Goal: Task Accomplishment & Management: Manage account settings

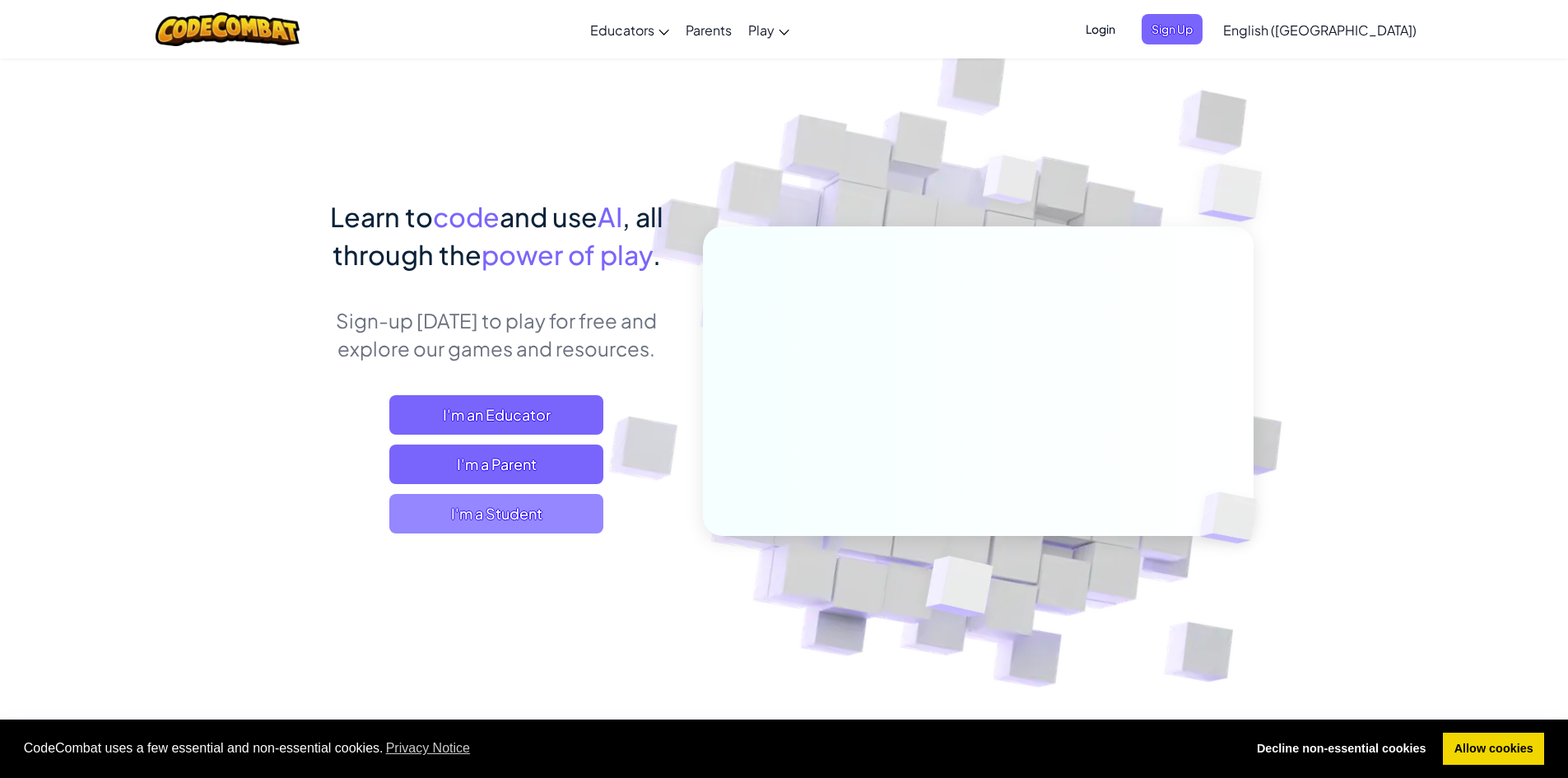
click at [515, 508] on span "I'm a Student" at bounding box center [496, 513] width 214 height 39
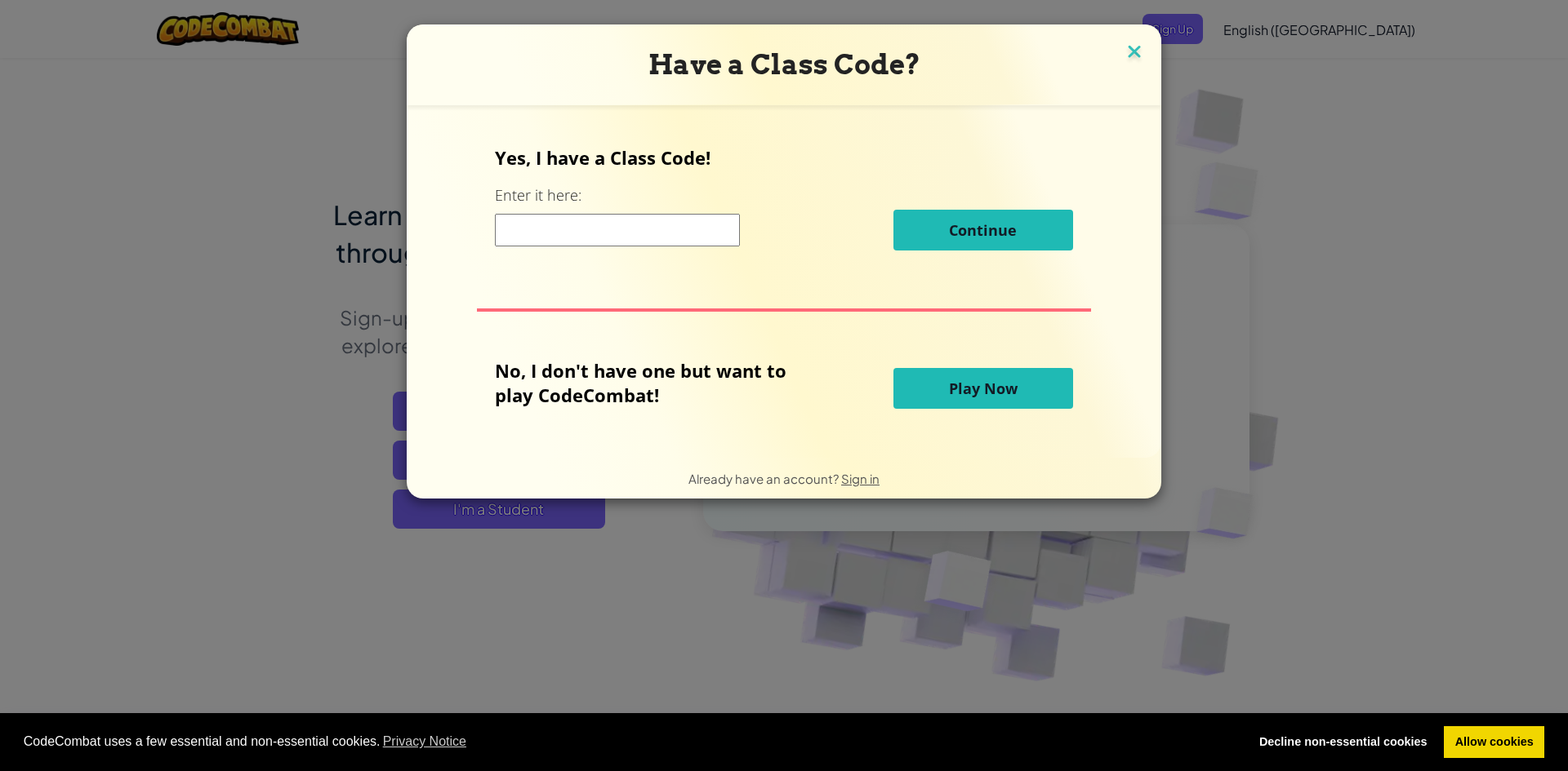
click at [1136, 49] on img at bounding box center [1134, 52] width 21 height 24
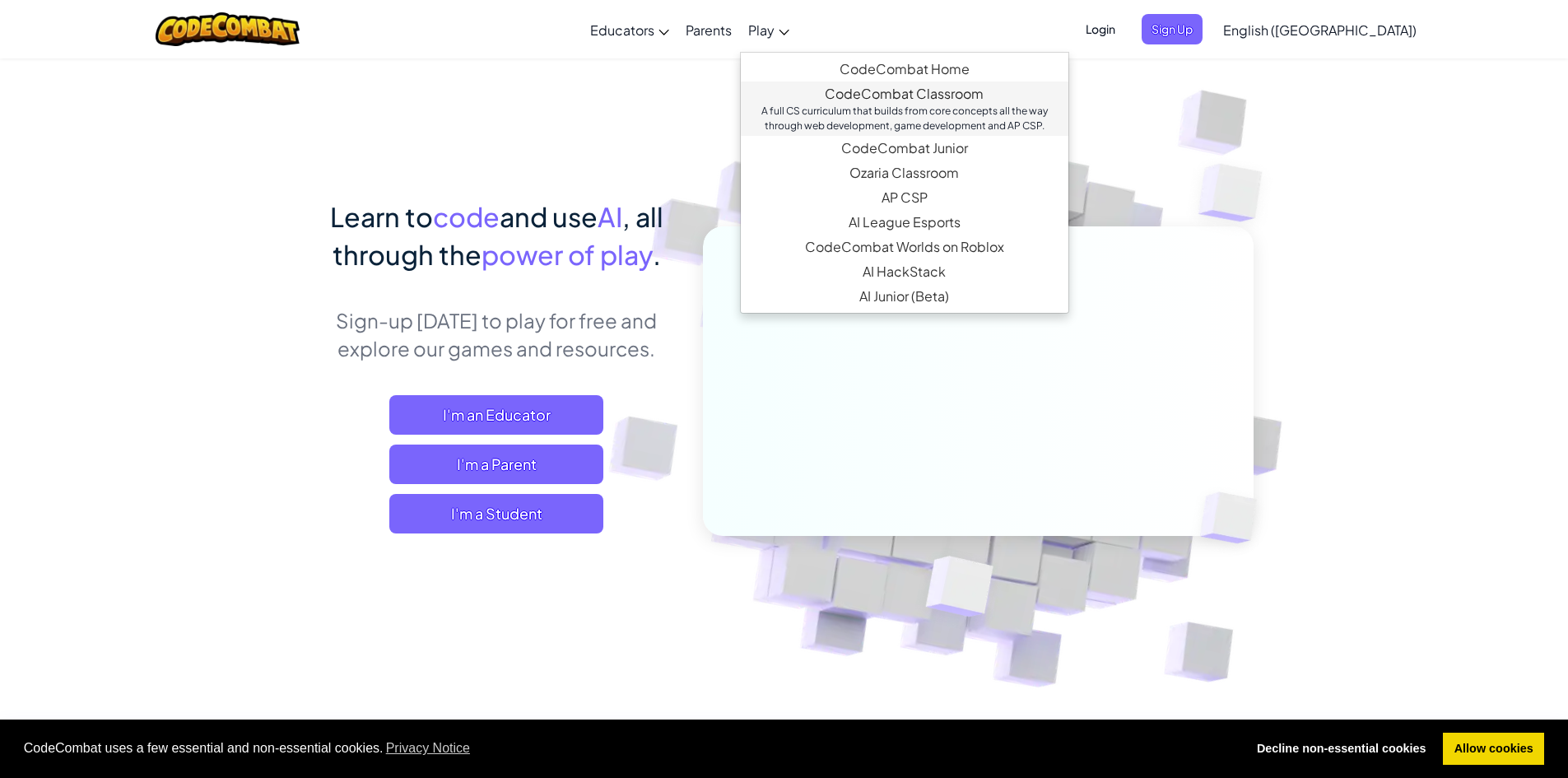
click at [1004, 99] on link "CodeCombat Classroom A full CS curriculum that builds from core concepts all th…" at bounding box center [905, 109] width 328 height 55
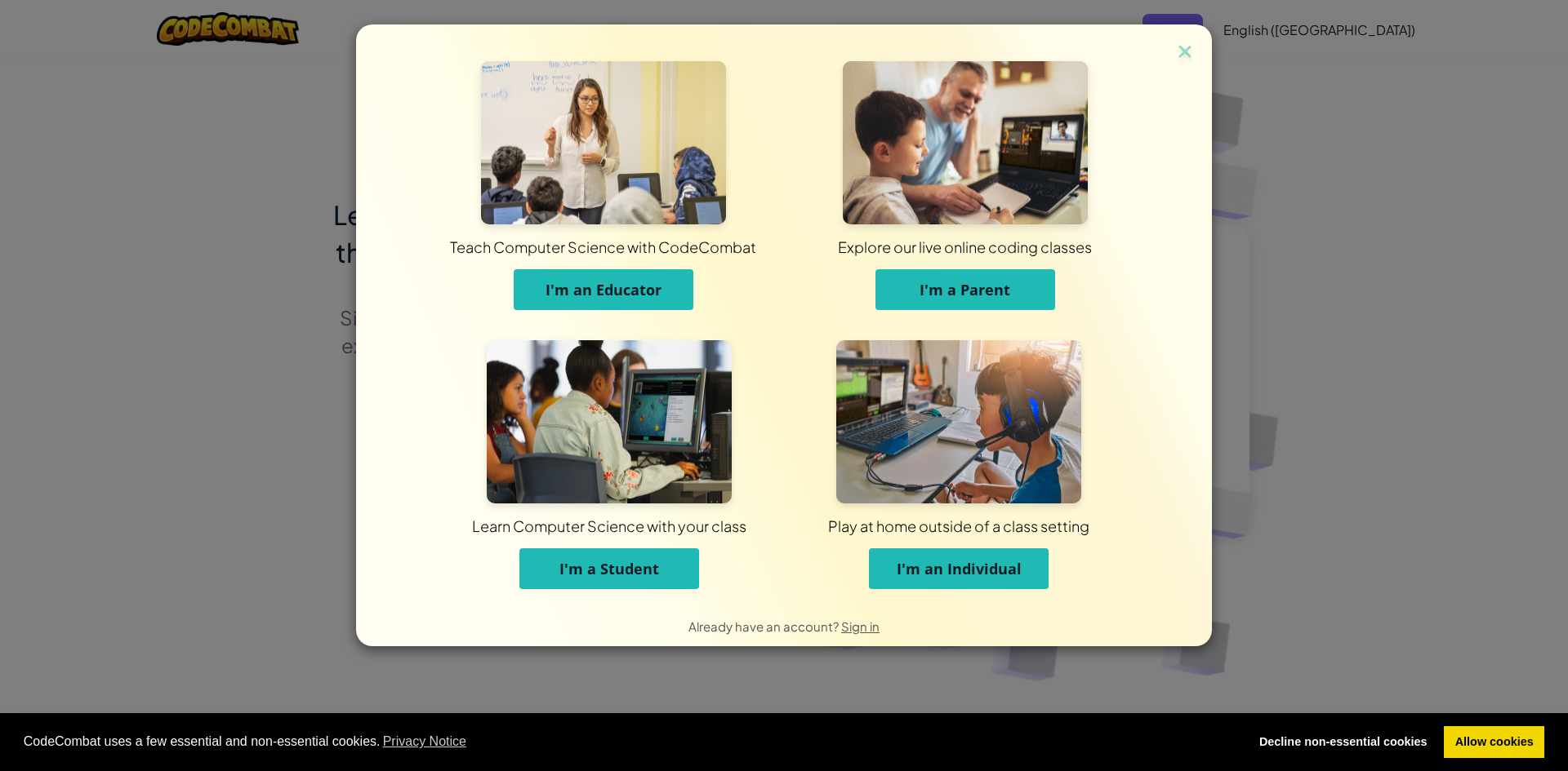
click at [910, 569] on span "I'm an Individual" at bounding box center [958, 569] width 125 height 19
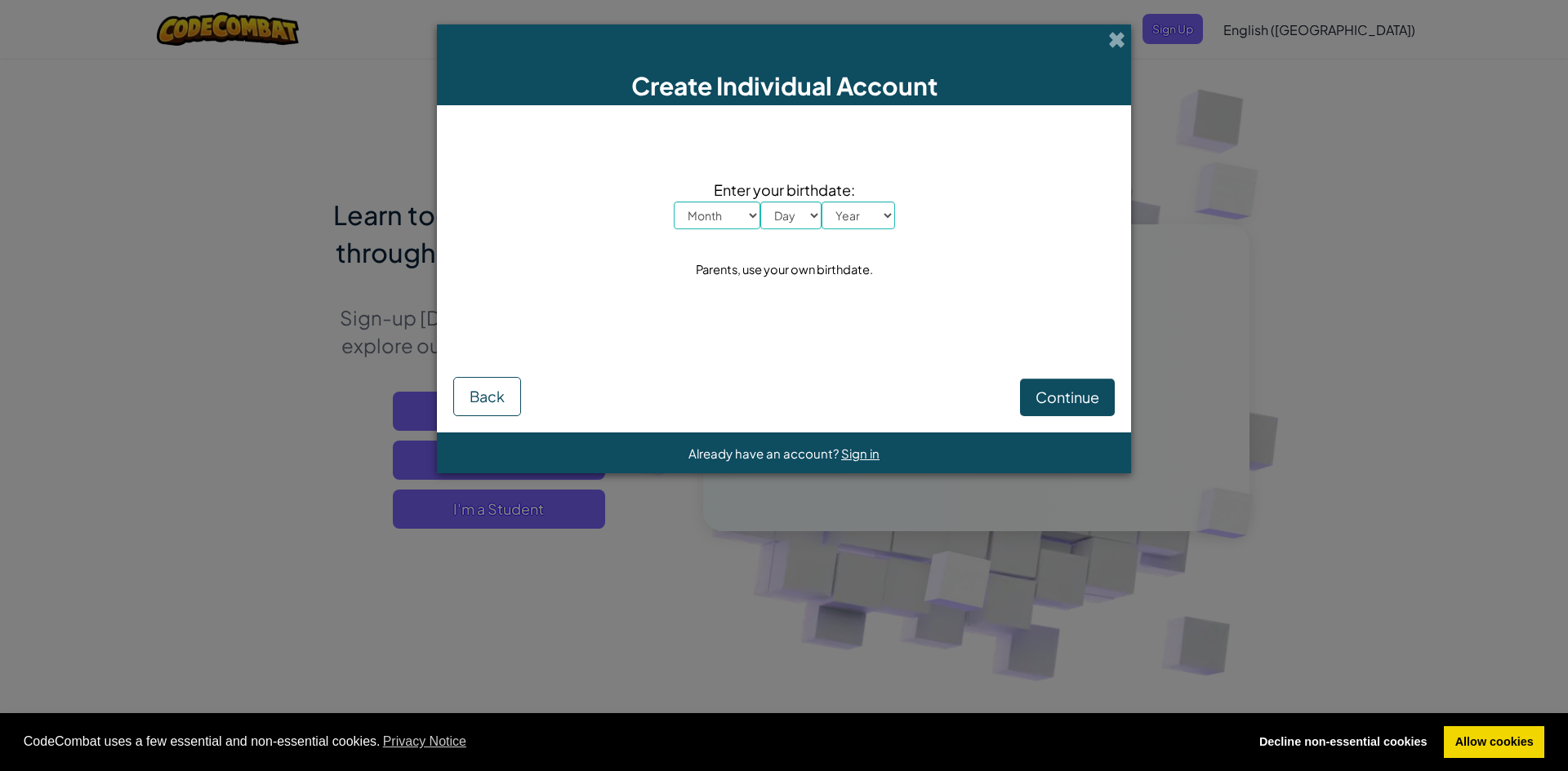
click at [744, 217] on select "Month January February March April May June July August September October Novem…" at bounding box center [716, 215] width 86 height 28
click at [1119, 40] on span at bounding box center [1117, 40] width 17 height 17
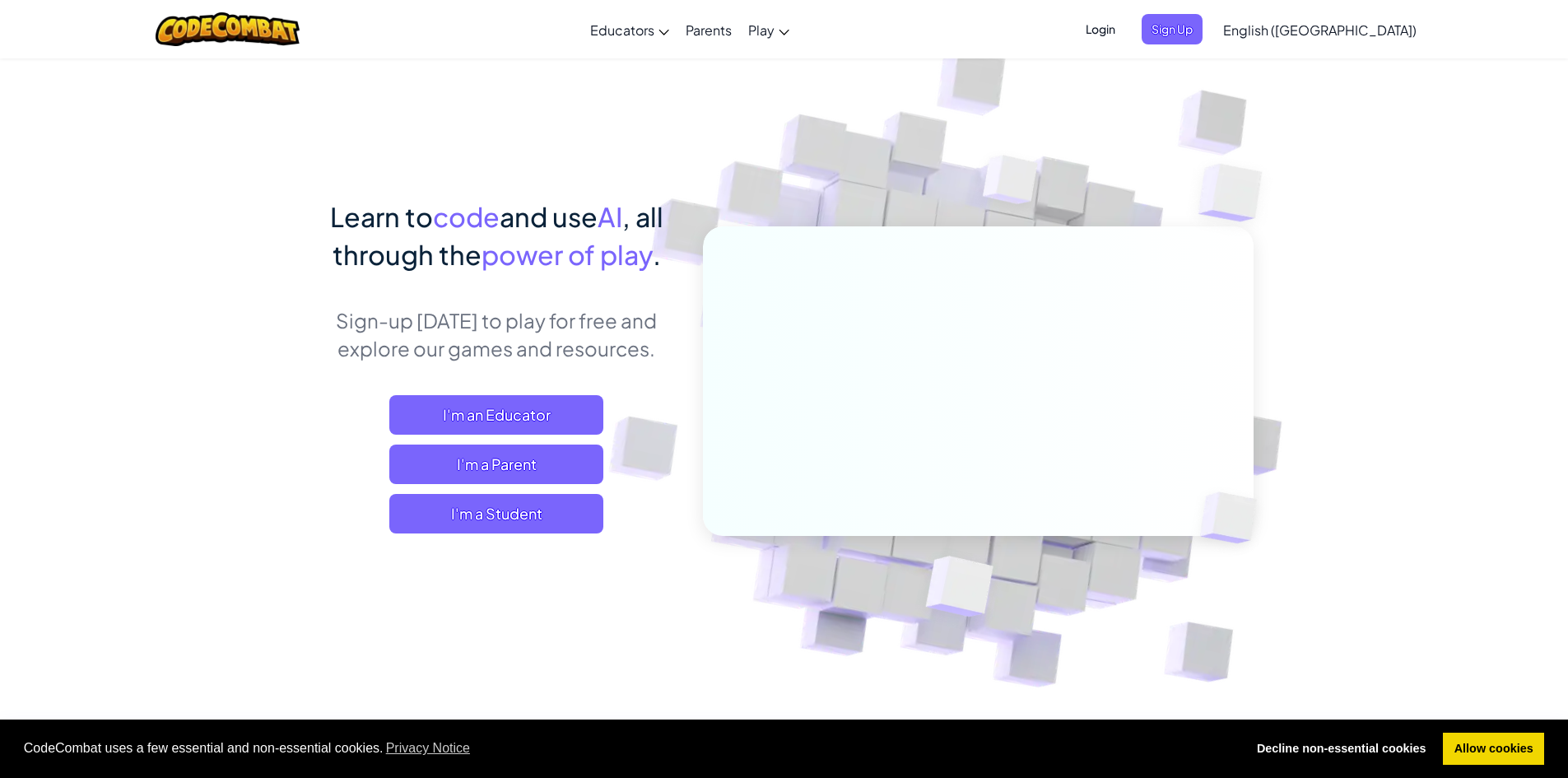
click at [1125, 28] on span "Login" at bounding box center [1101, 28] width 50 height 30
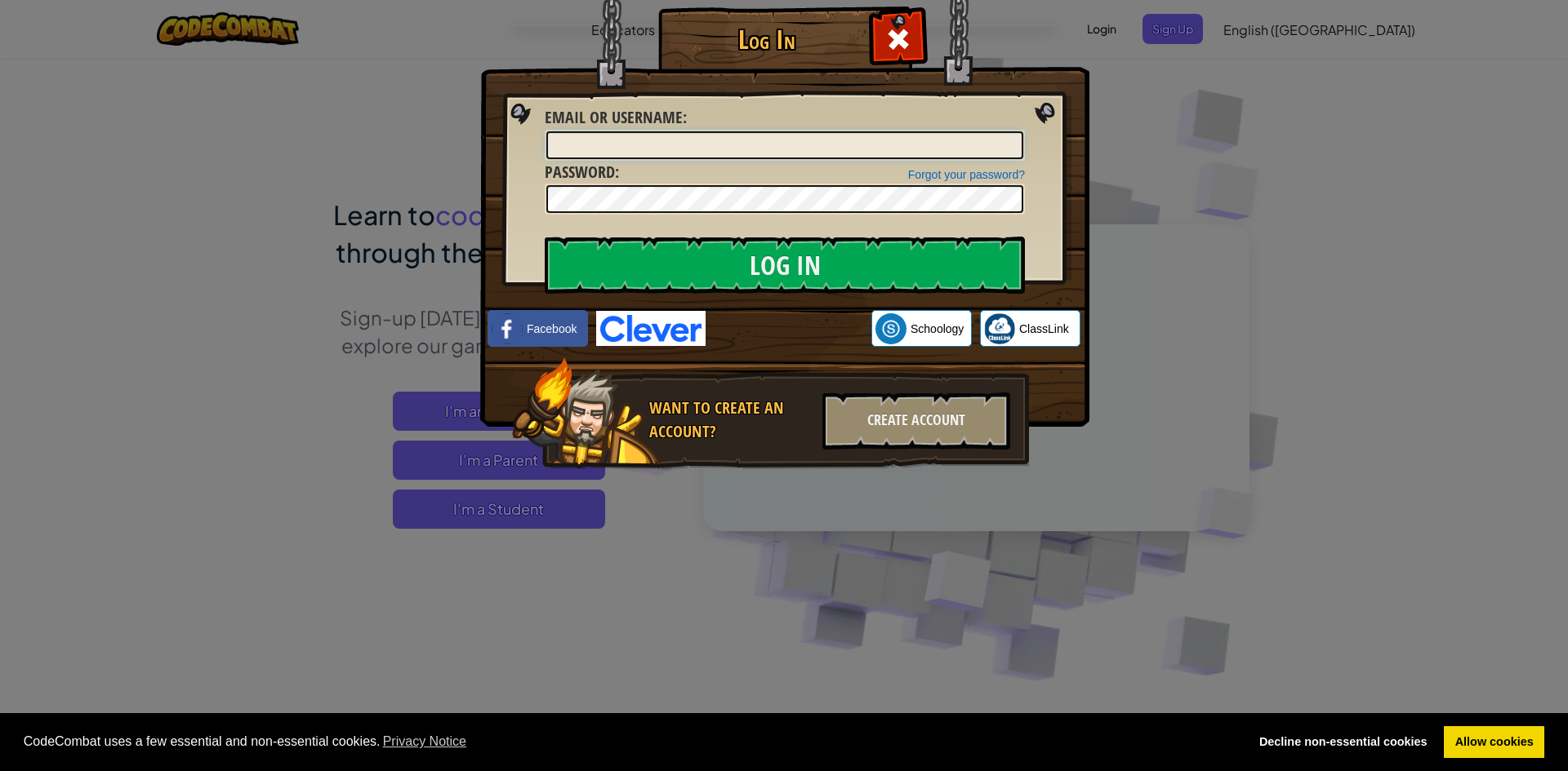
click at [640, 140] on input "Email or Username :" at bounding box center [784, 145] width 477 height 28
type input "[EMAIL_ADDRESS][DOMAIN_NAME]"
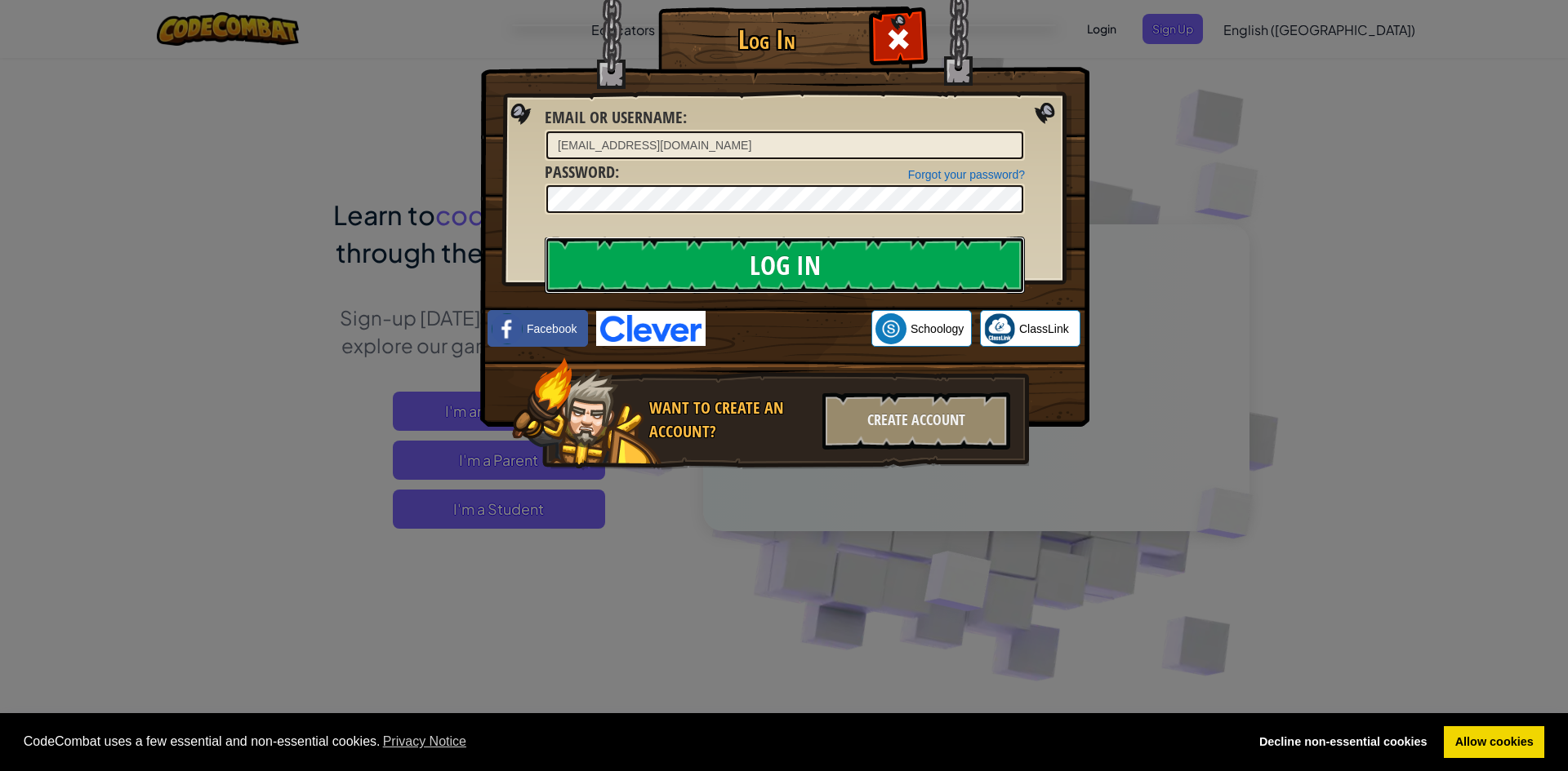
click at [702, 258] on input "Log In" at bounding box center [785, 265] width 480 height 57
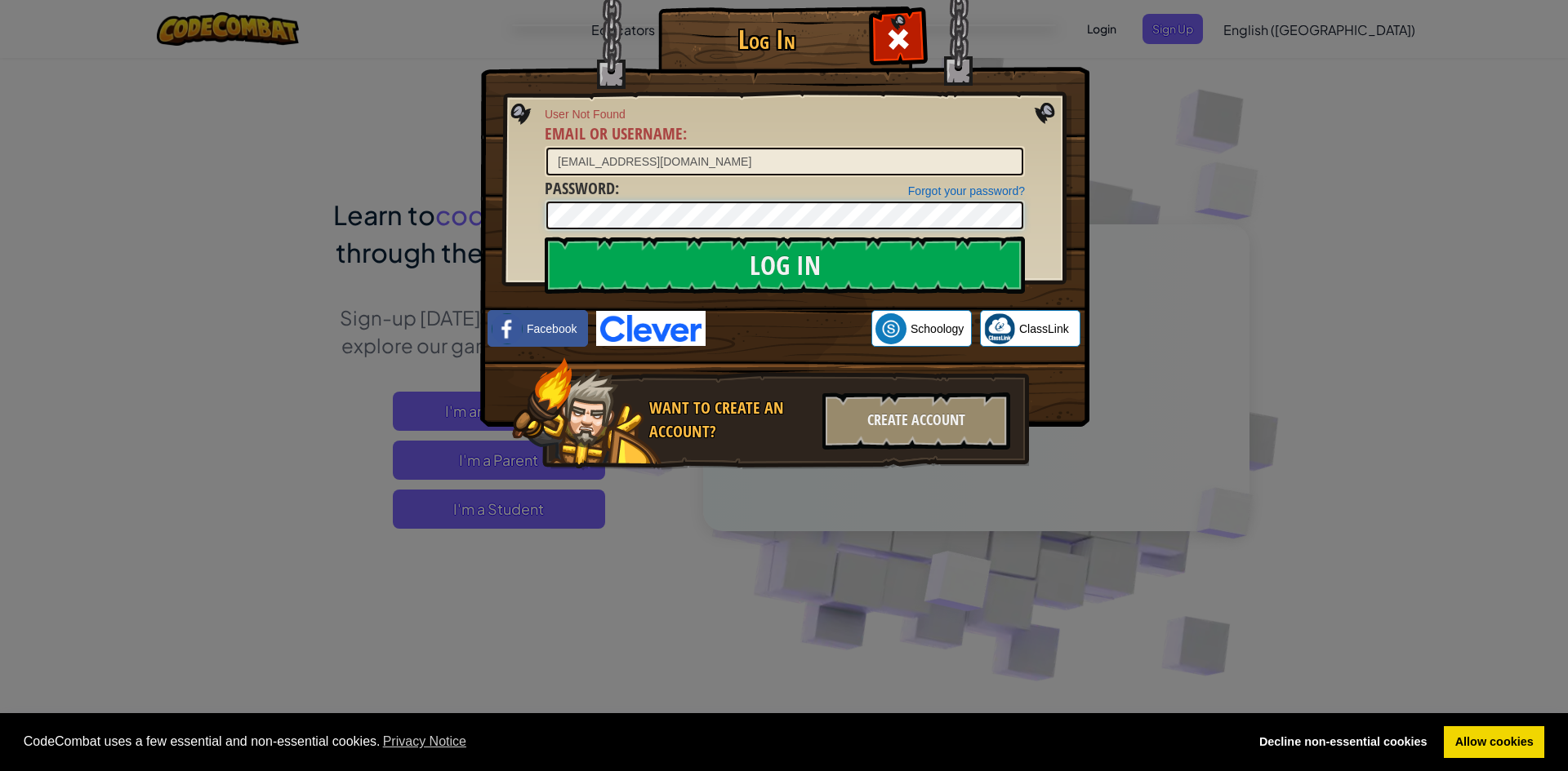
click at [545, 237] on input "Log In" at bounding box center [785, 265] width 480 height 57
click at [942, 191] on link "Forgot your password?" at bounding box center [966, 191] width 117 height 13
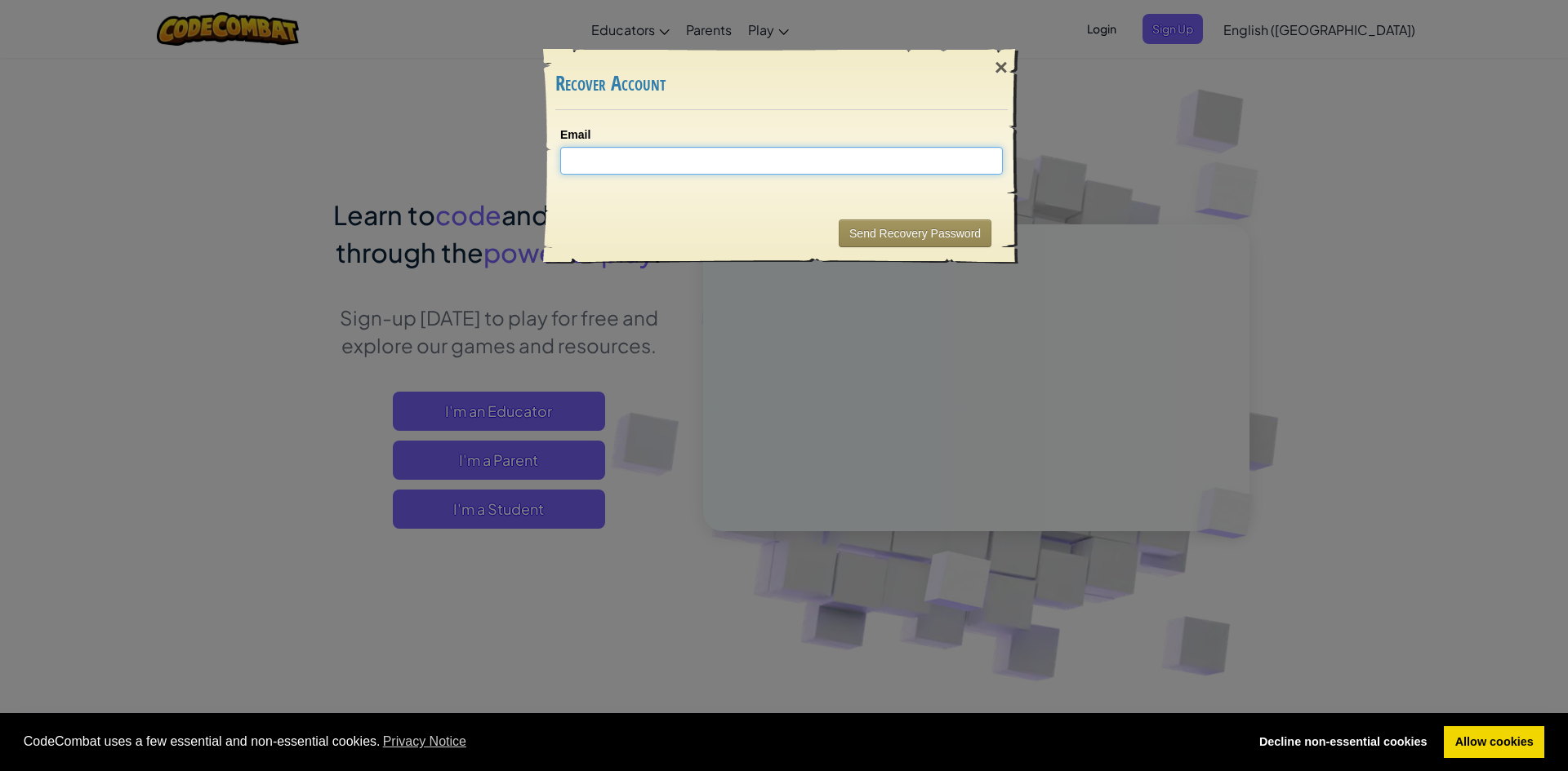
click at [677, 154] on input "Email" at bounding box center [781, 161] width 442 height 28
type input "[EMAIL_ADDRESS][DOMAIN_NAME]"
click at [901, 232] on button "Send Recovery Password" at bounding box center [916, 233] width 153 height 28
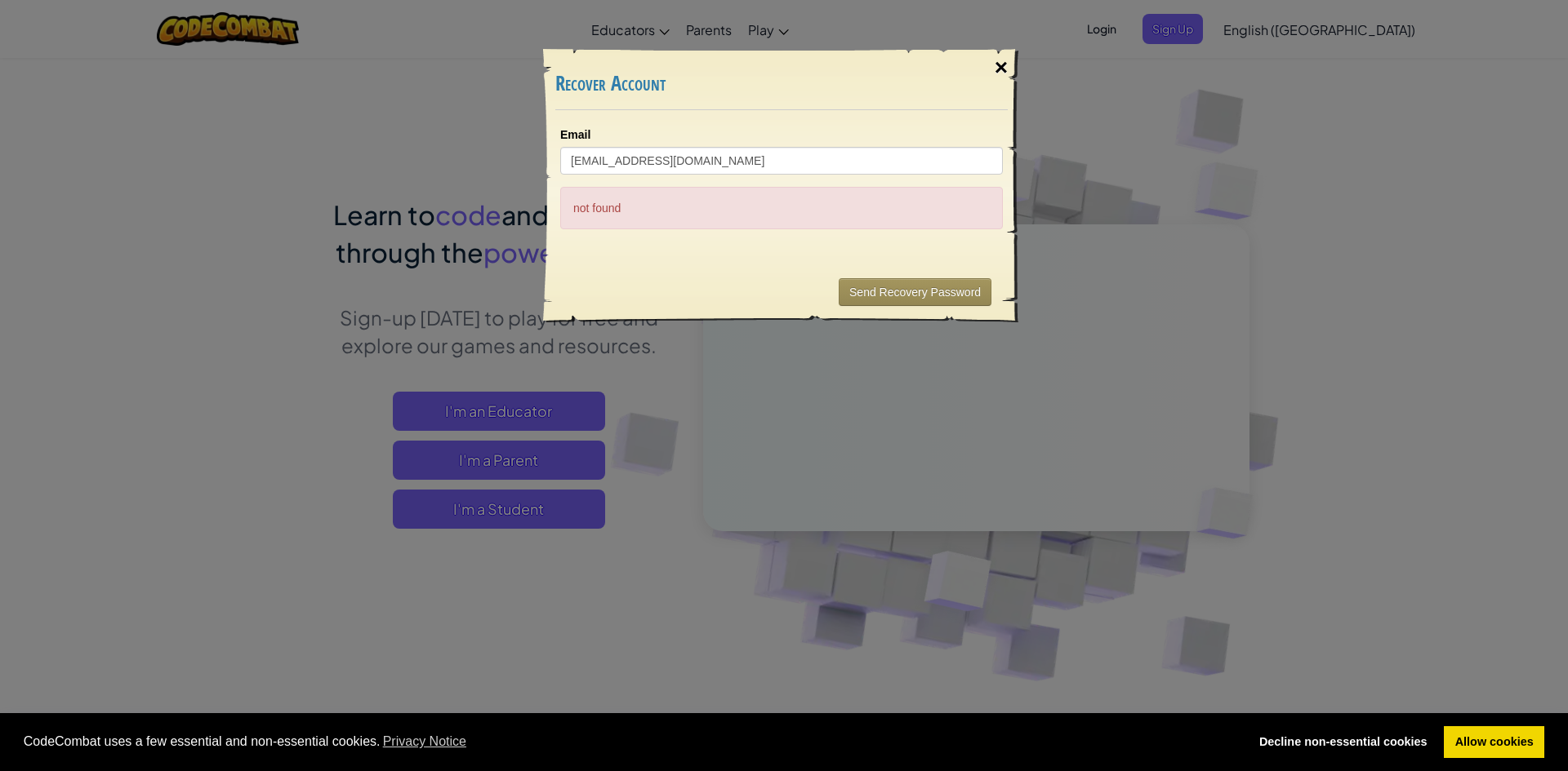
click at [1000, 70] on div "×" at bounding box center [1001, 68] width 38 height 47
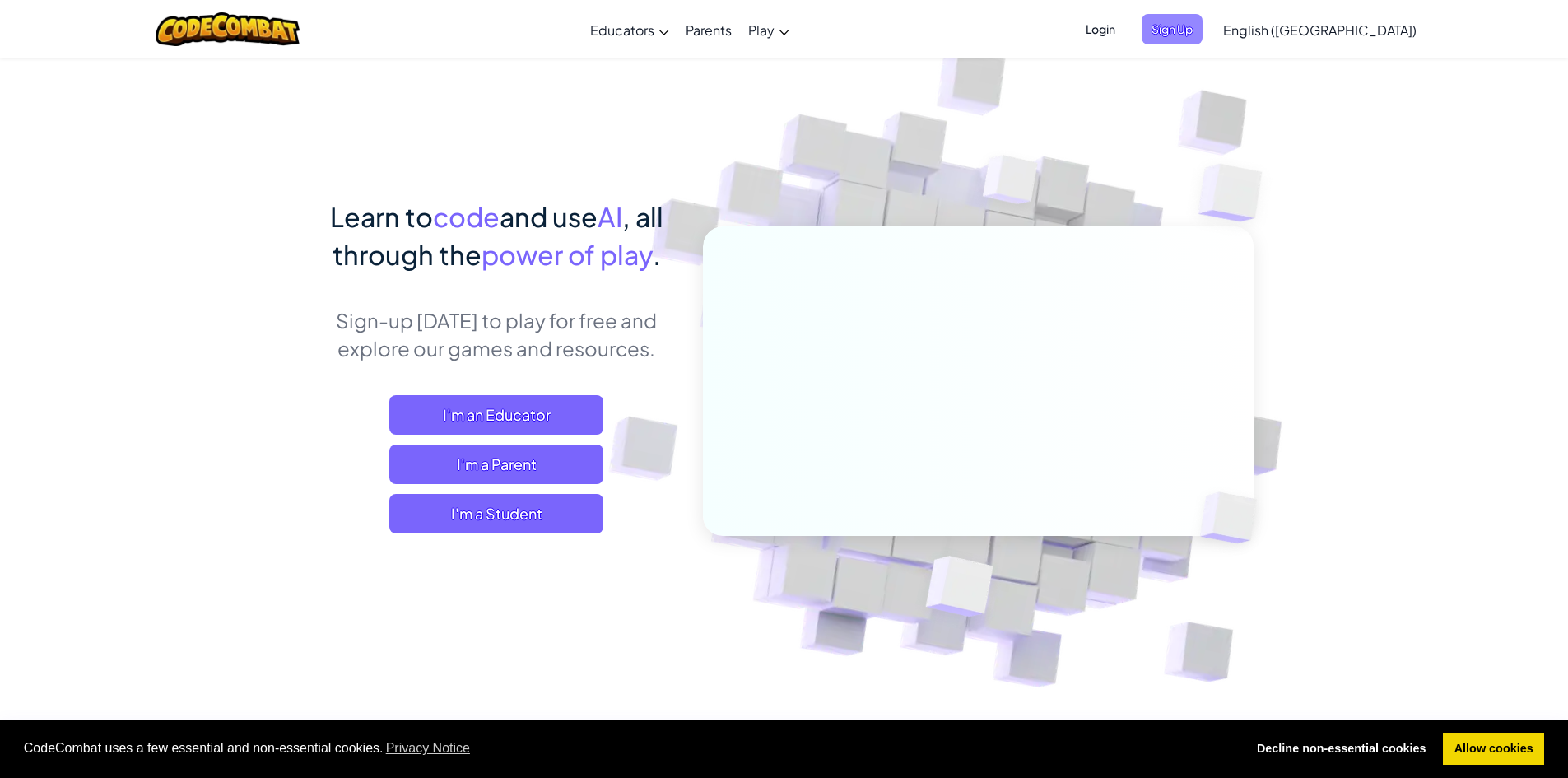
click at [1203, 29] on span "Sign Up" at bounding box center [1172, 28] width 60 height 30
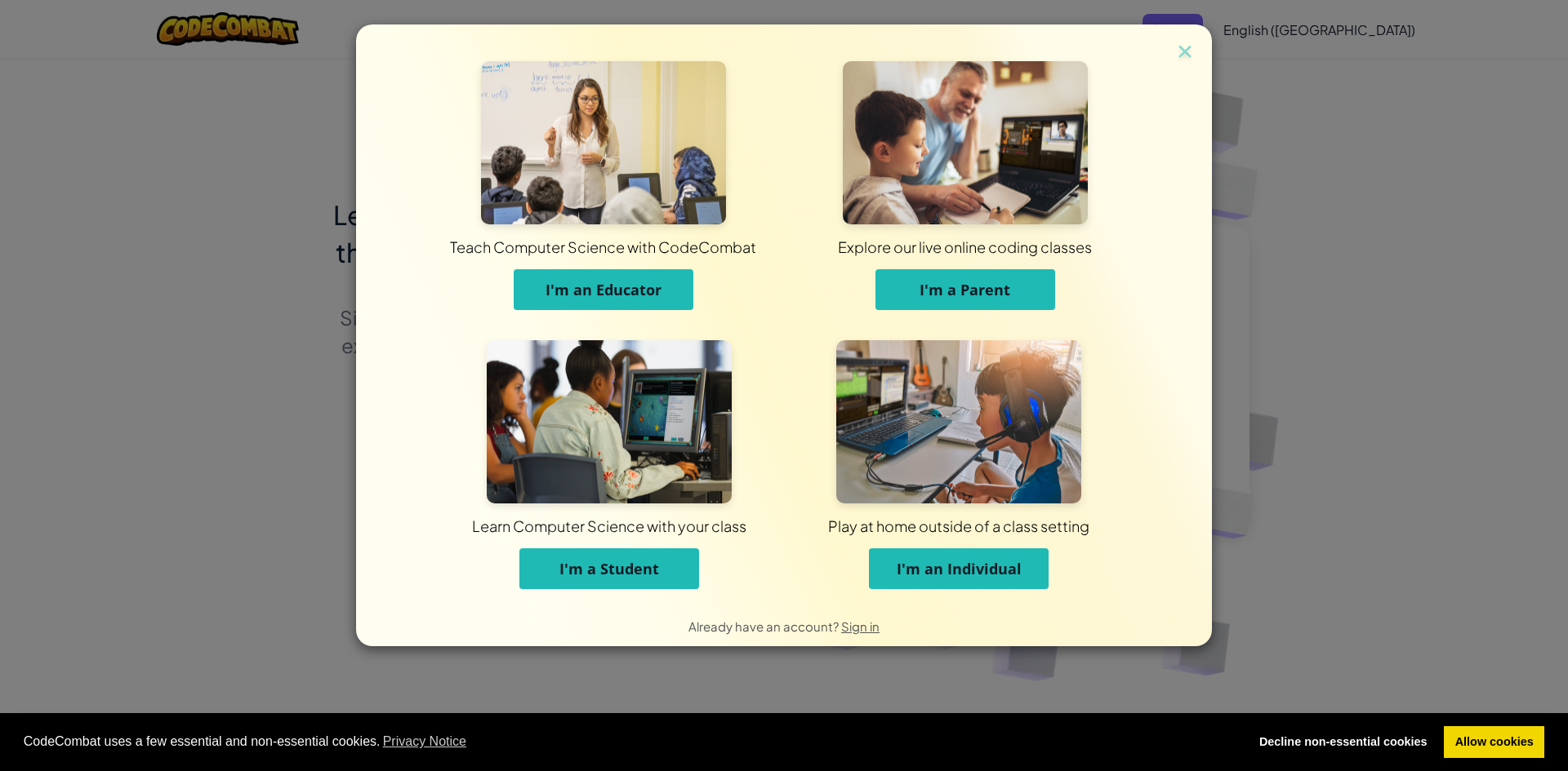
click at [932, 567] on span "I'm an Individual" at bounding box center [958, 569] width 125 height 19
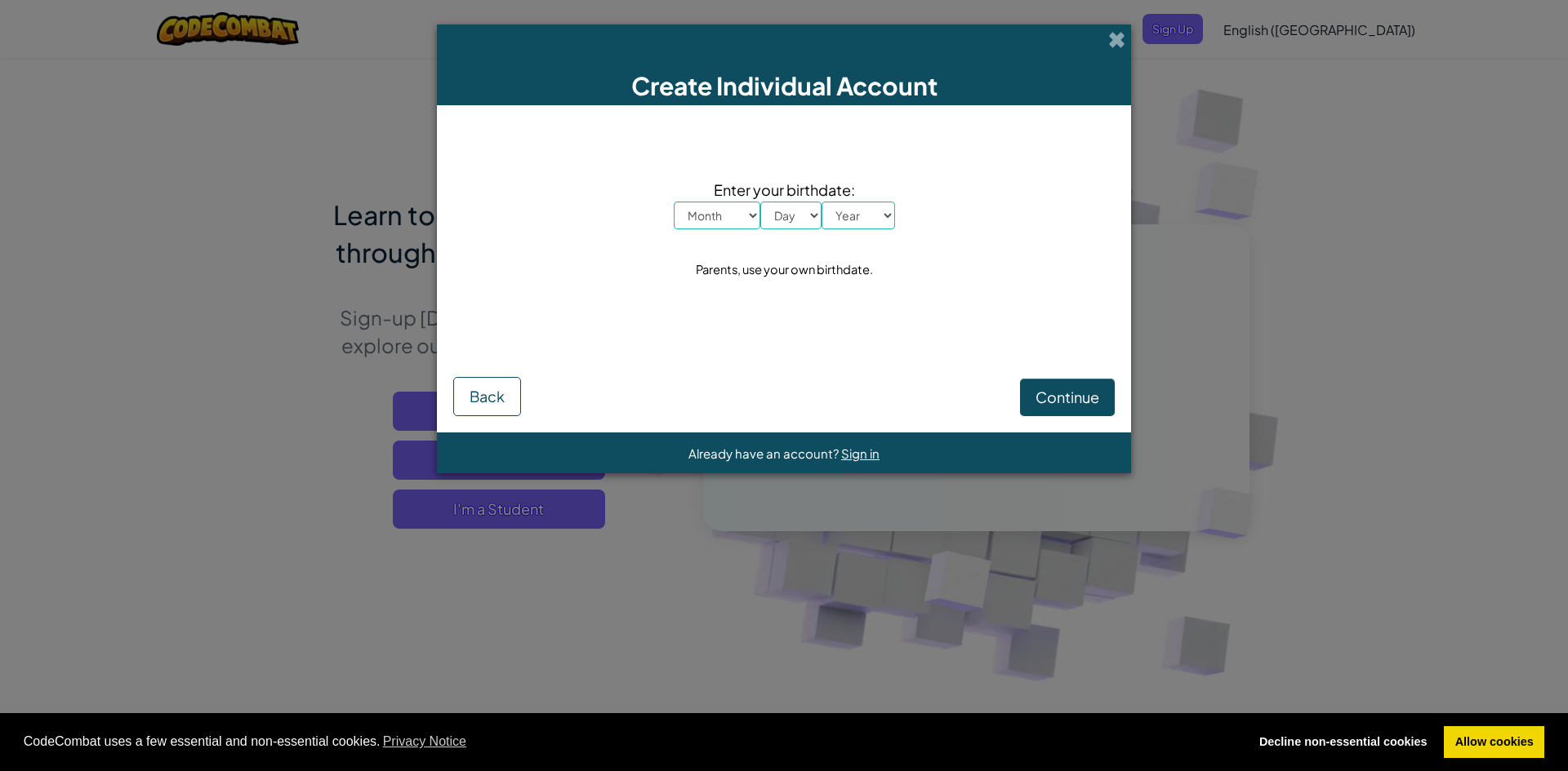
click at [718, 214] on select "Month January February March April May June July August September October Novem…" at bounding box center [716, 215] width 86 height 28
select select "3"
click at [674, 201] on select "Month January February March April May June July August September October Novem…" at bounding box center [716, 215] width 86 height 28
click at [722, 222] on select "Month January February March April May June July August September October Novem…" at bounding box center [716, 215] width 86 height 28
click at [674, 201] on select "Month January February March April May June July August September October Novem…" at bounding box center [716, 215] width 86 height 28
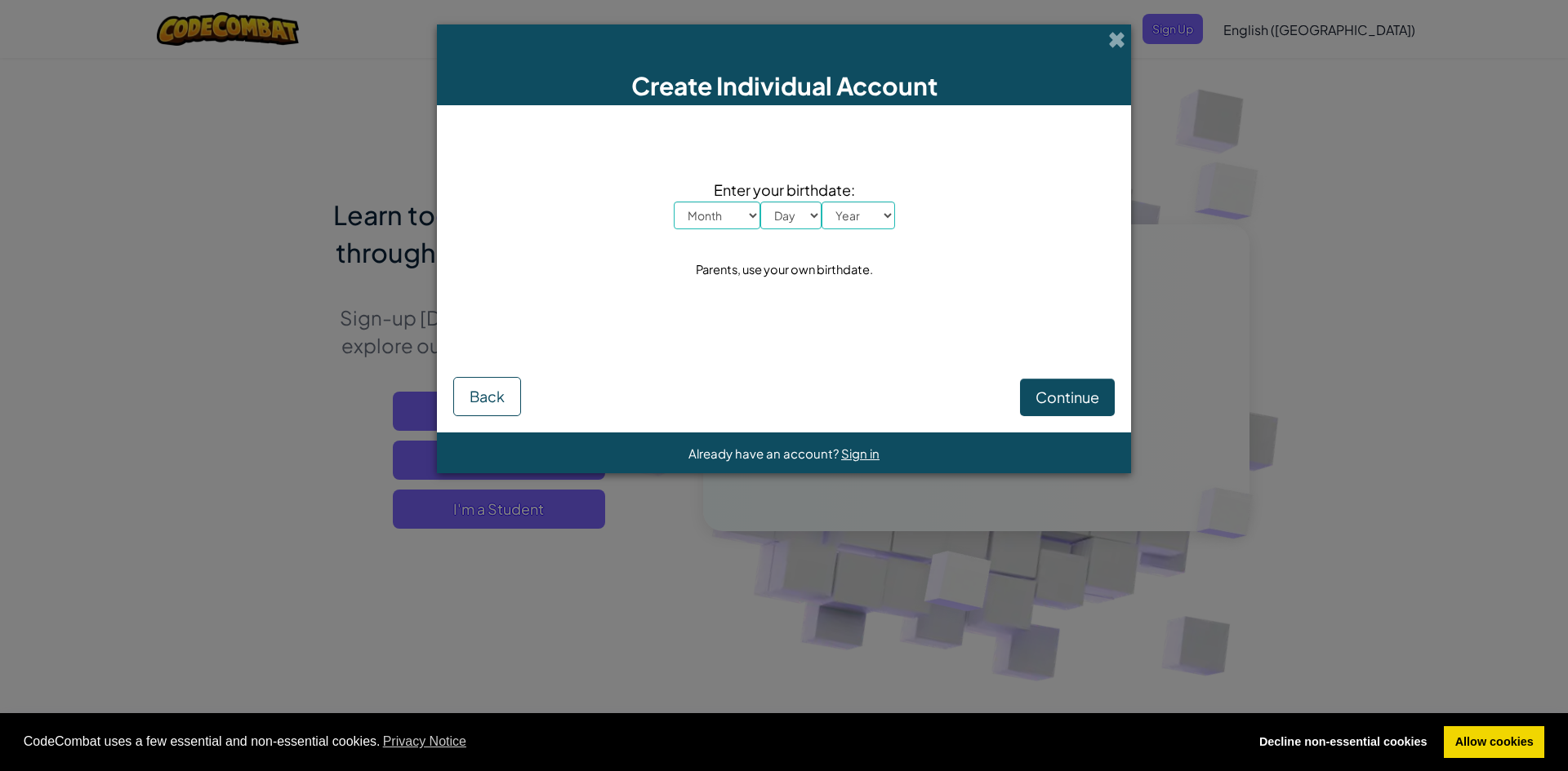
click at [710, 221] on select "Month January February March April May June July August September October Novem…" at bounding box center [716, 215] width 86 height 28
select select "1"
click at [674, 201] on select "Month January February March April May June July August September October Novem…" at bounding box center [716, 215] width 86 height 28
click at [787, 221] on select "Day 1 2 3 4 5 6 7 8 9 10 11 12 13 14 15 16 17 18 19 20 21 22 23 24 25 26 27 28 …" at bounding box center [791, 215] width 61 height 28
select select "3"
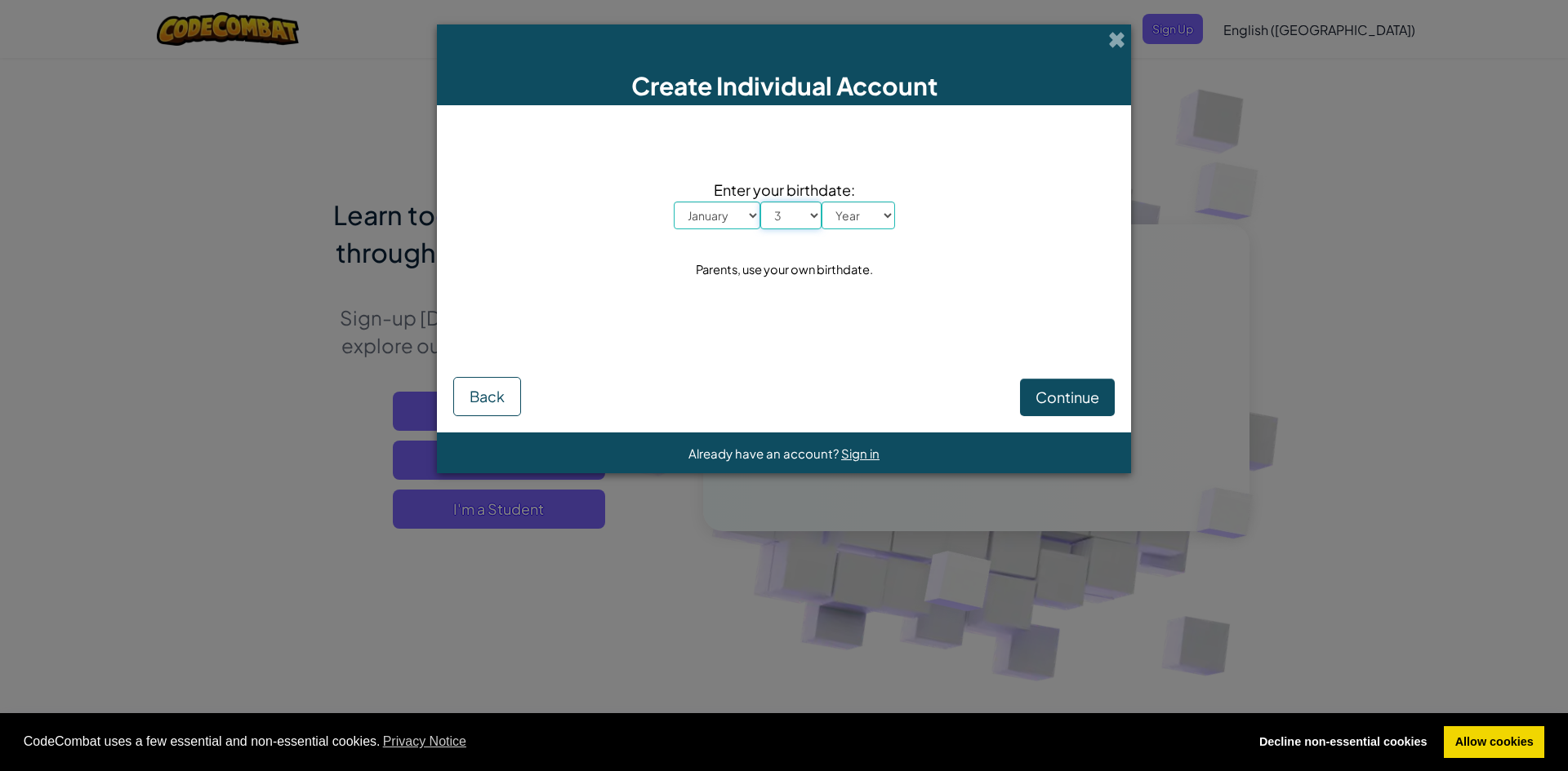
click at [761, 201] on select "Day 1 2 3 4 5 6 7 8 9 10 11 12 13 14 15 16 17 18 19 20 21 22 23 24 25 26 27 28 …" at bounding box center [791, 215] width 61 height 28
click at [856, 218] on select "Year [DATE] 2024 2023 2022 2021 2020 2019 2018 2017 2016 2015 2014 2013 2012 20…" at bounding box center [859, 215] width 74 height 28
select select "1991"
click at [822, 201] on select "Year [DATE] 2024 2023 2022 2021 2020 2019 2018 2017 2016 2015 2014 2013 2012 20…" at bounding box center [859, 215] width 74 height 28
click at [1096, 407] on button "Continue" at bounding box center [1068, 397] width 95 height 38
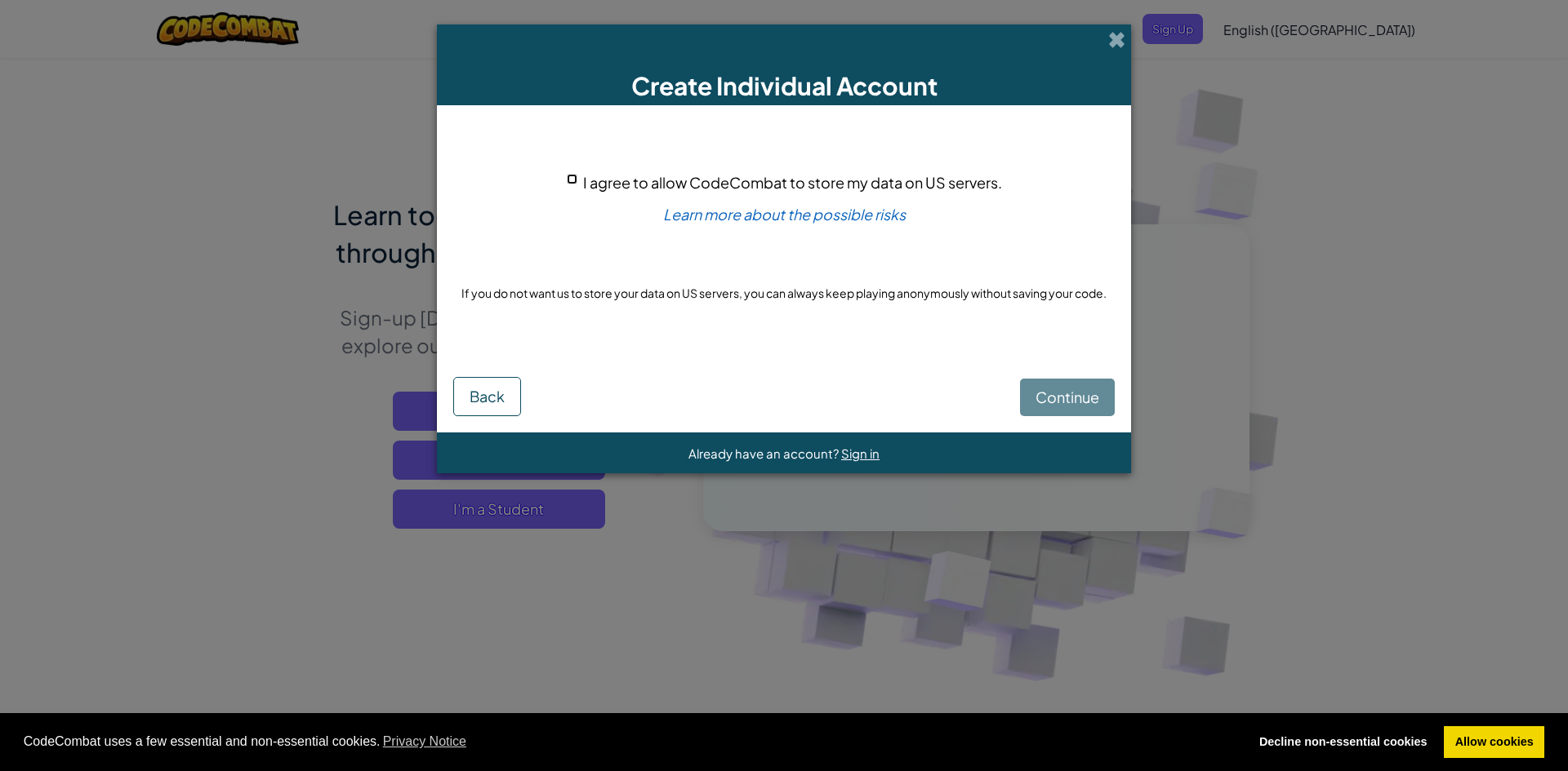
click at [573, 179] on input "I agree to allow CodeCombat to store my data on US servers." at bounding box center [572, 179] width 11 height 11
checkbox input "true"
click at [1059, 396] on span "Continue" at bounding box center [1068, 397] width 64 height 18
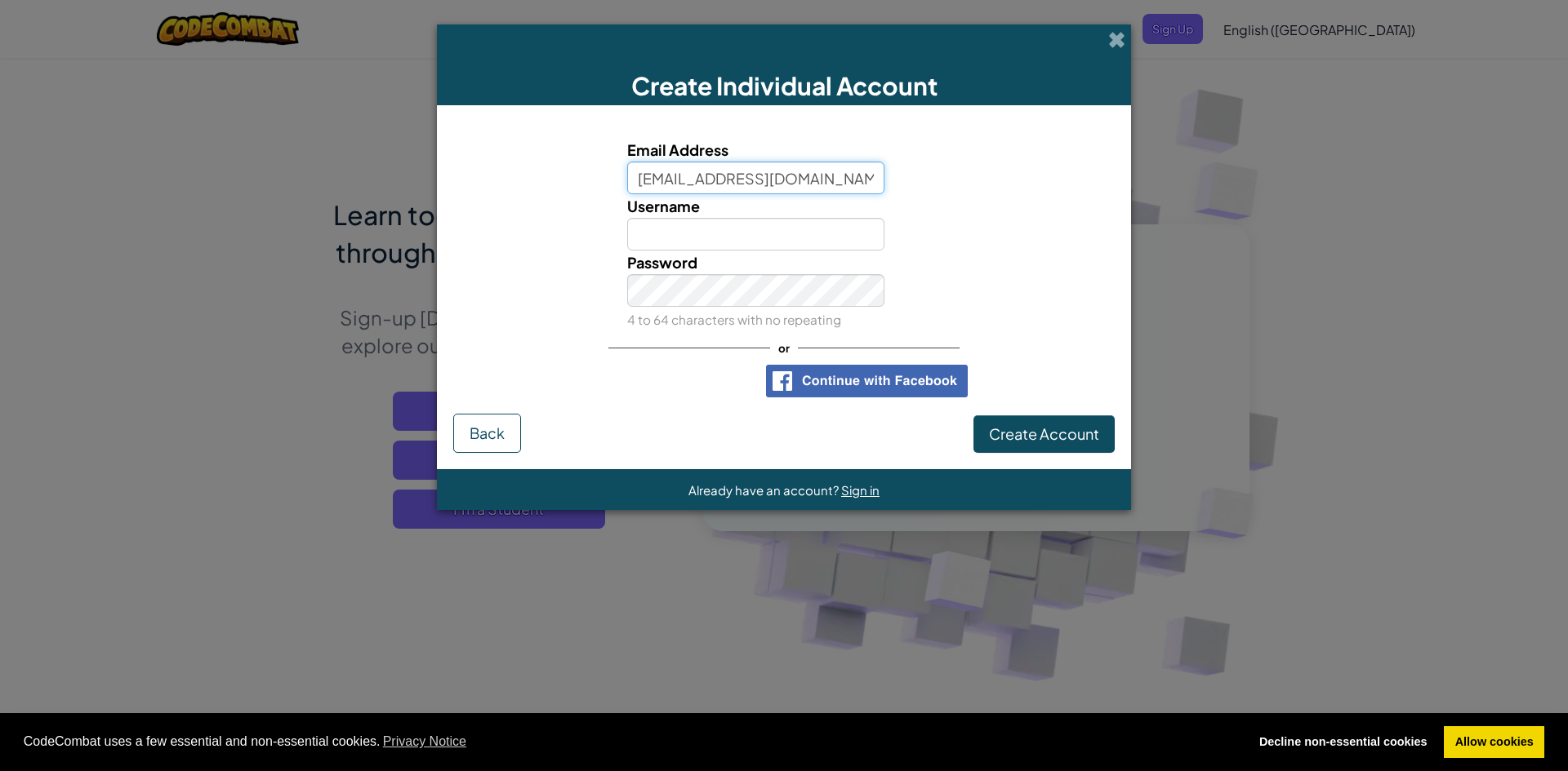
type input "[EMAIL_ADDRESS][DOMAIN_NAME]"
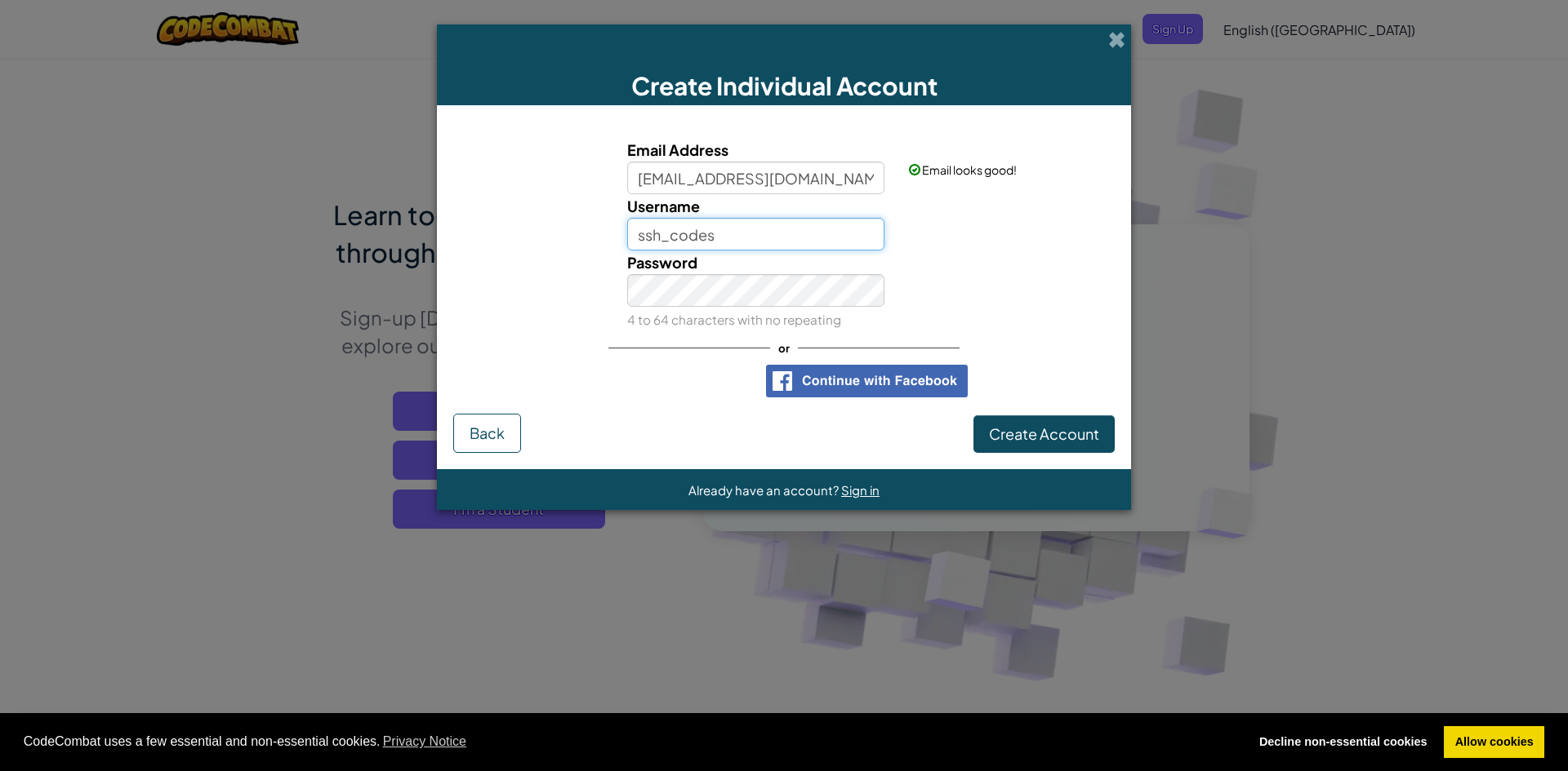
type input "ssh_codes"
click at [995, 441] on span "Create Account" at bounding box center [1044, 433] width 110 height 18
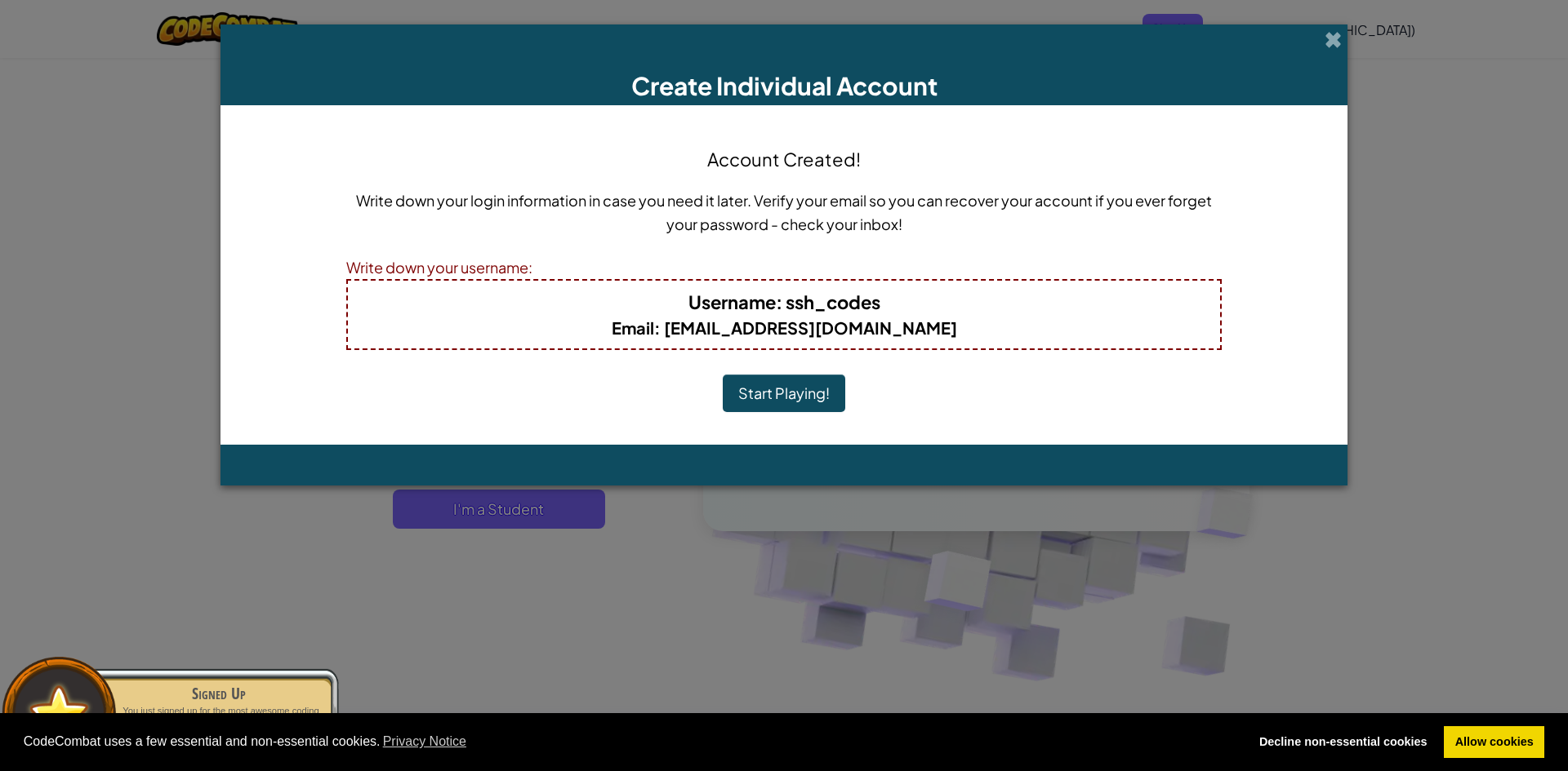
click at [804, 395] on button "Start Playing!" at bounding box center [784, 393] width 123 height 38
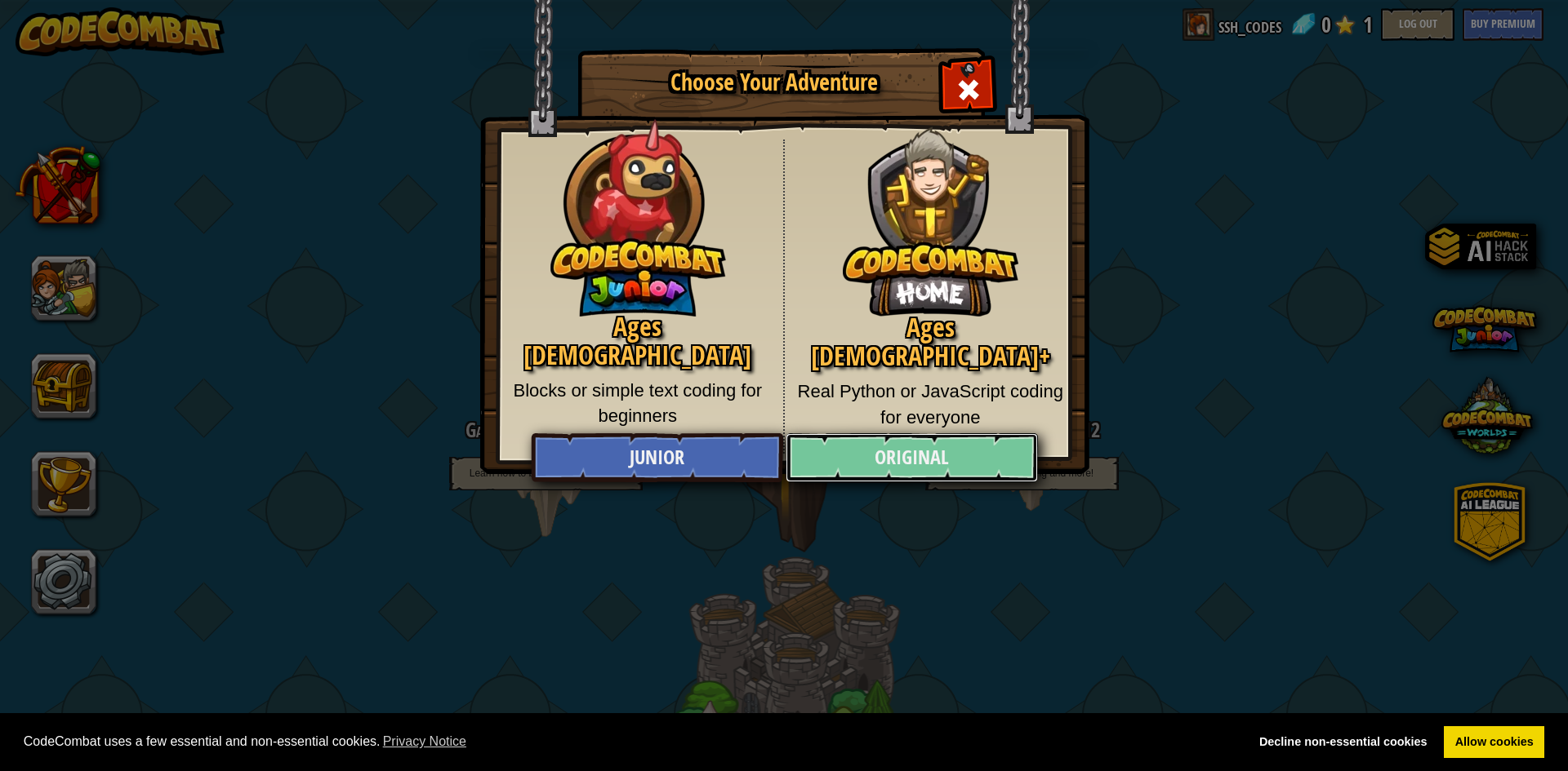
click at [841, 460] on link "Original" at bounding box center [912, 458] width 252 height 49
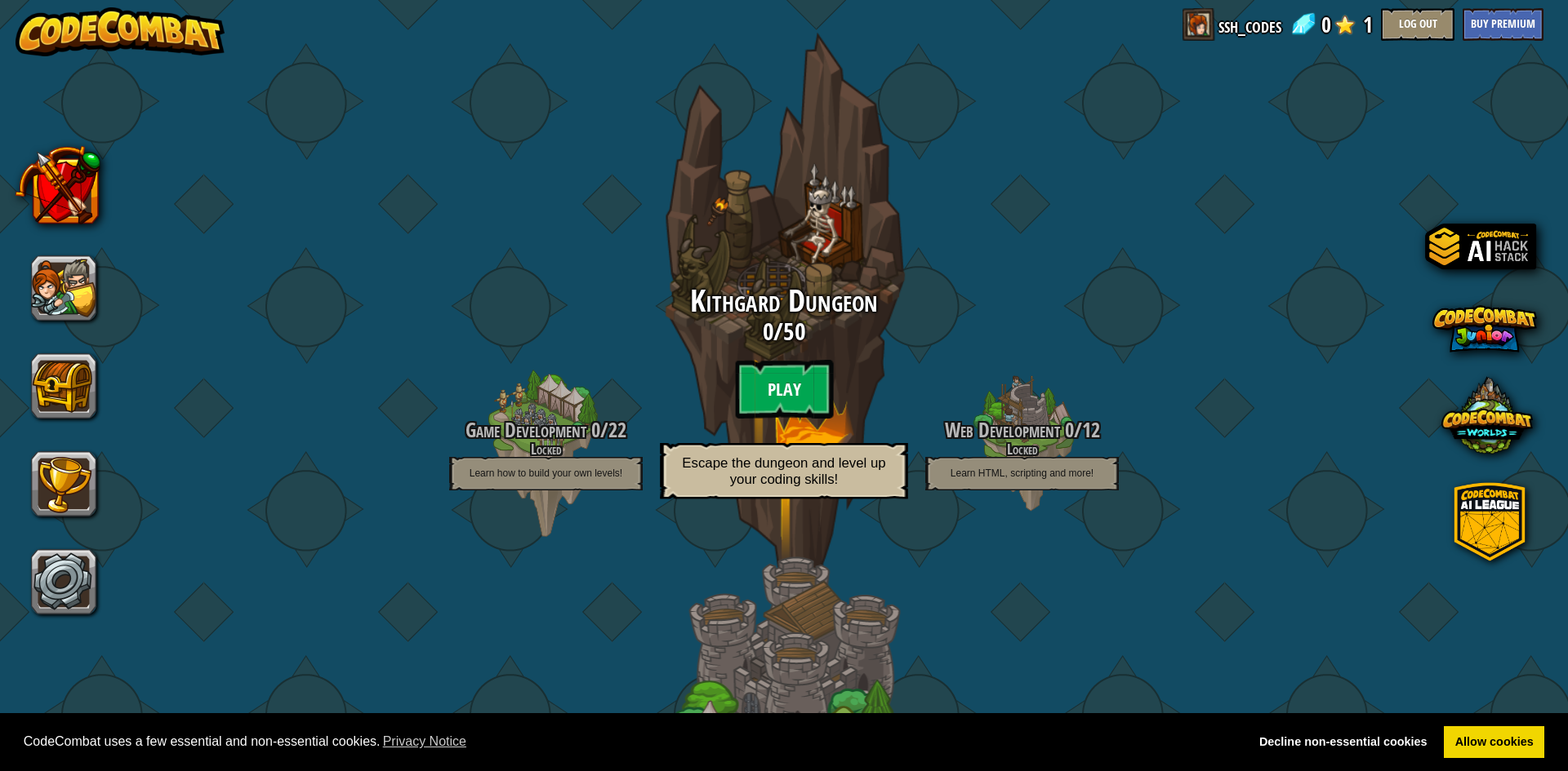
click at [770, 394] on btn "Play" at bounding box center [783, 389] width 98 height 59
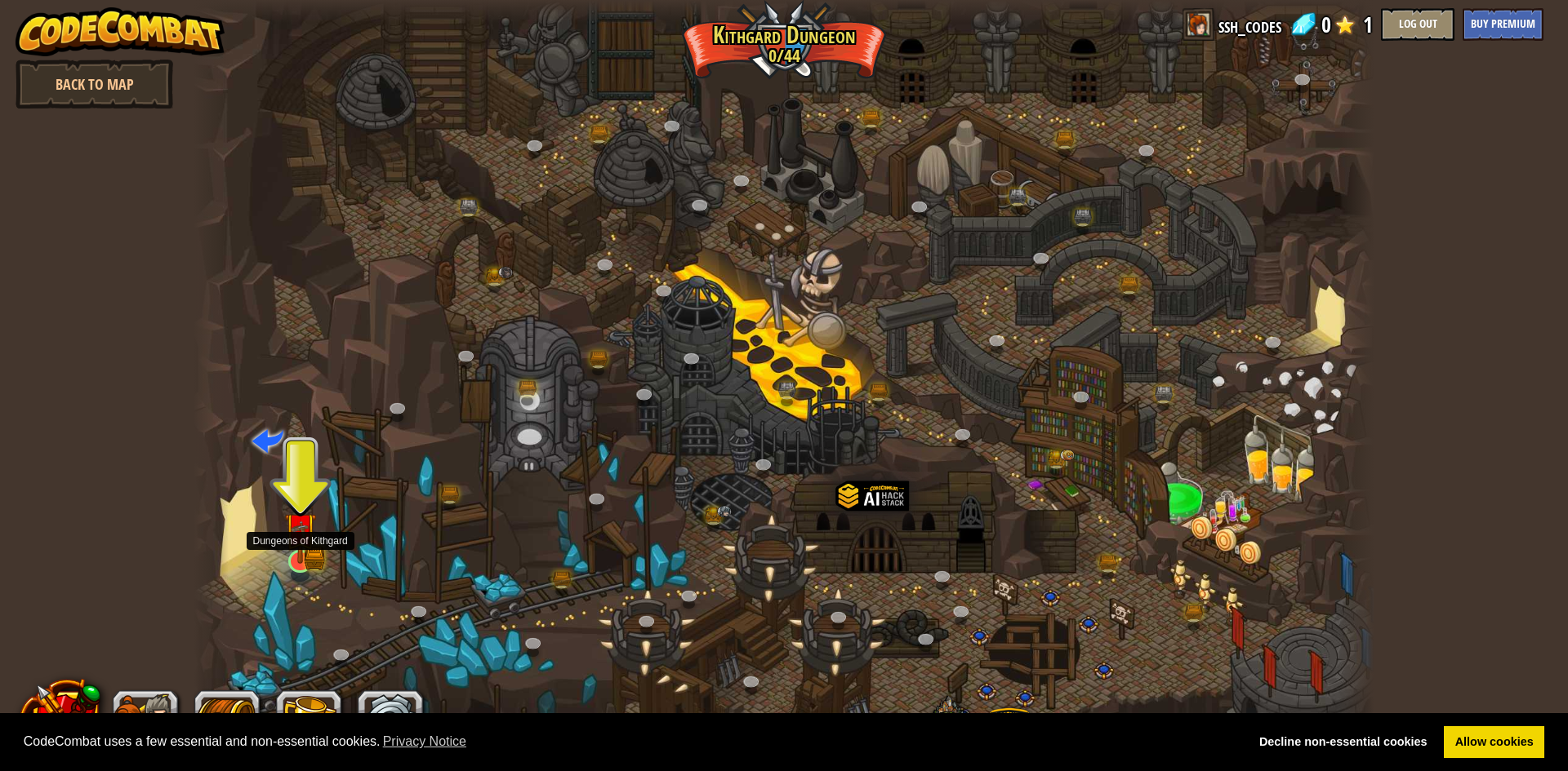
click at [306, 554] on img at bounding box center [300, 528] width 32 height 71
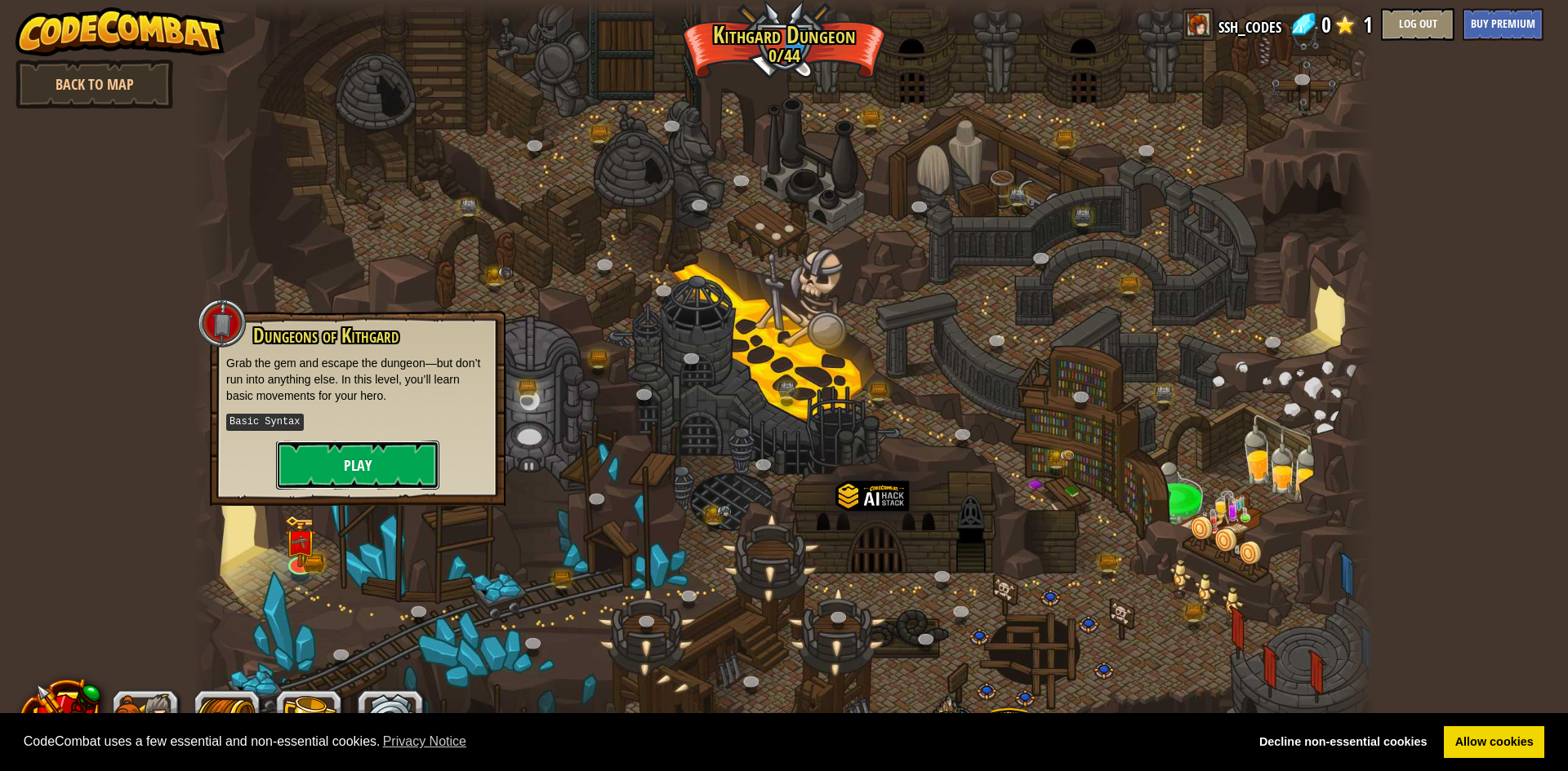
click at [347, 465] on button "Play" at bounding box center [357, 465] width 164 height 49
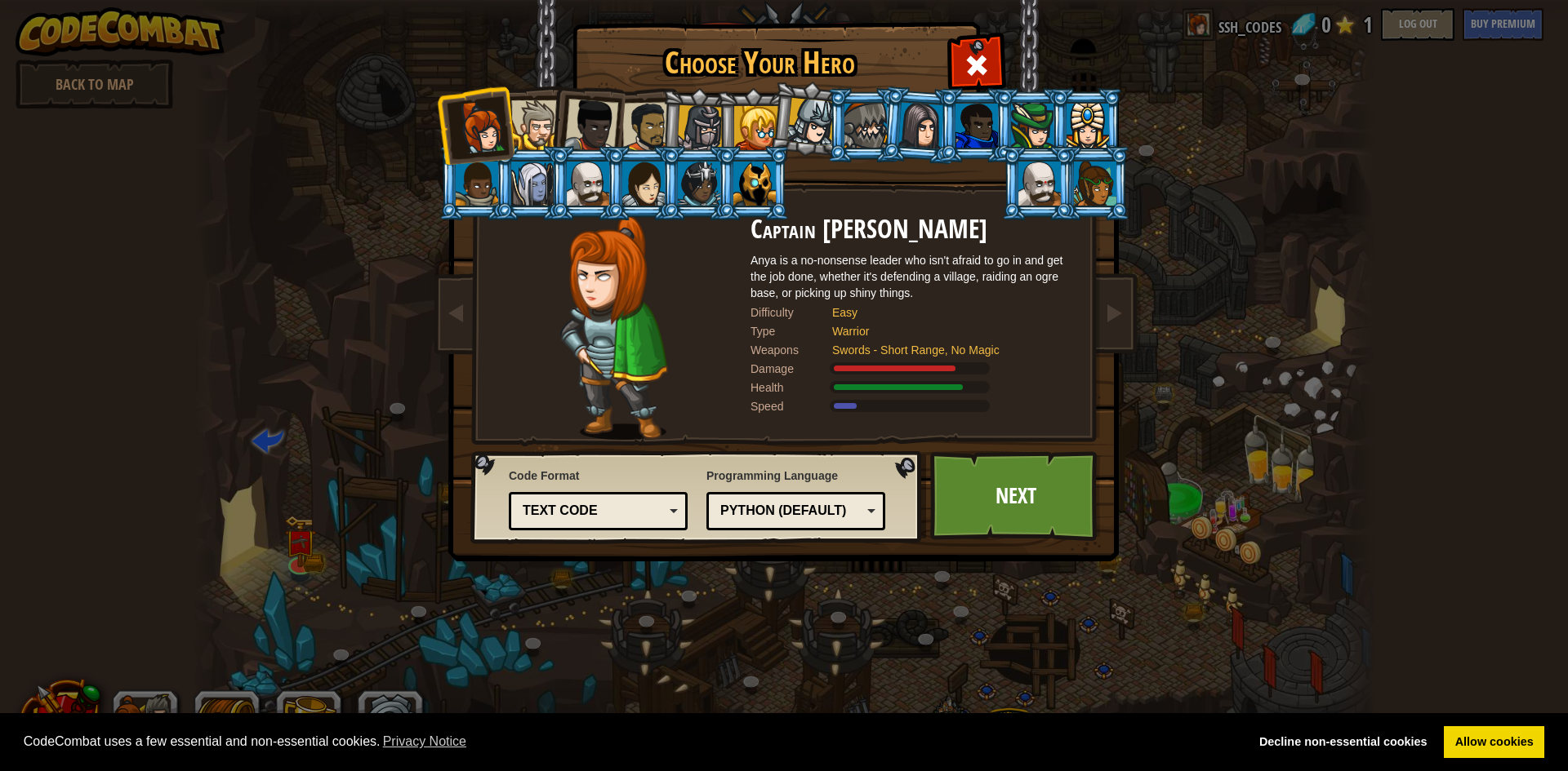
click at [613, 511] on div "Text code" at bounding box center [593, 511] width 141 height 18
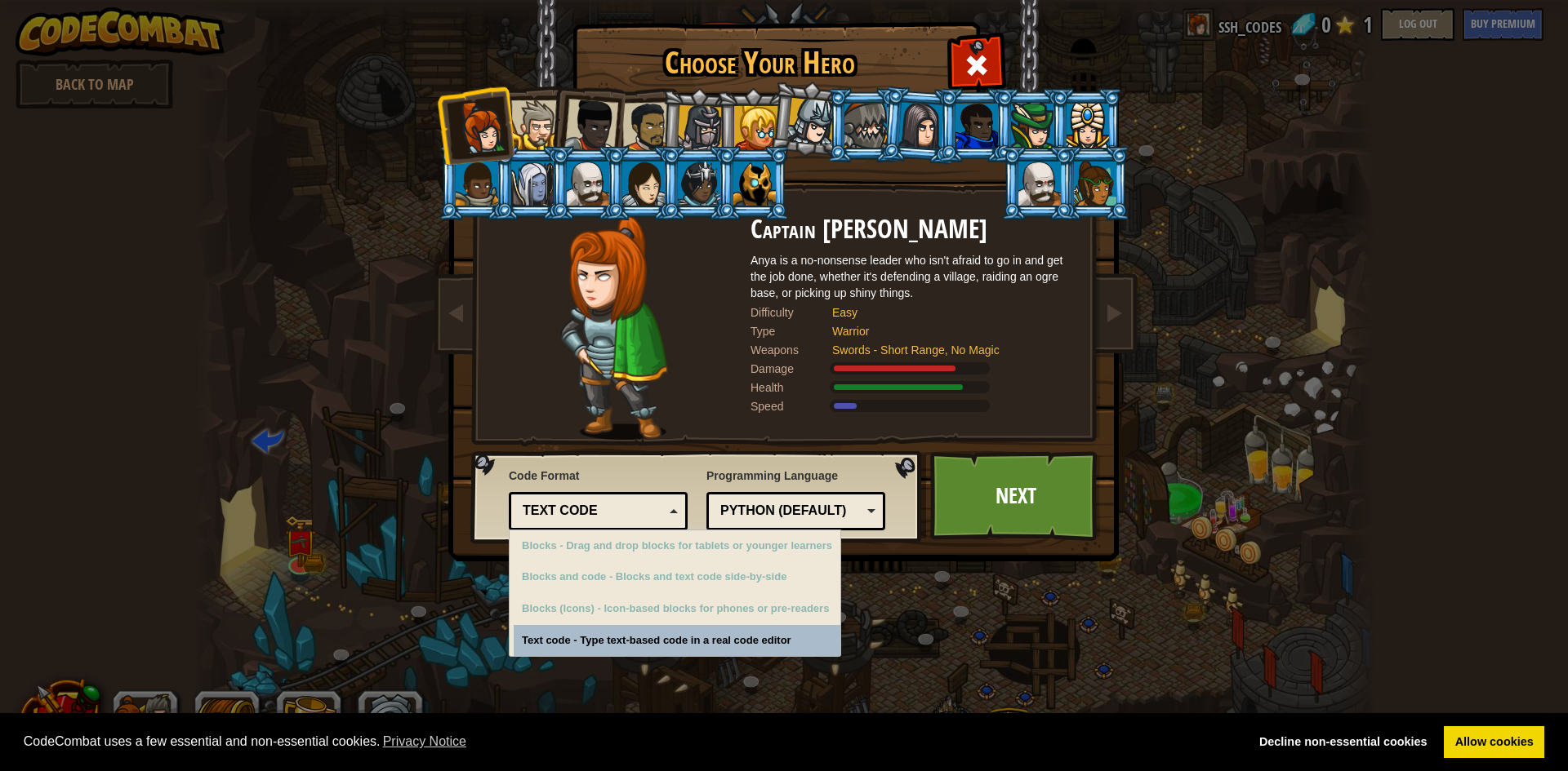
click at [613, 511] on div "Text code" at bounding box center [593, 511] width 141 height 18
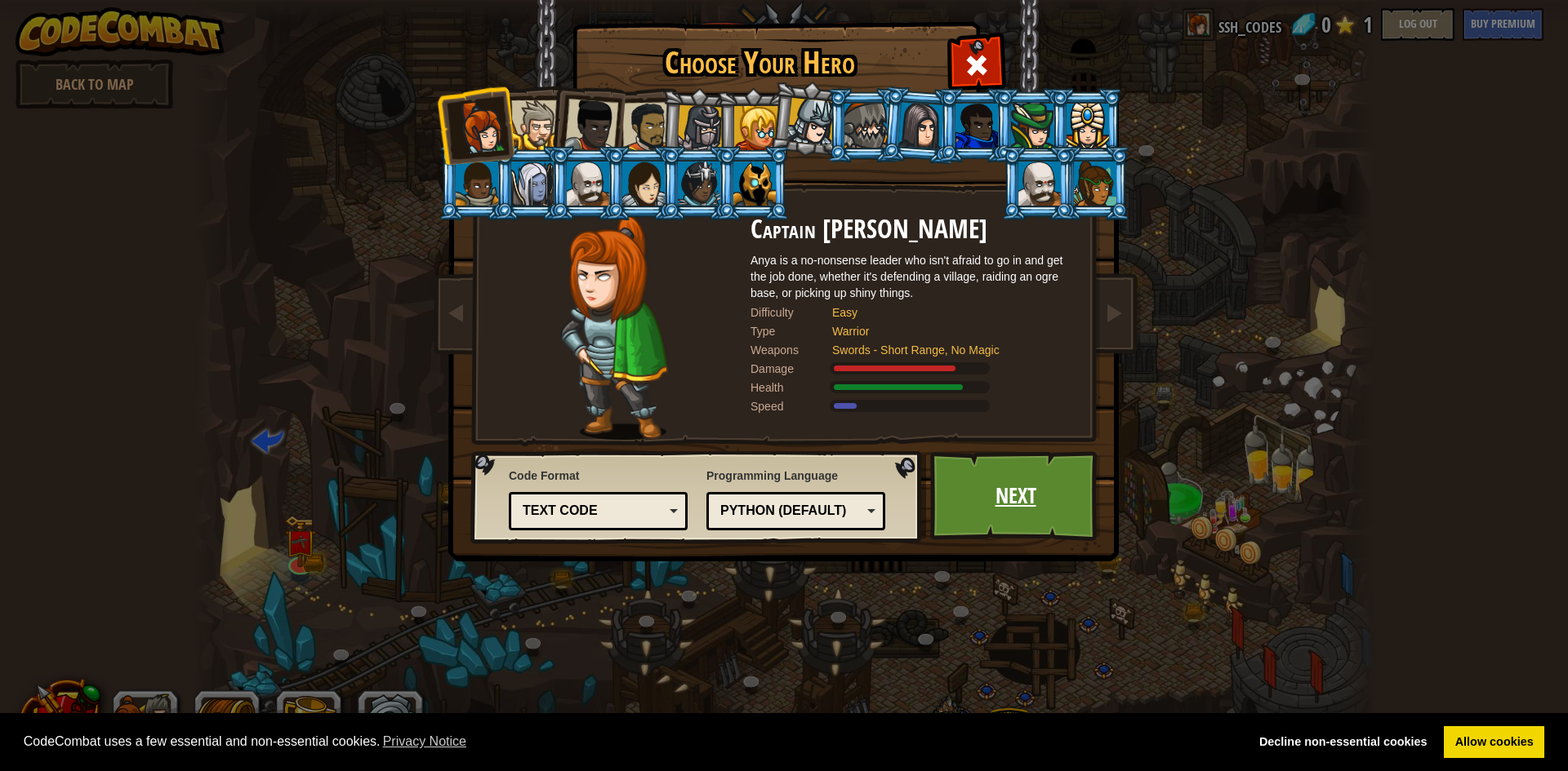
click at [971, 488] on link "Next" at bounding box center [1015, 496] width 170 height 90
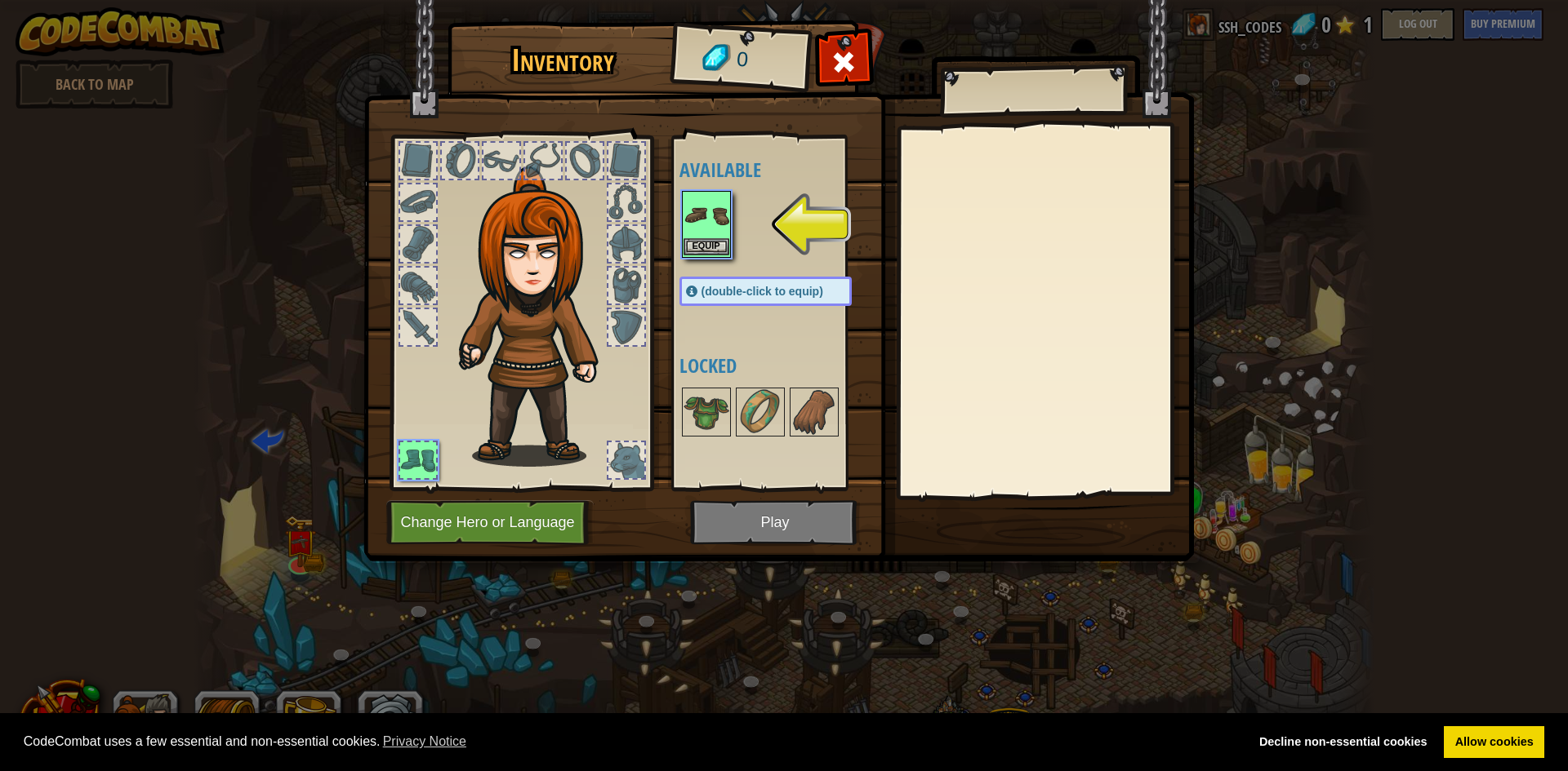
click at [709, 232] on img at bounding box center [706, 215] width 45 height 45
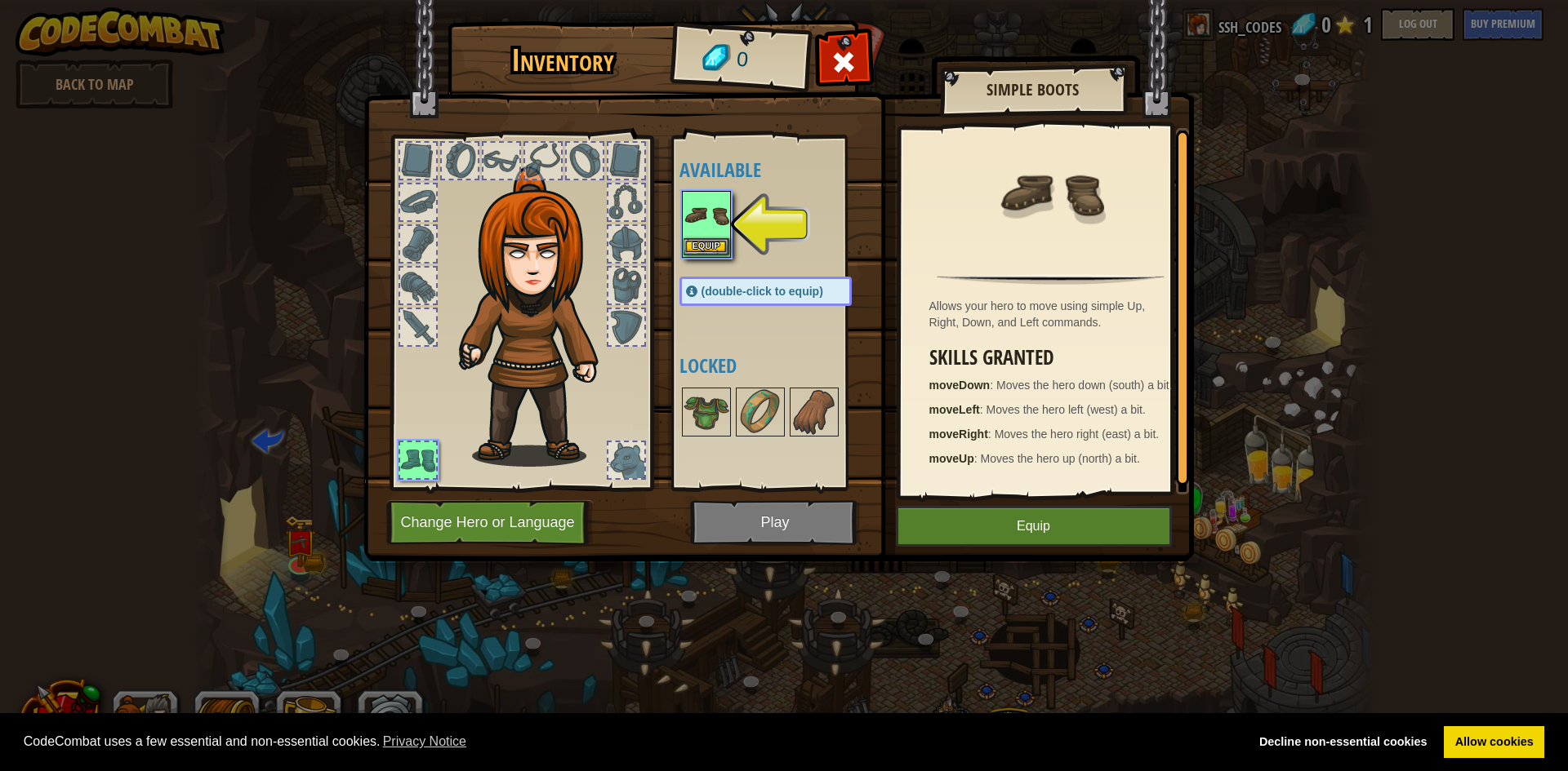
click at [717, 222] on img at bounding box center [706, 215] width 45 height 45
click at [709, 243] on button "Equip" at bounding box center [706, 247] width 45 height 17
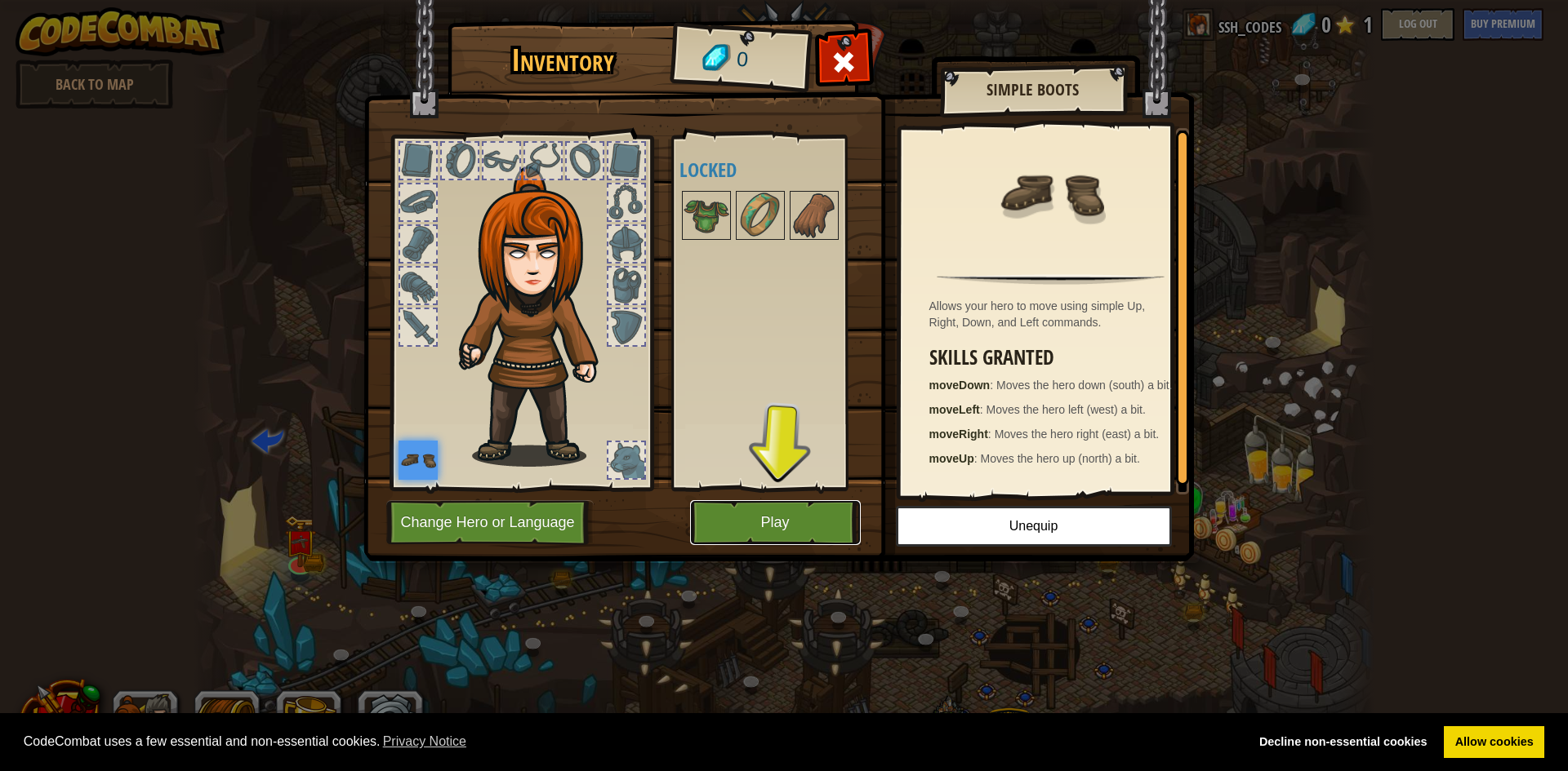
click at [831, 530] on button "Play" at bounding box center [775, 522] width 170 height 44
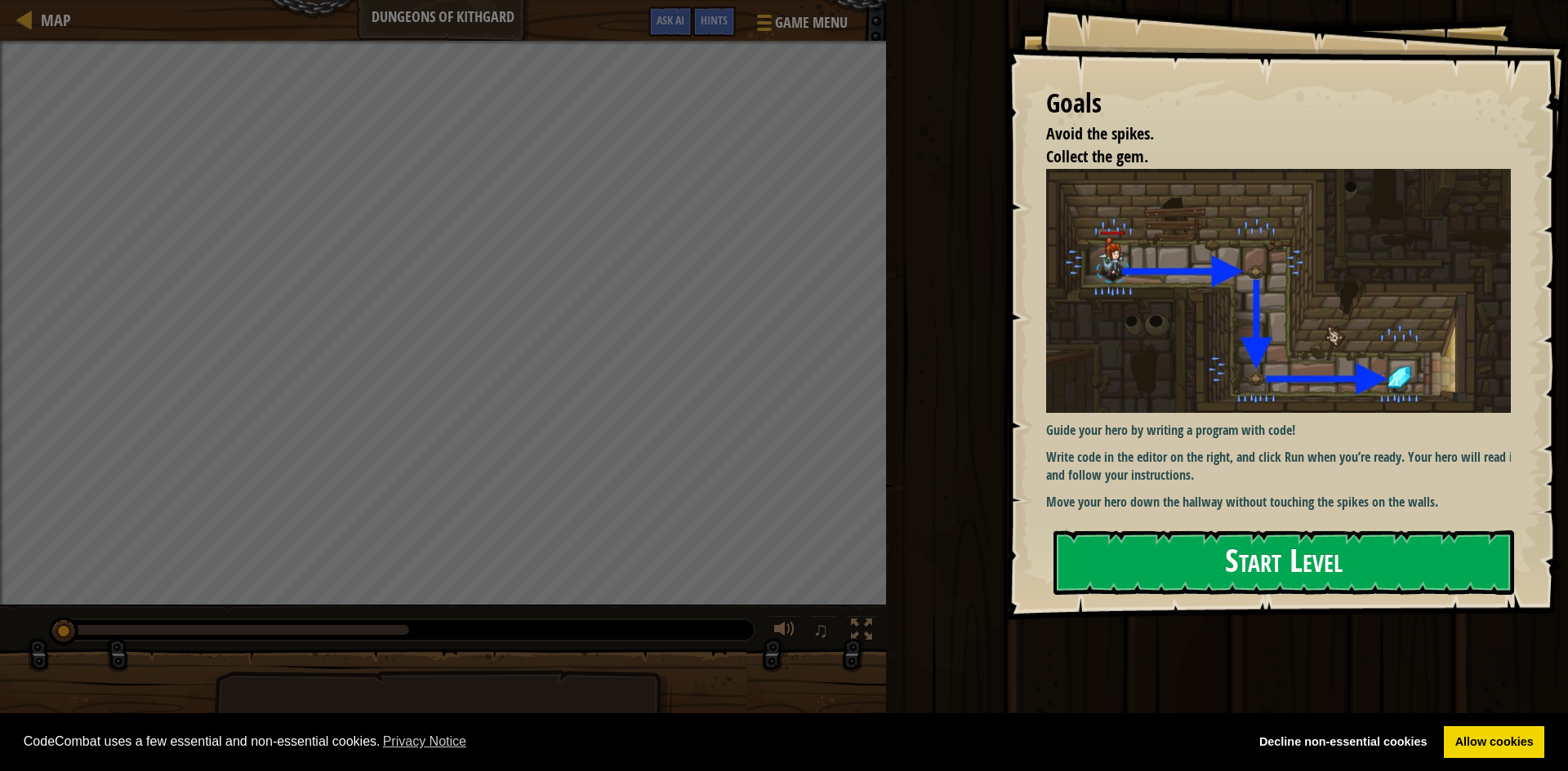
click at [1193, 563] on button "Start Level" at bounding box center [1283, 562] width 461 height 65
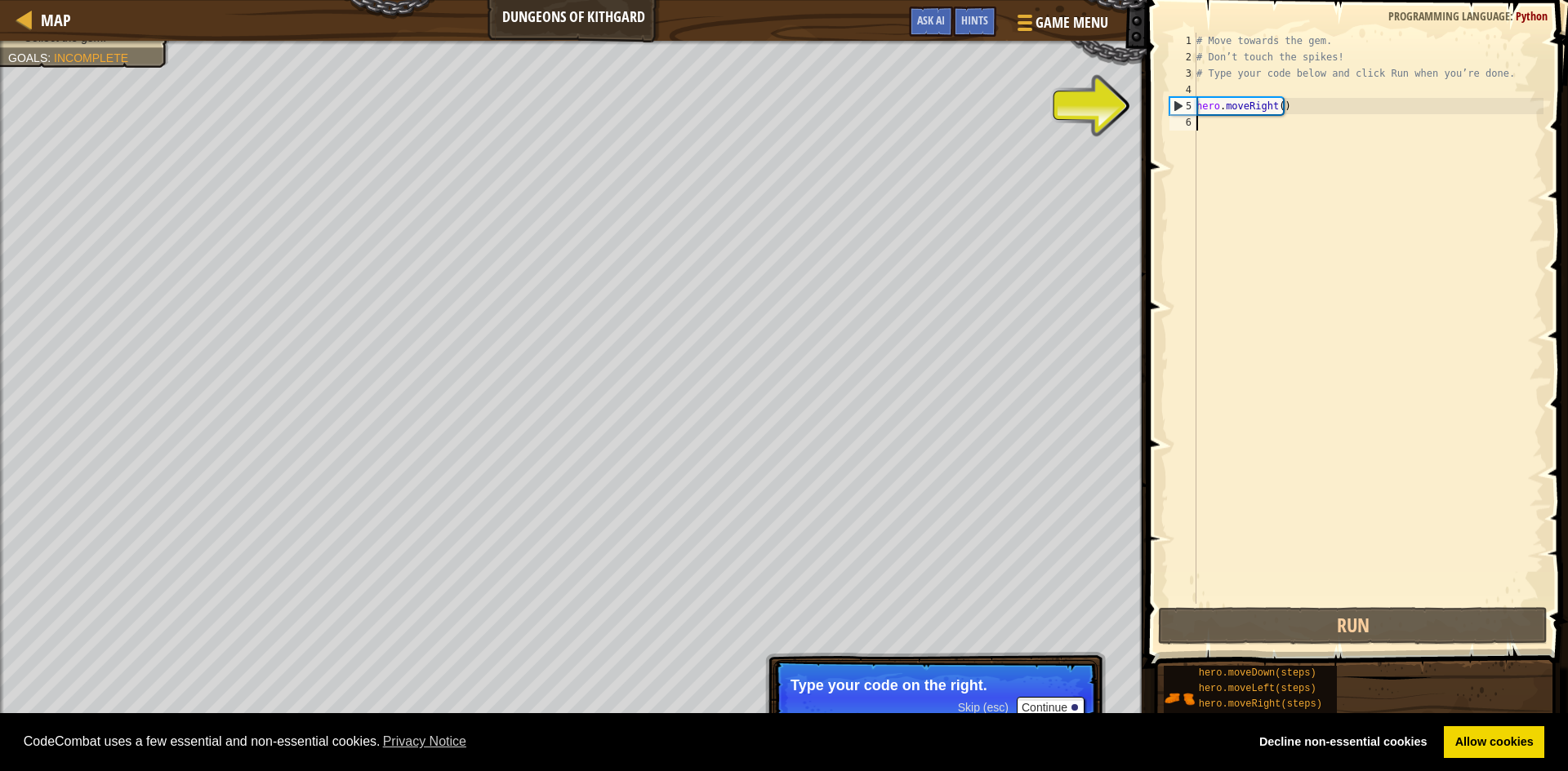
click at [1263, 130] on div "# Move towards the gem. # Don’t touch the spikes! # Type your code below and cl…" at bounding box center [1369, 335] width 350 height 604
click at [1292, 105] on div "# Move towards the gem. # Don’t touch the spikes! # Type your code below and cl…" at bounding box center [1369, 335] width 350 height 604
type textarea "hero.moveRight()"
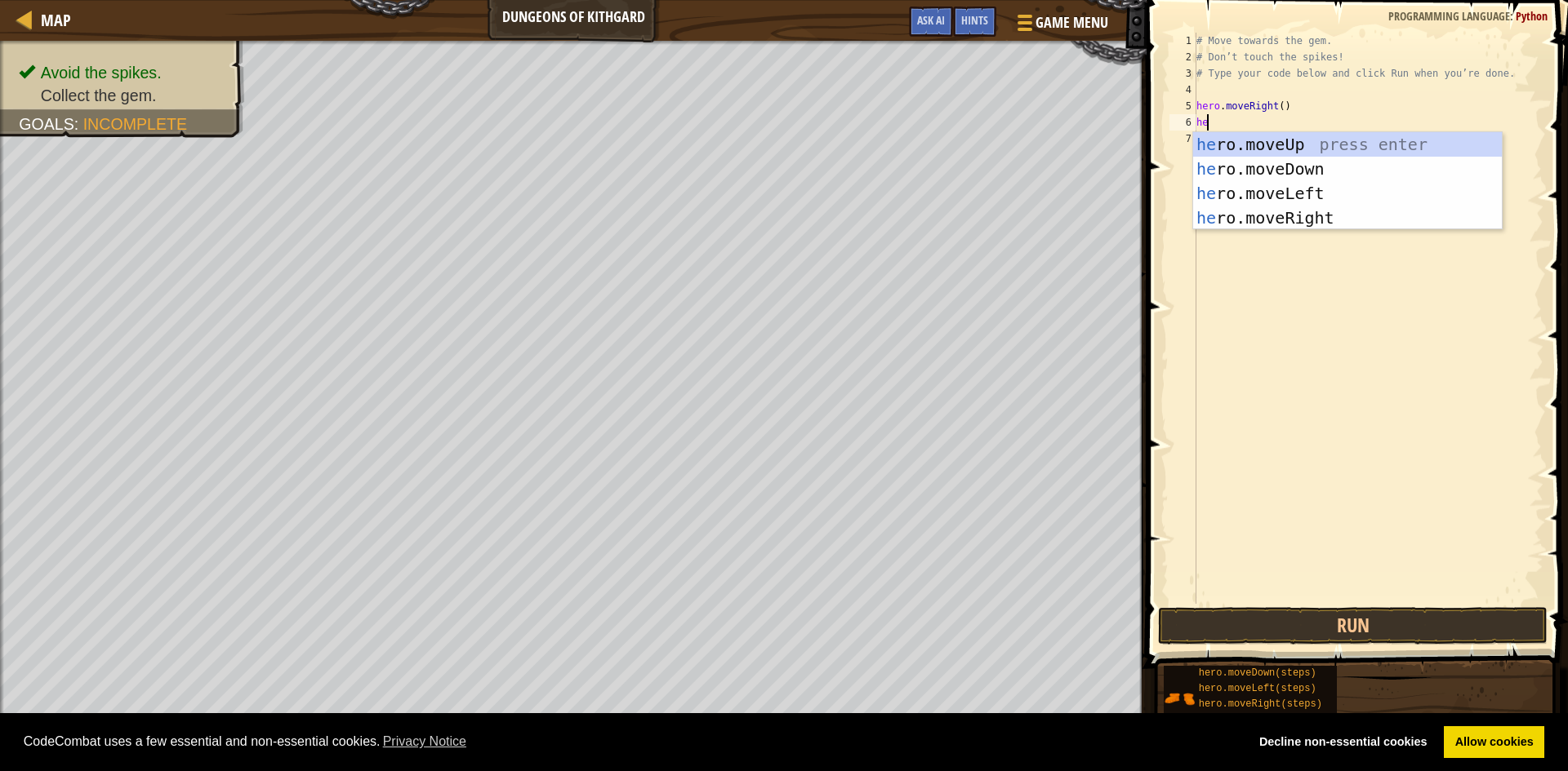
scroll to position [8, 1]
type textarea "hero"
click at [1273, 170] on div "hero .moveUp press enter hero .moveDown press enter hero .moveLeft press enter …" at bounding box center [1347, 206] width 309 height 147
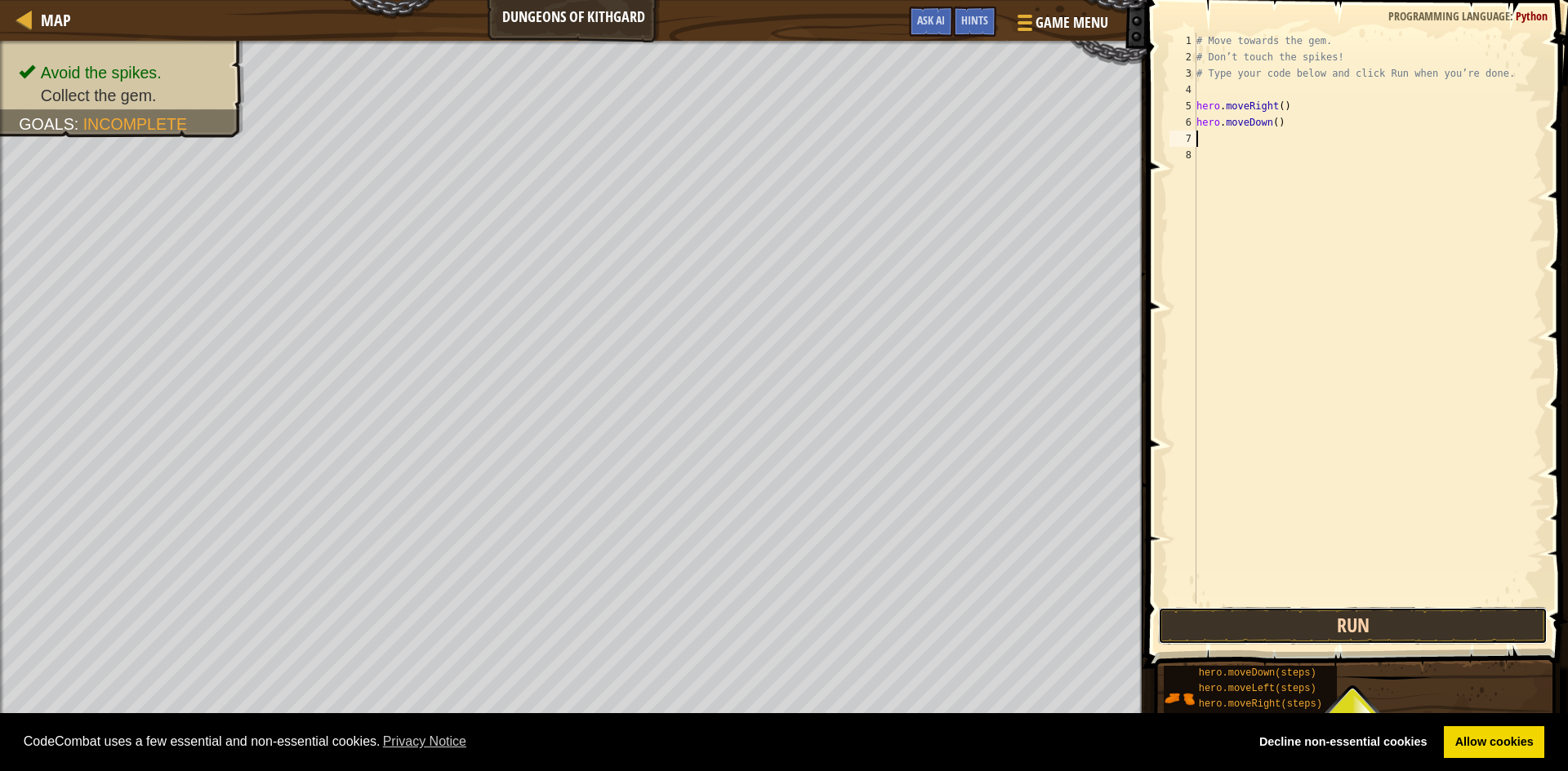
click at [1319, 630] on button "Run" at bounding box center [1352, 626] width 389 height 38
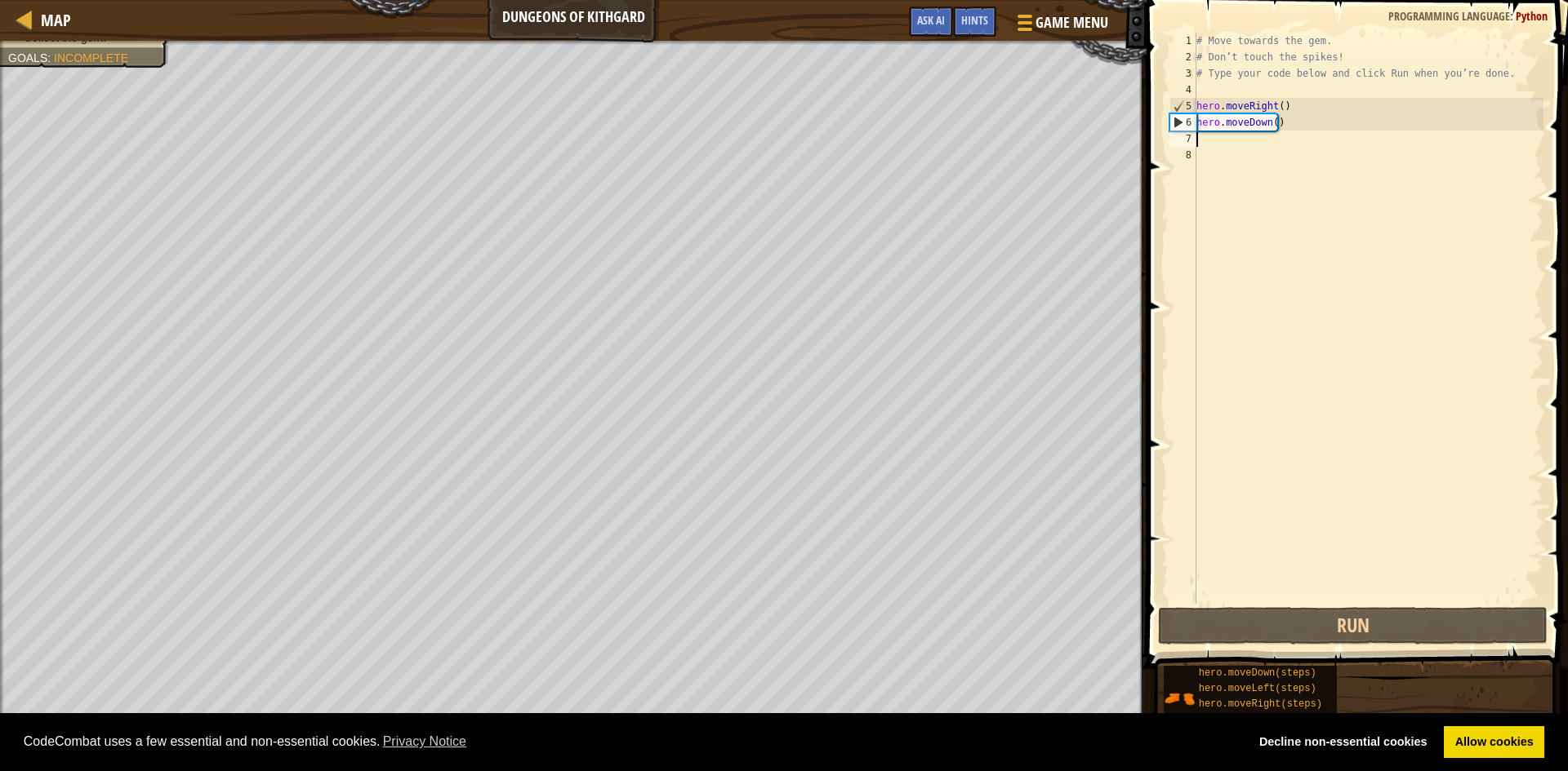
click at [1219, 148] on div "# Move towards the gem. # Don’t touch the spikes! # Type your code below and cl…" at bounding box center [1369, 335] width 350 height 604
click at [1205, 141] on div "# Move towards the gem. # Don’t touch the spikes! # Type your code below and cl…" at bounding box center [1369, 335] width 350 height 604
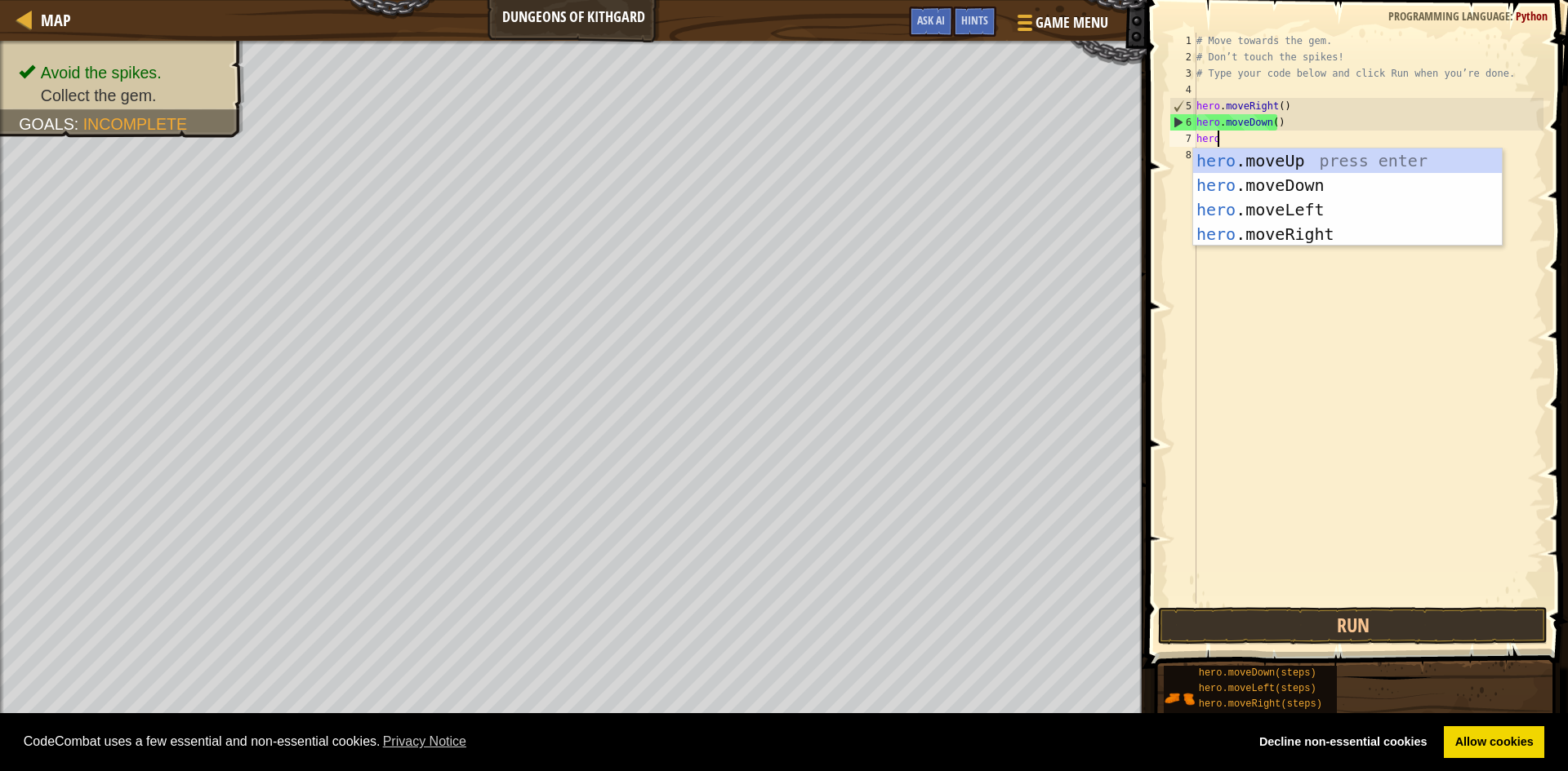
type textarea "hero."
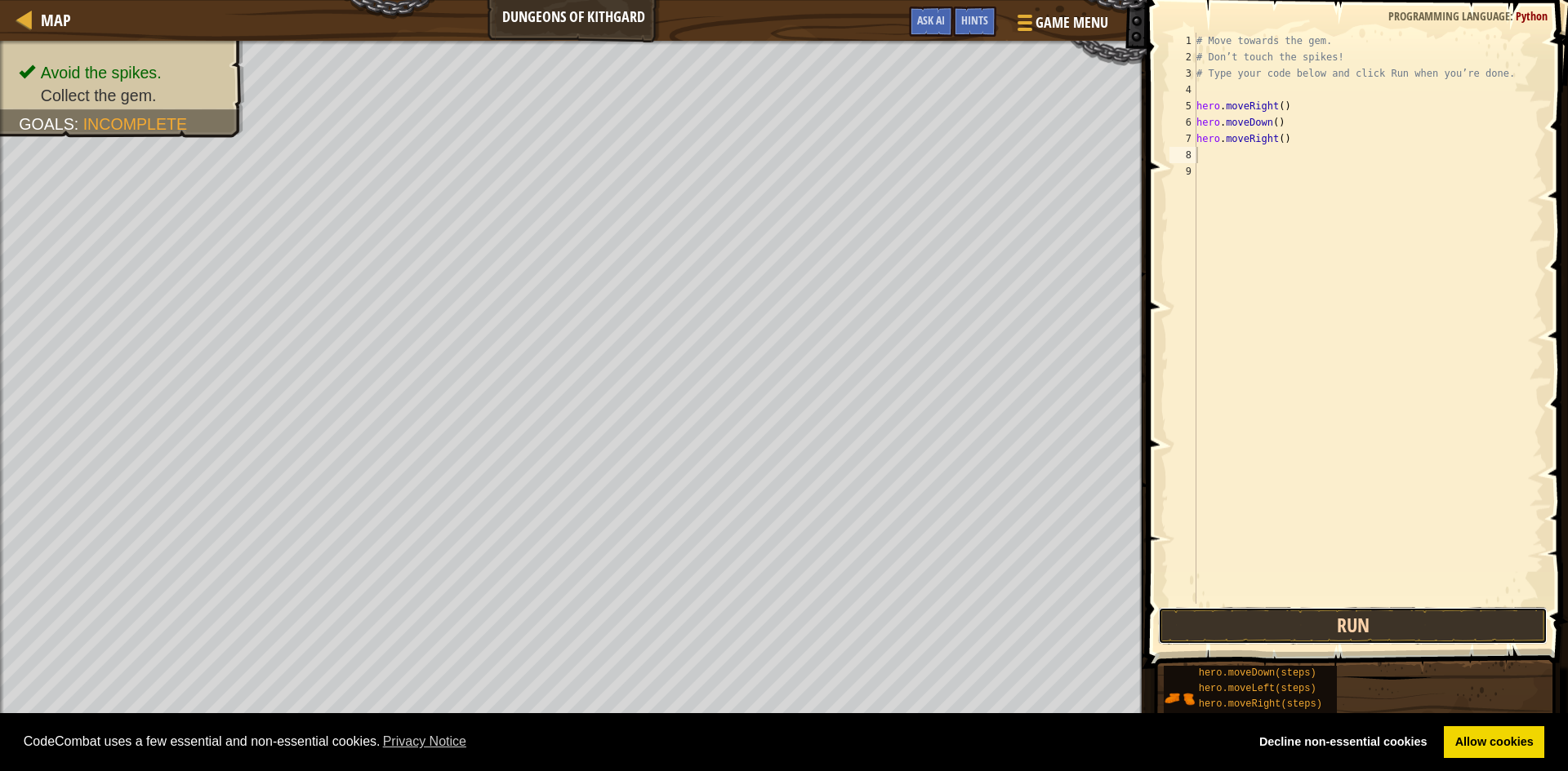
click at [1401, 634] on button "Run" at bounding box center [1352, 626] width 389 height 38
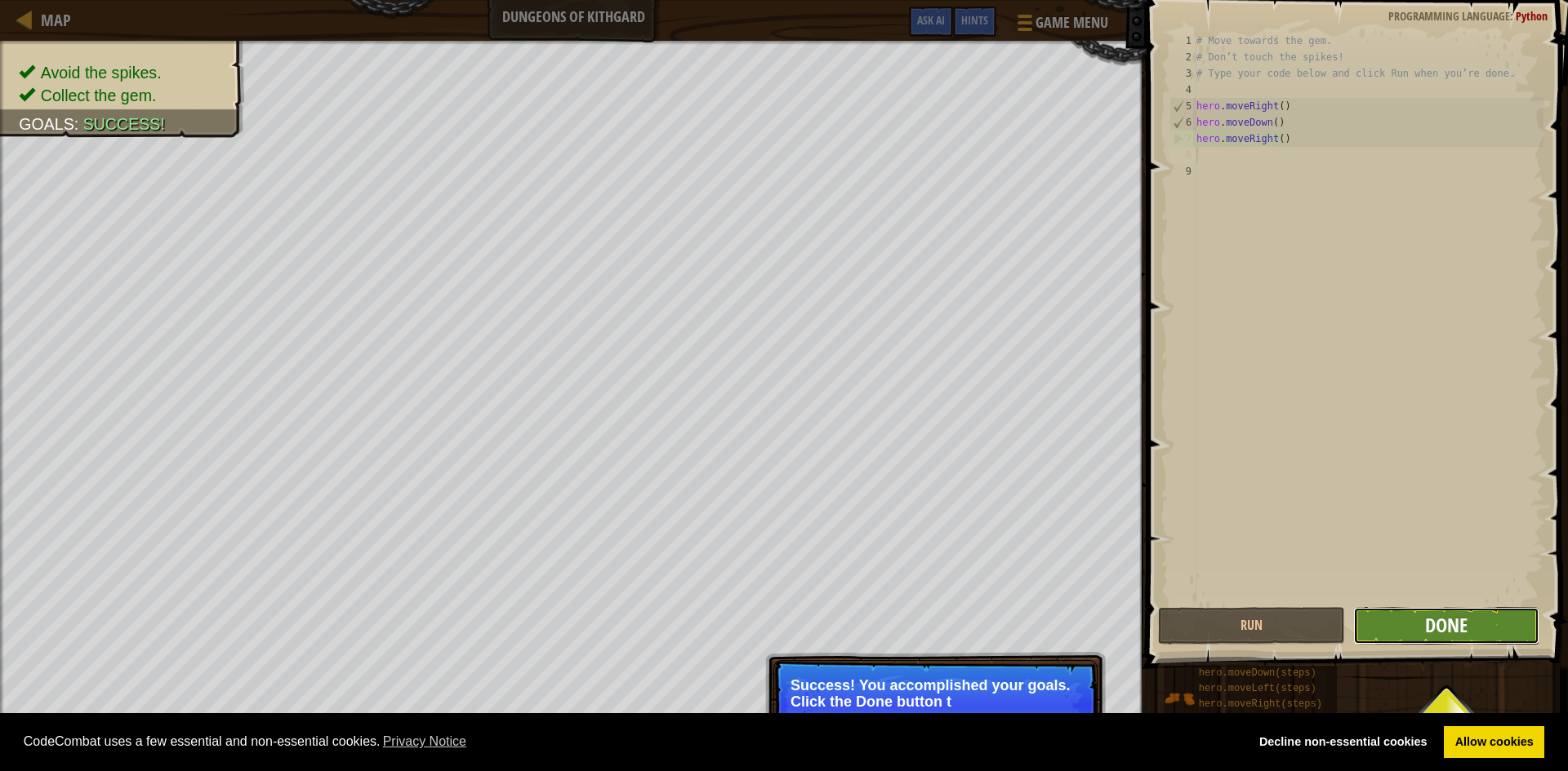
click at [1433, 625] on span "Done" at bounding box center [1446, 625] width 43 height 26
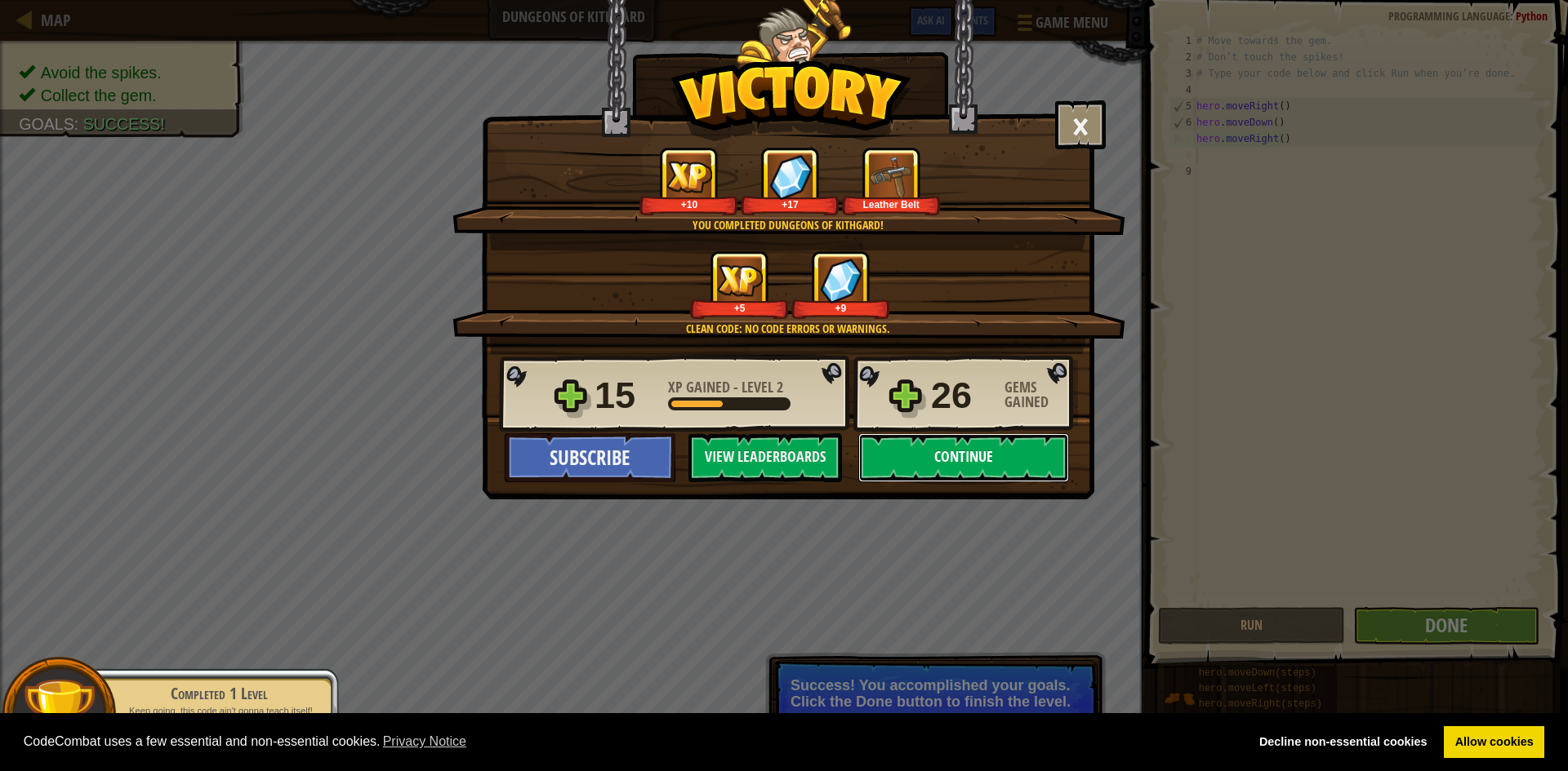
click at [949, 452] on button "Continue" at bounding box center [964, 458] width 211 height 49
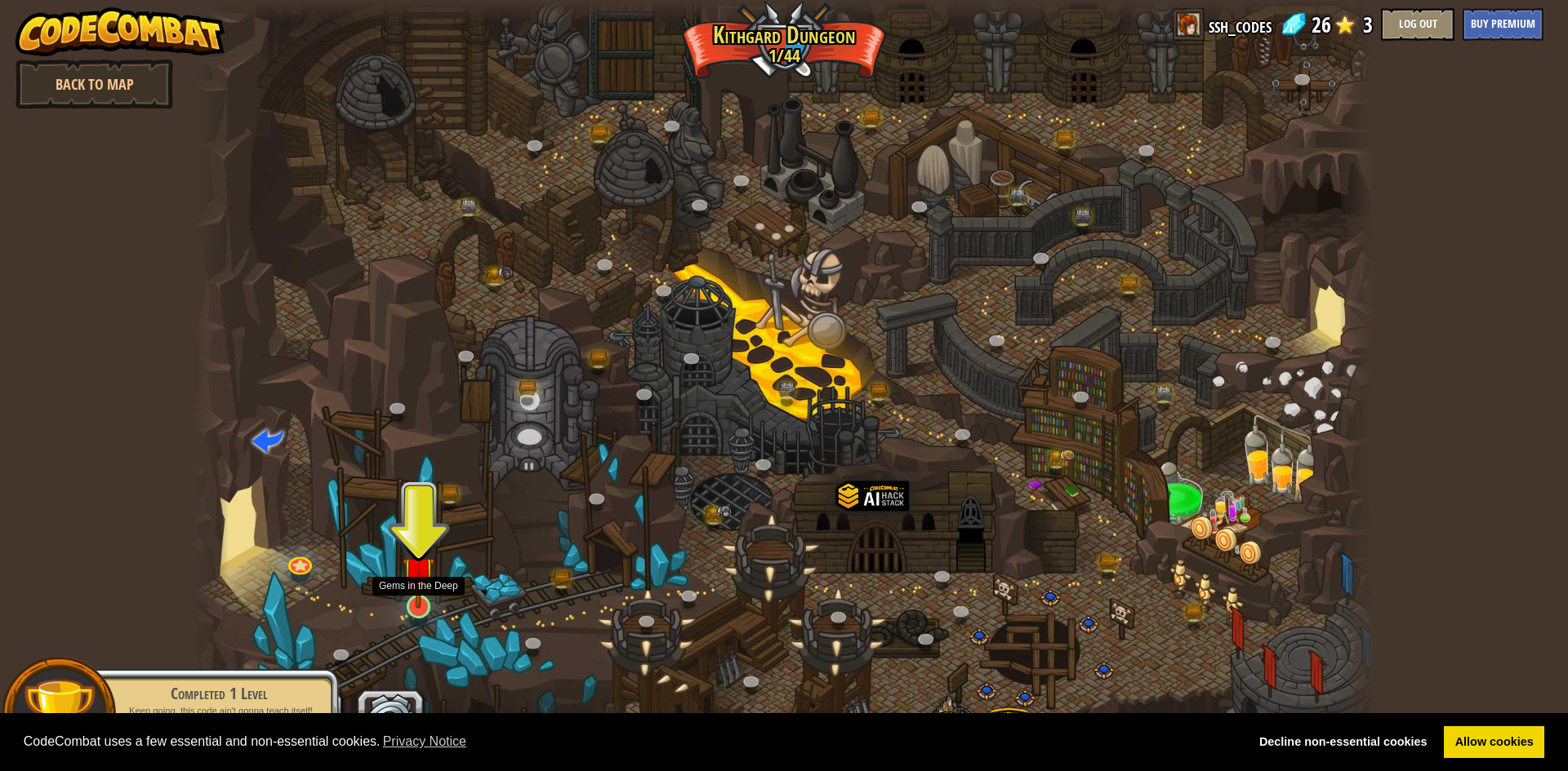
click at [417, 587] on img at bounding box center [418, 572] width 32 height 73
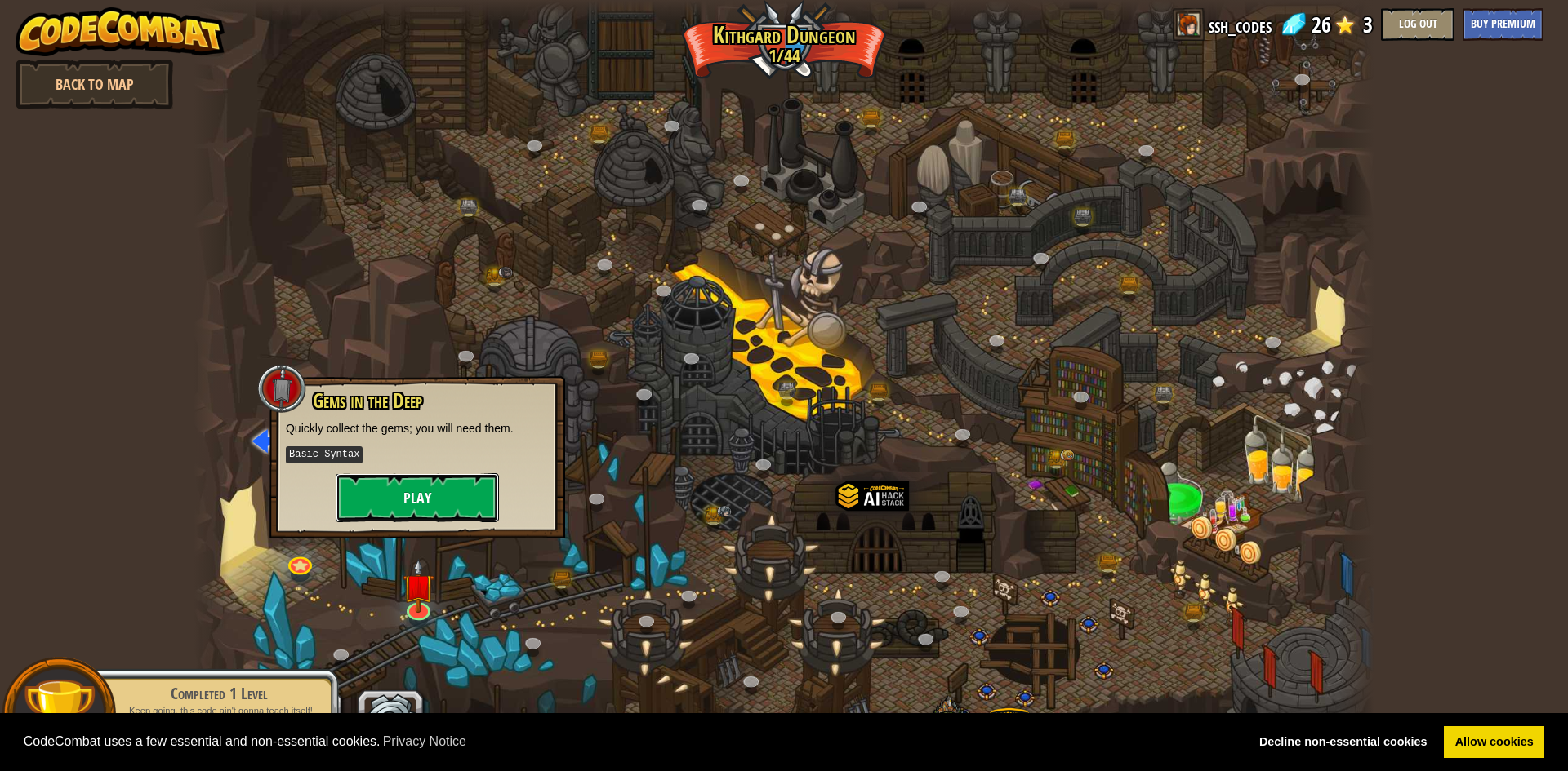
click at [421, 487] on button "Play" at bounding box center [417, 497] width 164 height 49
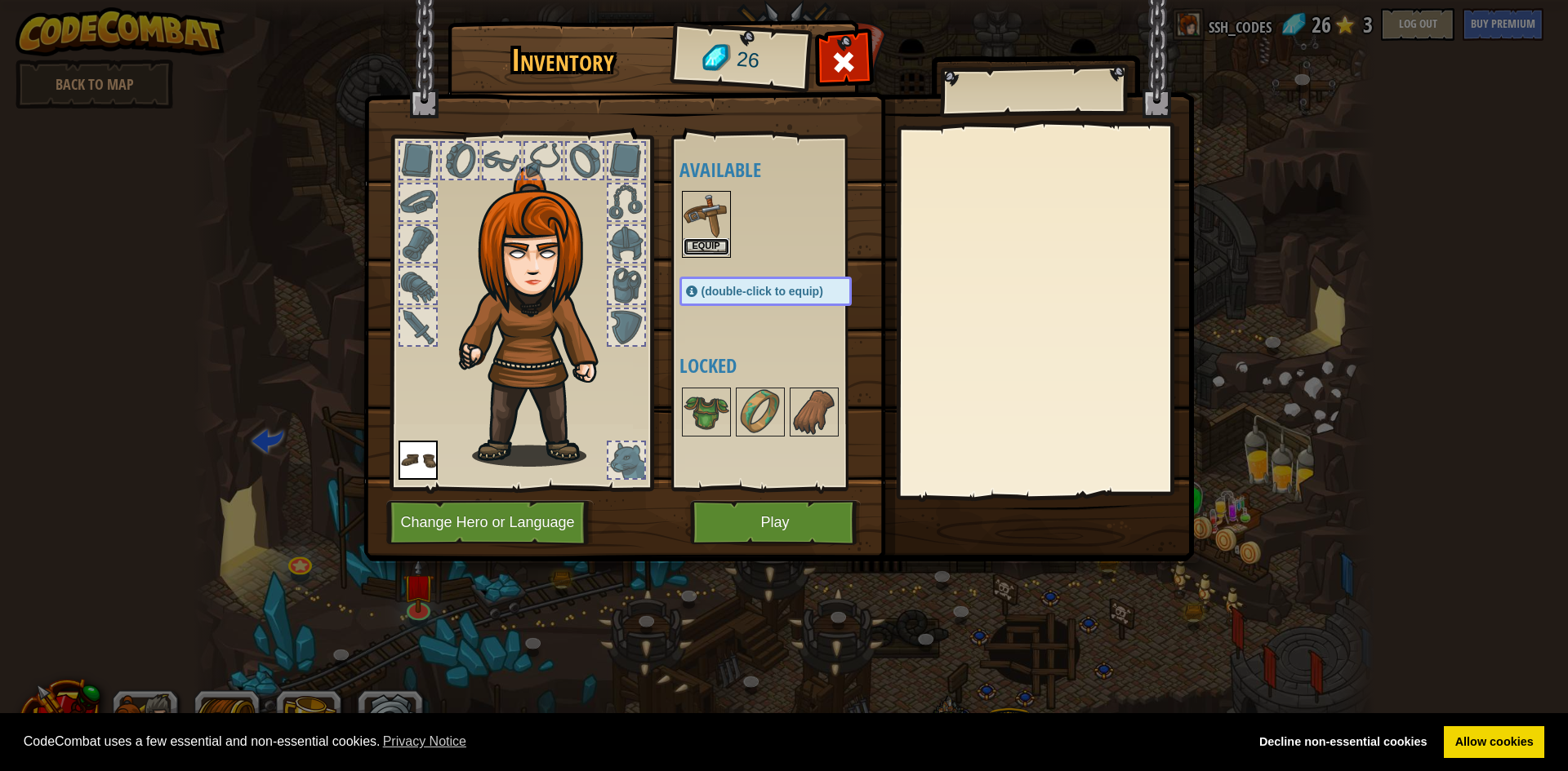
click at [712, 243] on button "Equip" at bounding box center [706, 247] width 45 height 17
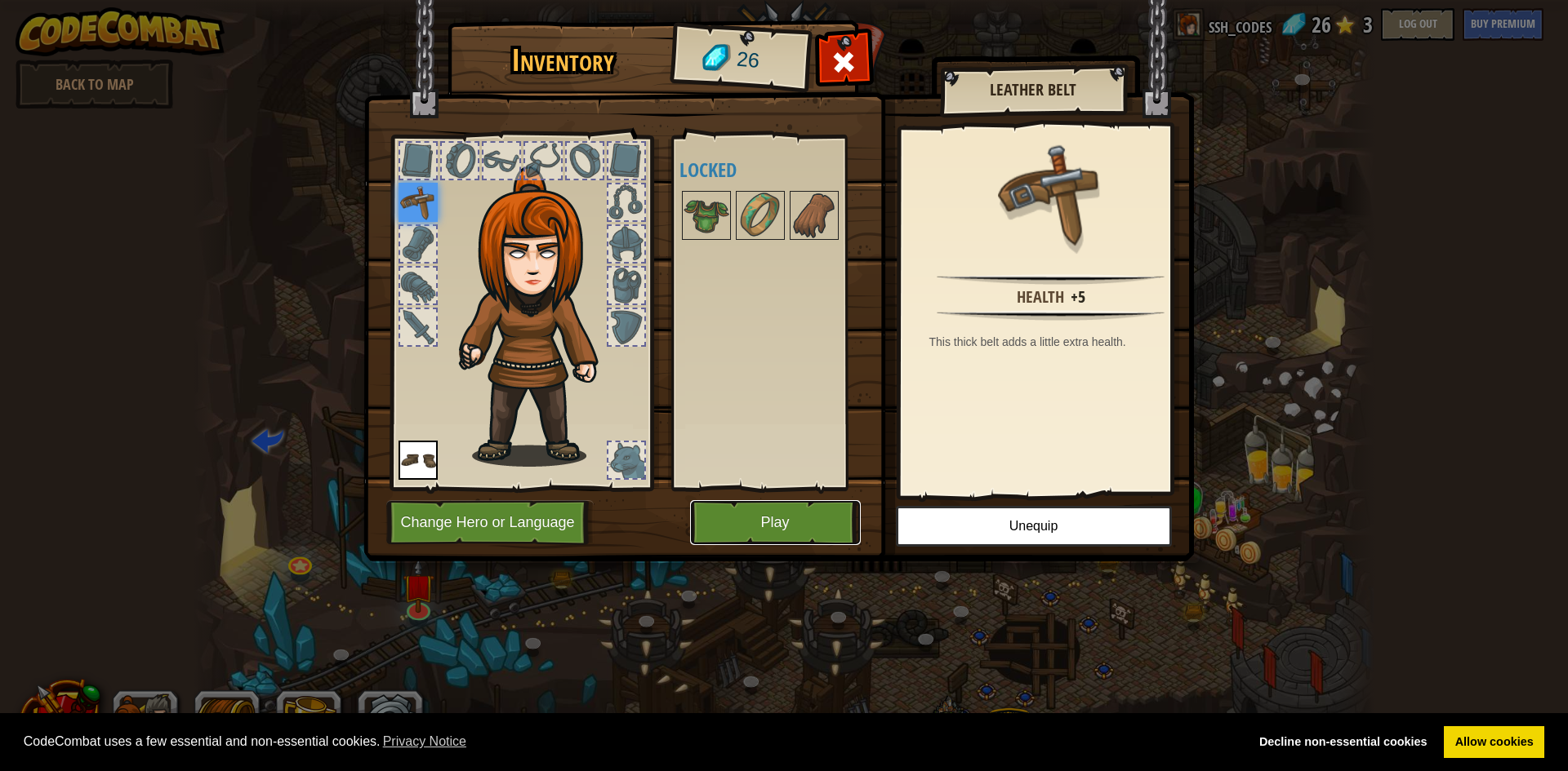
click at [769, 519] on button "Play" at bounding box center [775, 522] width 170 height 44
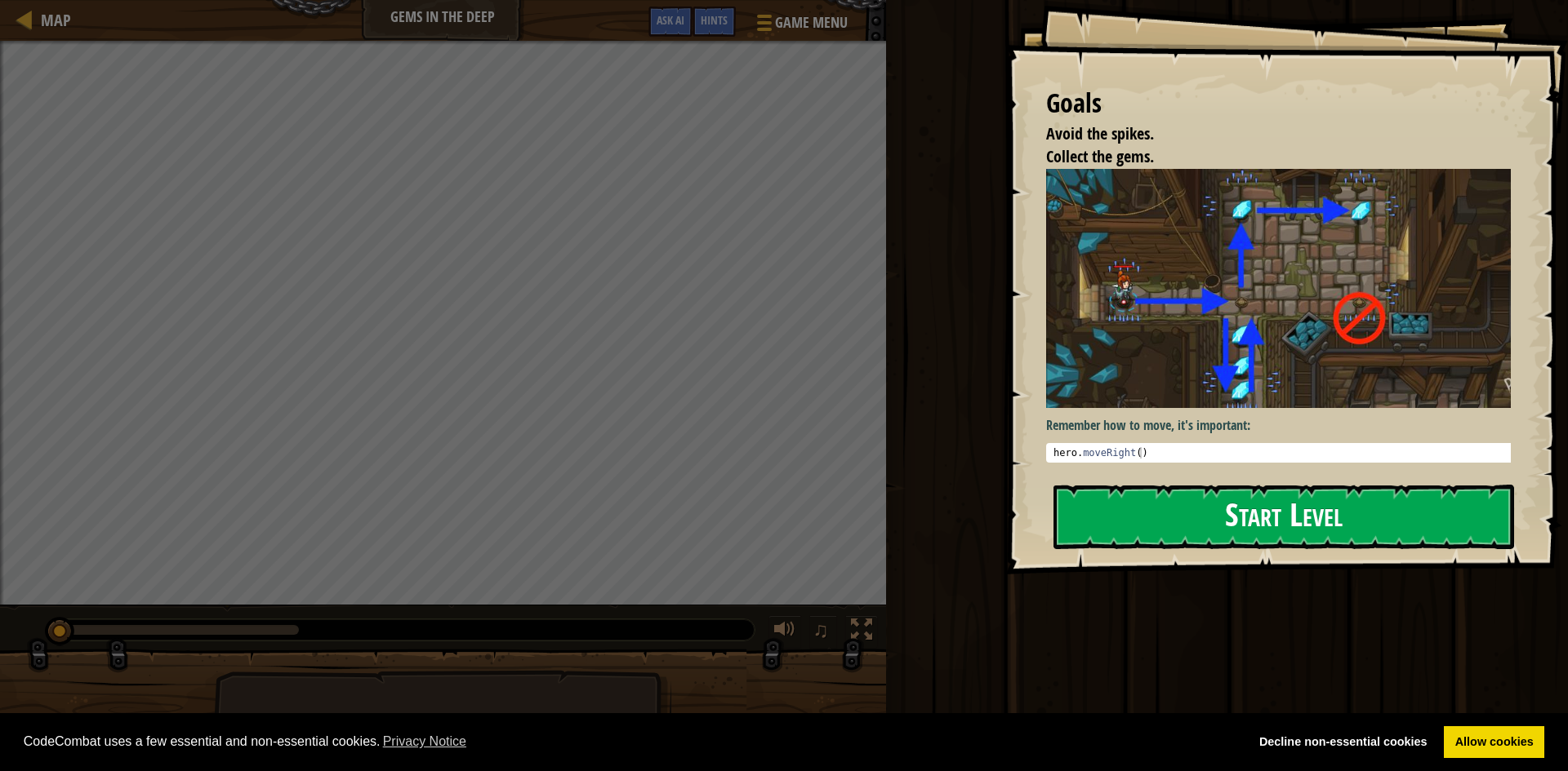
click at [1248, 520] on button "Start Level" at bounding box center [1283, 517] width 461 height 65
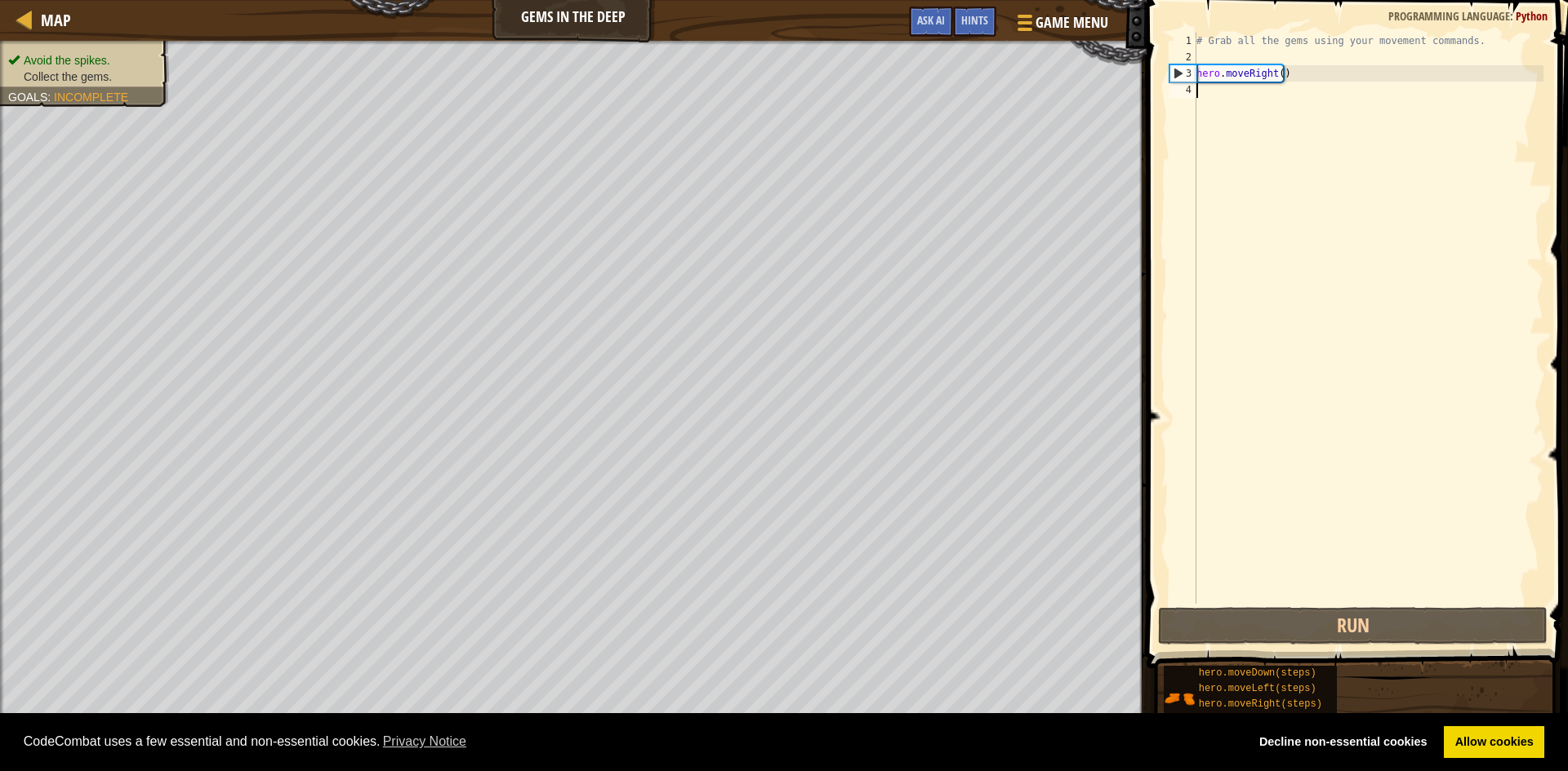
click at [1240, 101] on div "# Grab all the gems using your movement commands. hero . moveRight ( )" at bounding box center [1369, 335] width 350 height 604
click at [1349, 621] on button "Run" at bounding box center [1352, 626] width 389 height 38
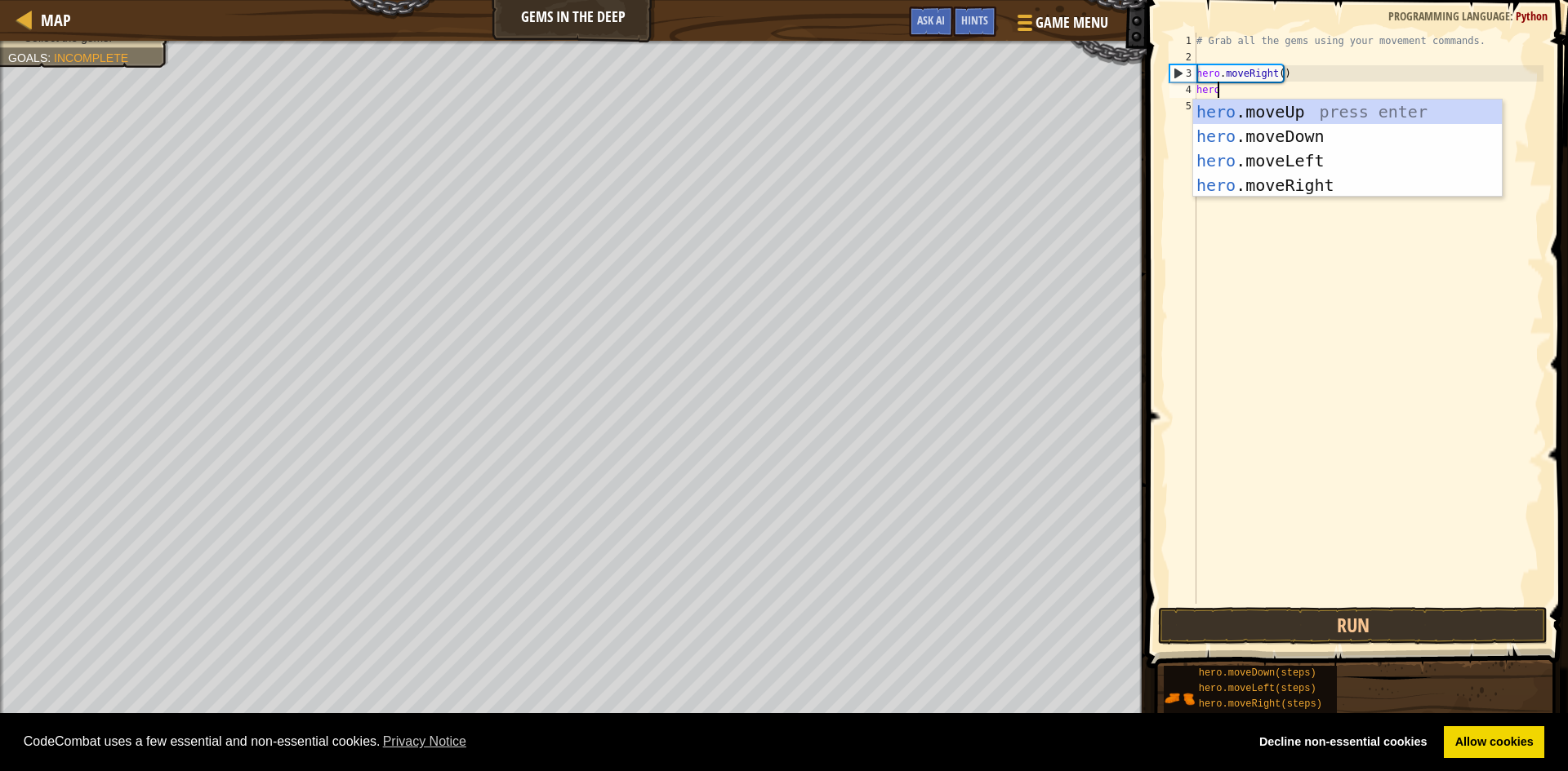
type textarea "hero."
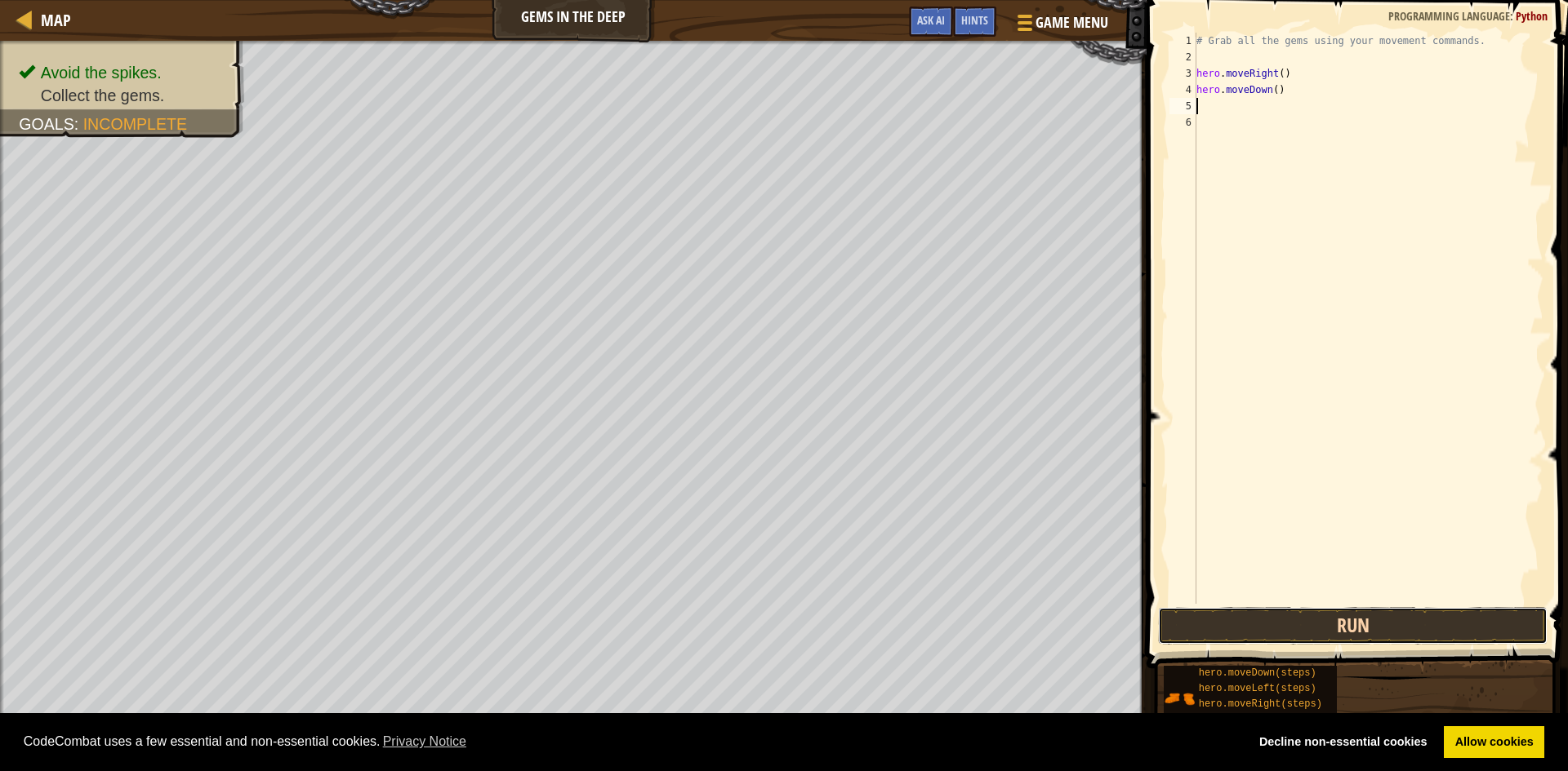
click at [1461, 617] on button "Run" at bounding box center [1352, 626] width 389 height 38
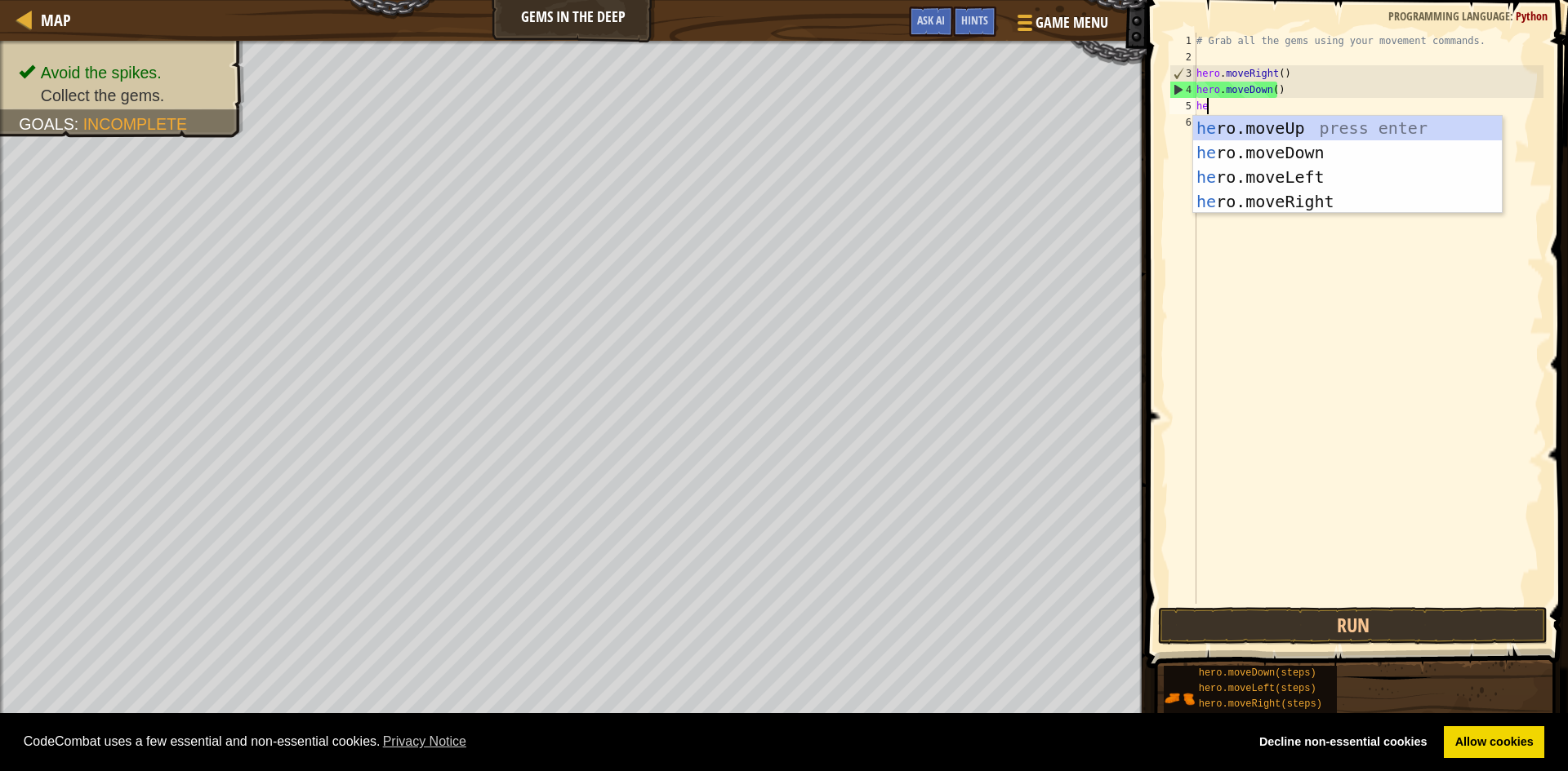
type textarea "her"
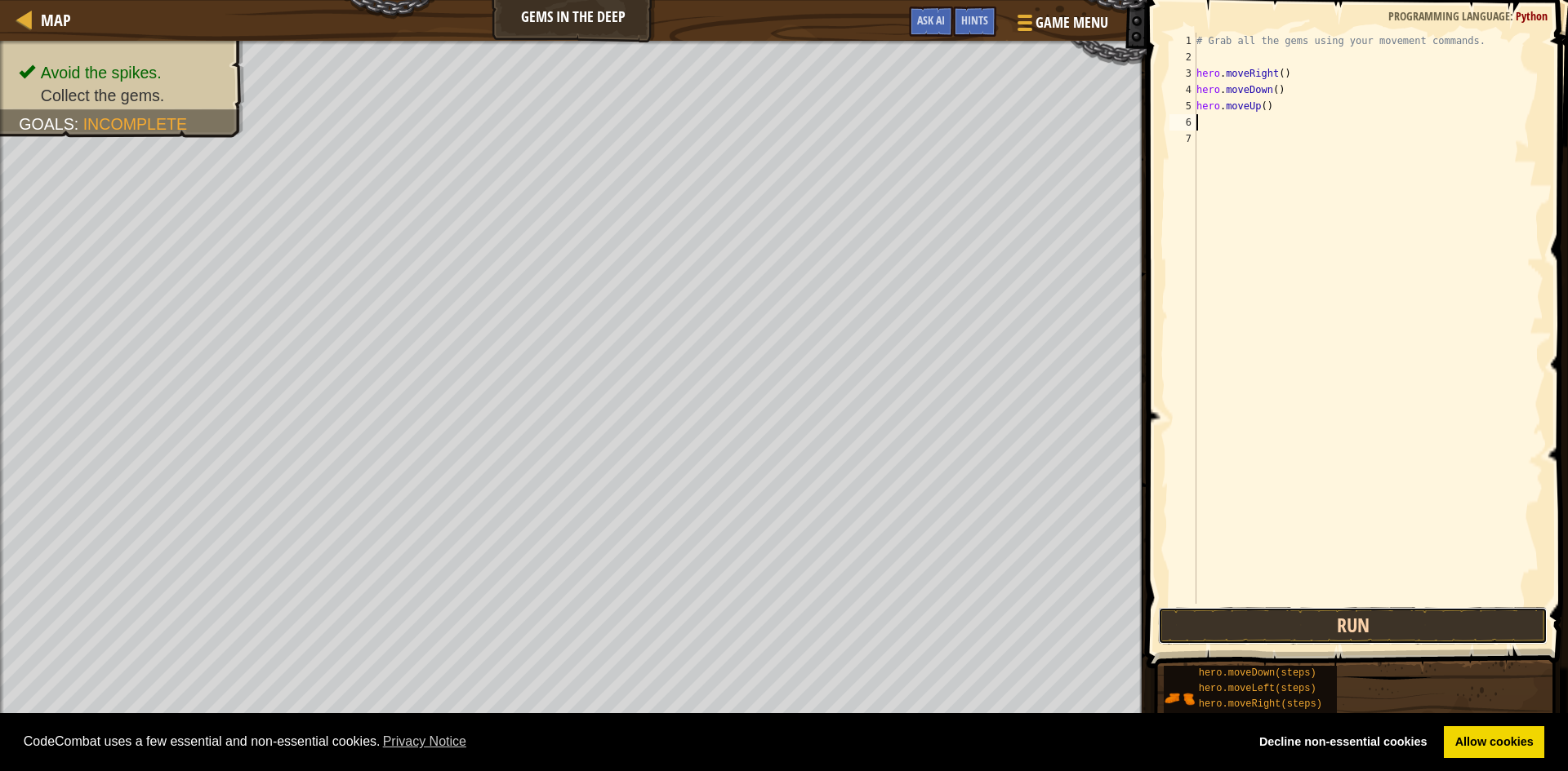
click at [1348, 631] on button "Run" at bounding box center [1352, 626] width 389 height 38
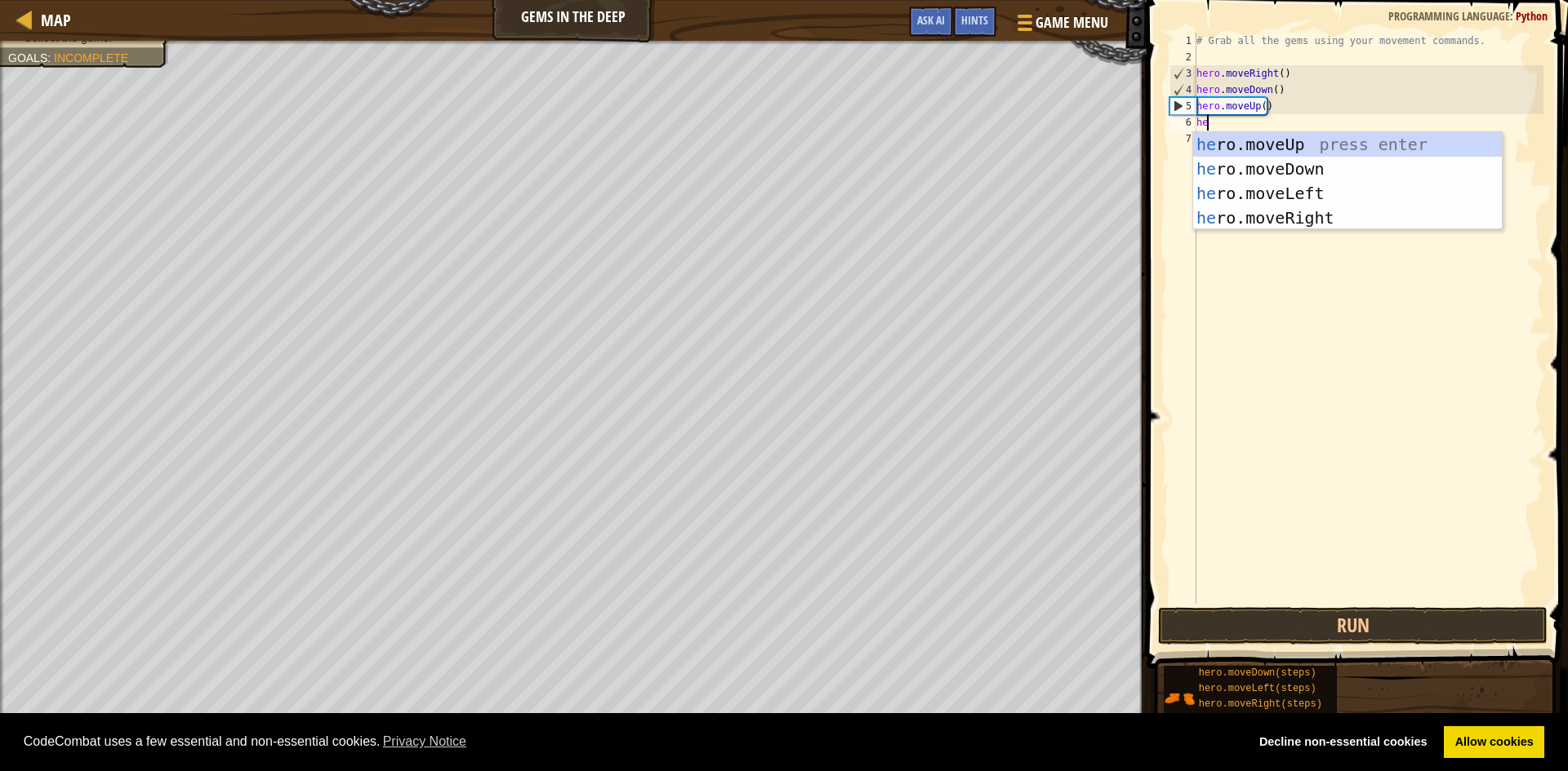
type textarea "her"
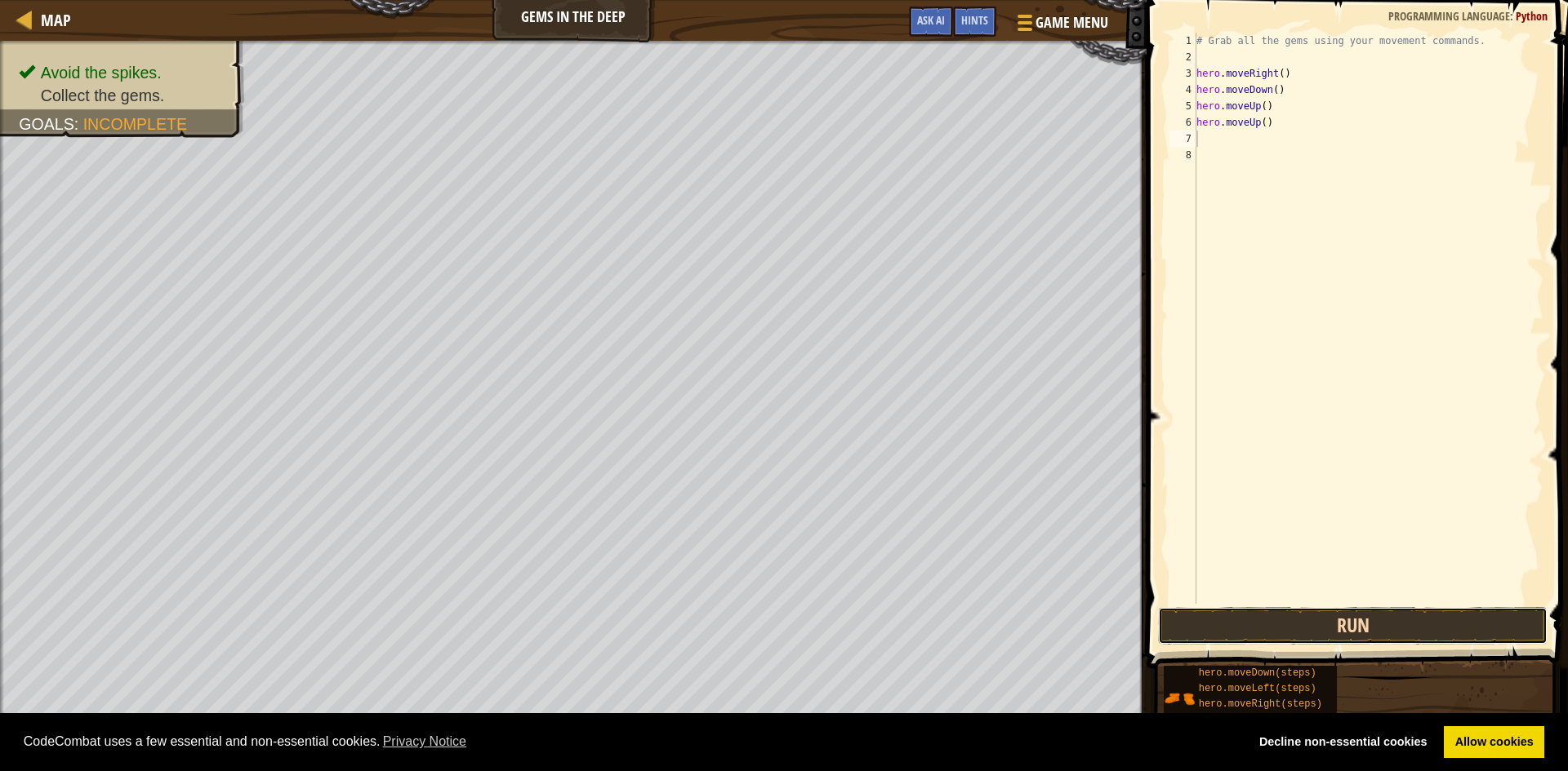
click at [1354, 634] on button "Run" at bounding box center [1352, 626] width 389 height 38
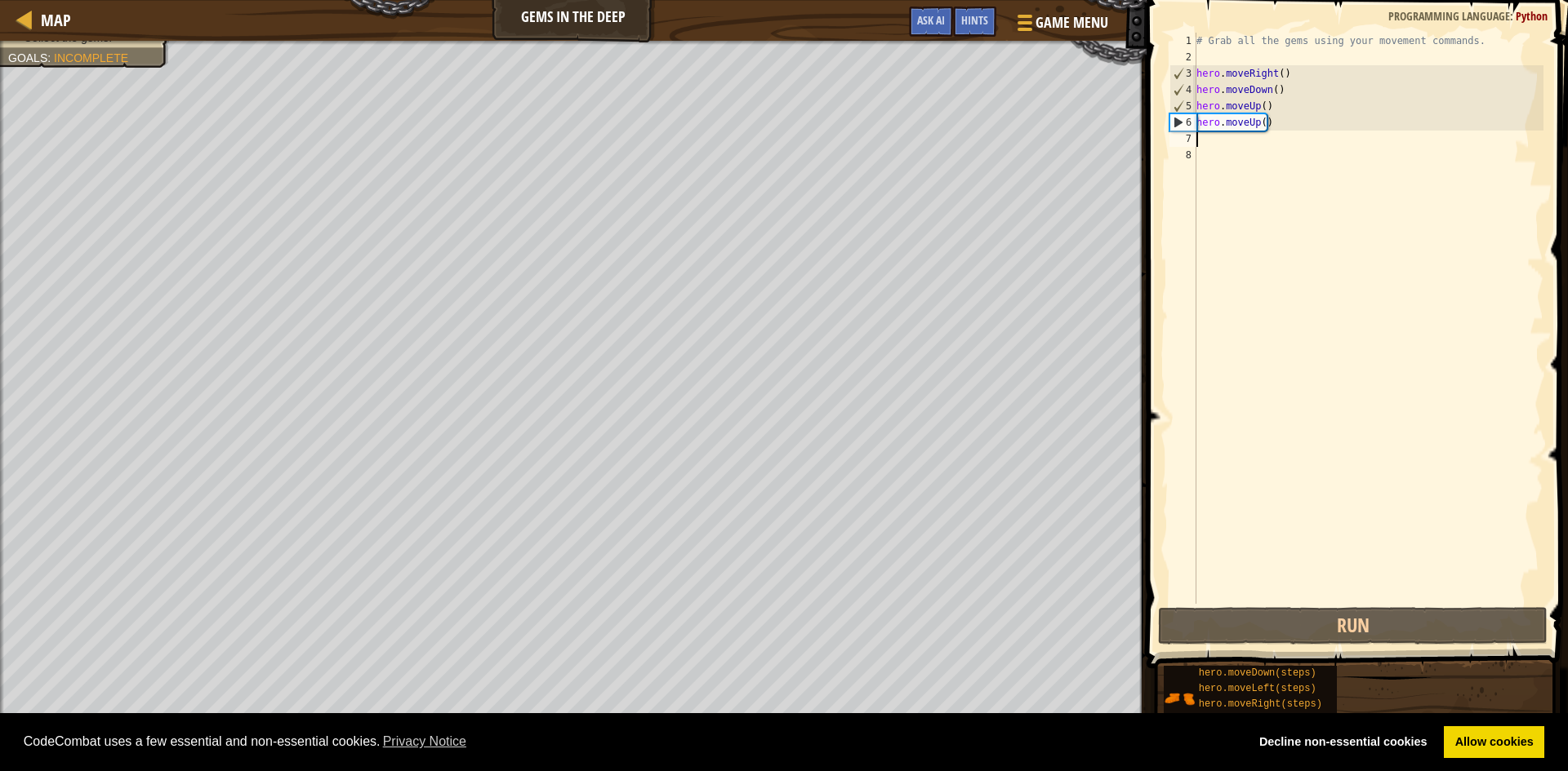
click at [1209, 145] on div "# Grab all the gems using your movement commands. hero . moveRight ( ) hero . m…" at bounding box center [1369, 335] width 350 height 604
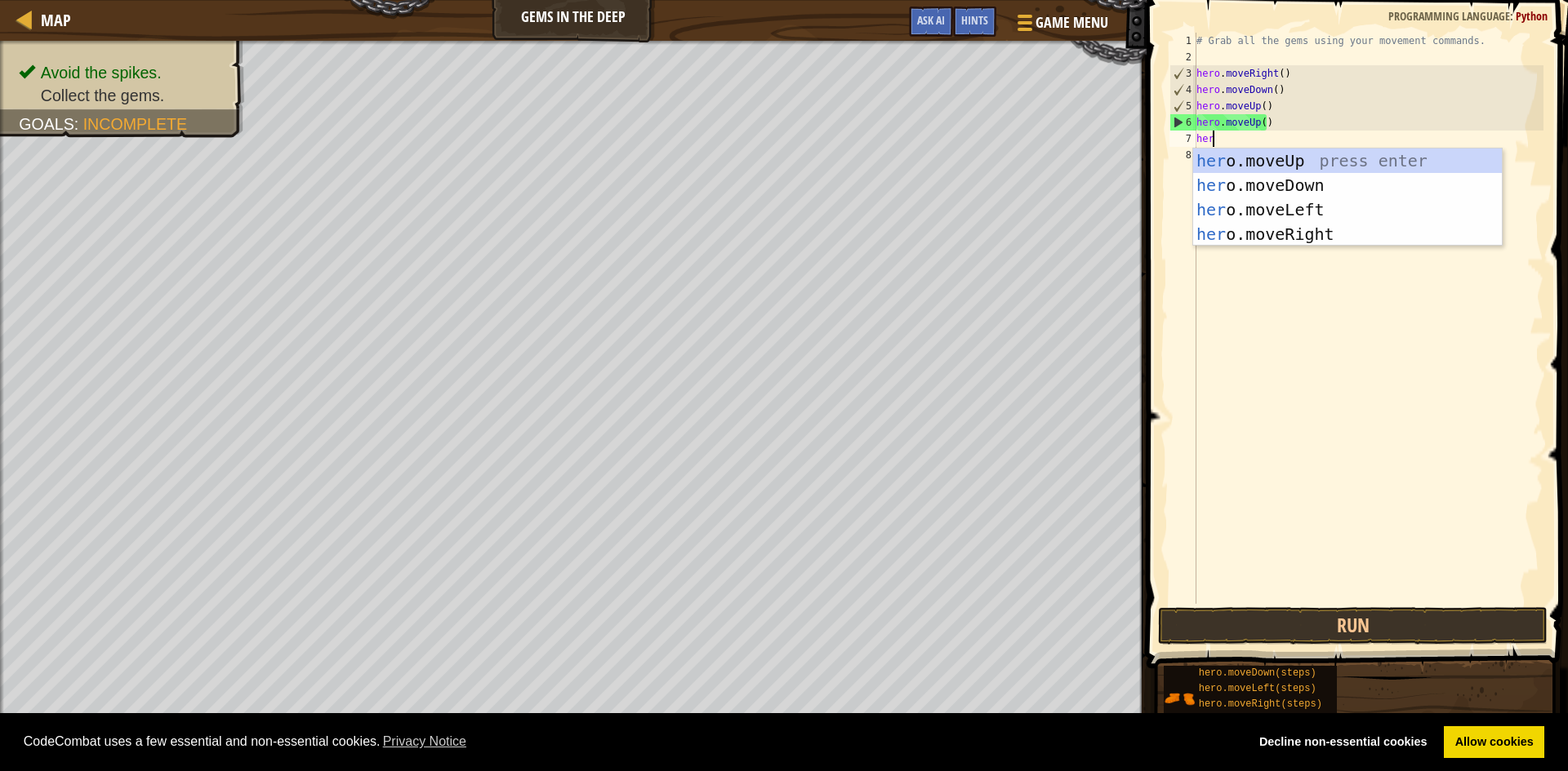
scroll to position [8, 1]
type textarea "hero"
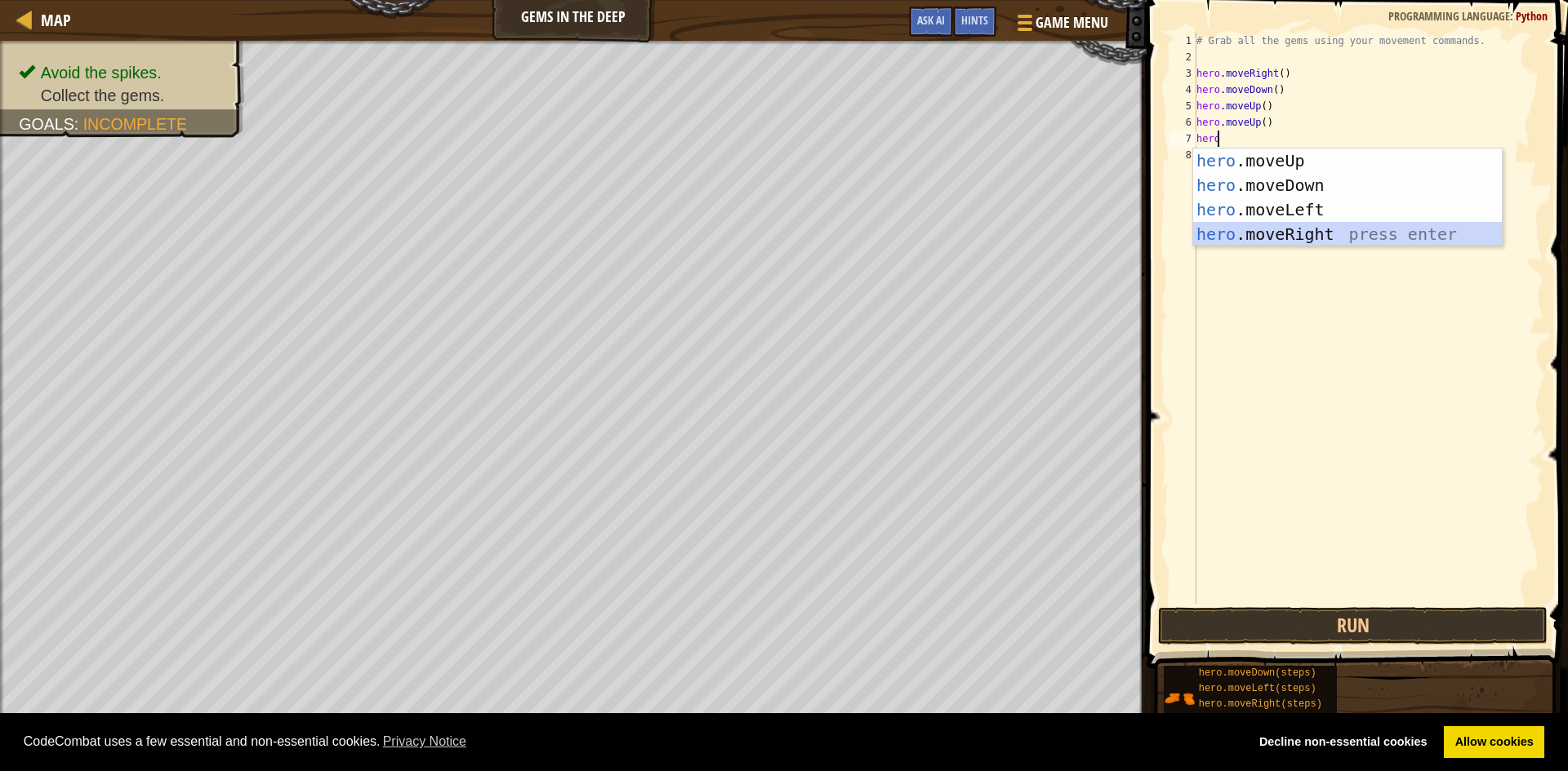
scroll to position [8, 0]
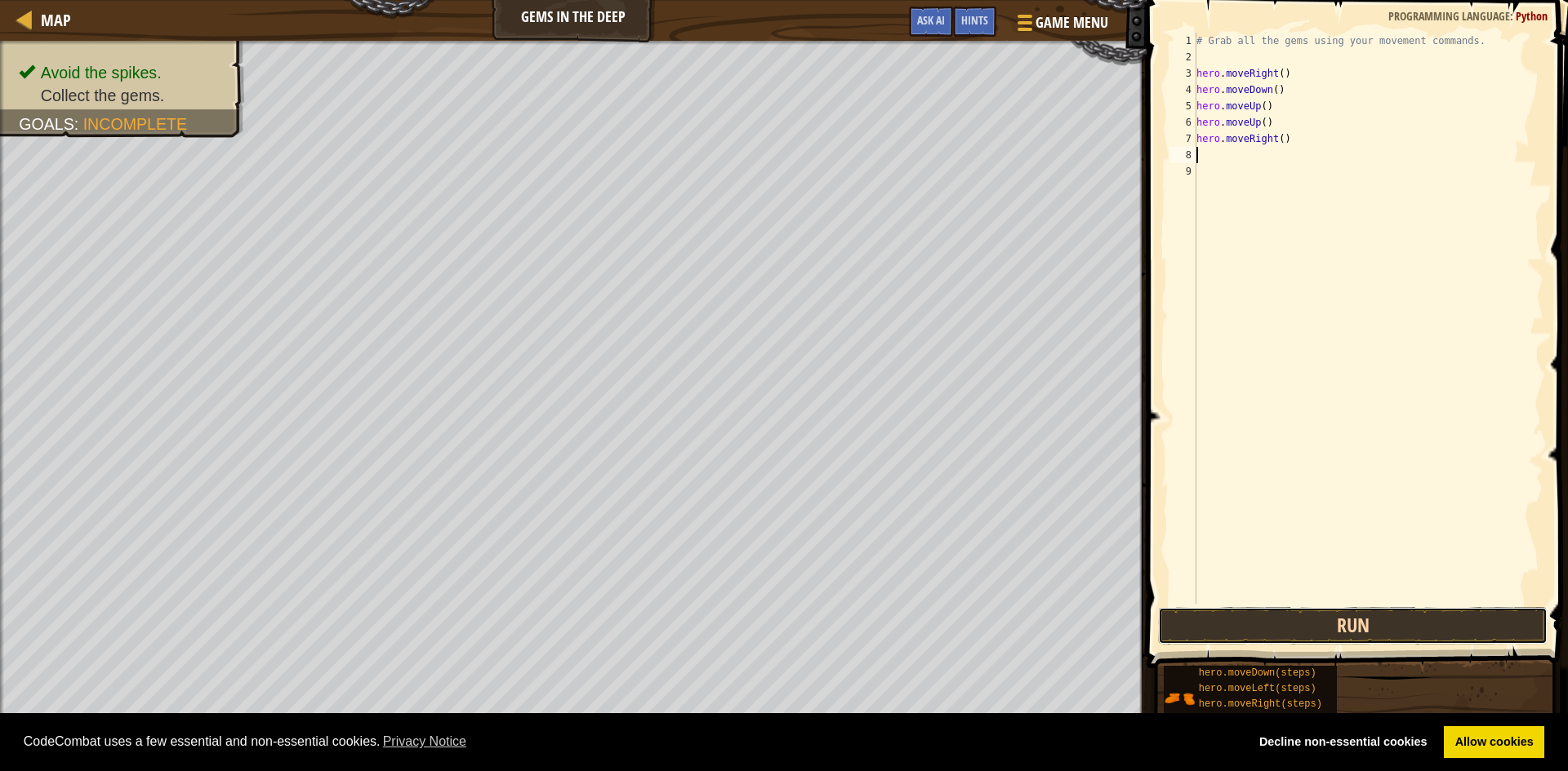
click at [1265, 624] on button "Run" at bounding box center [1352, 626] width 389 height 38
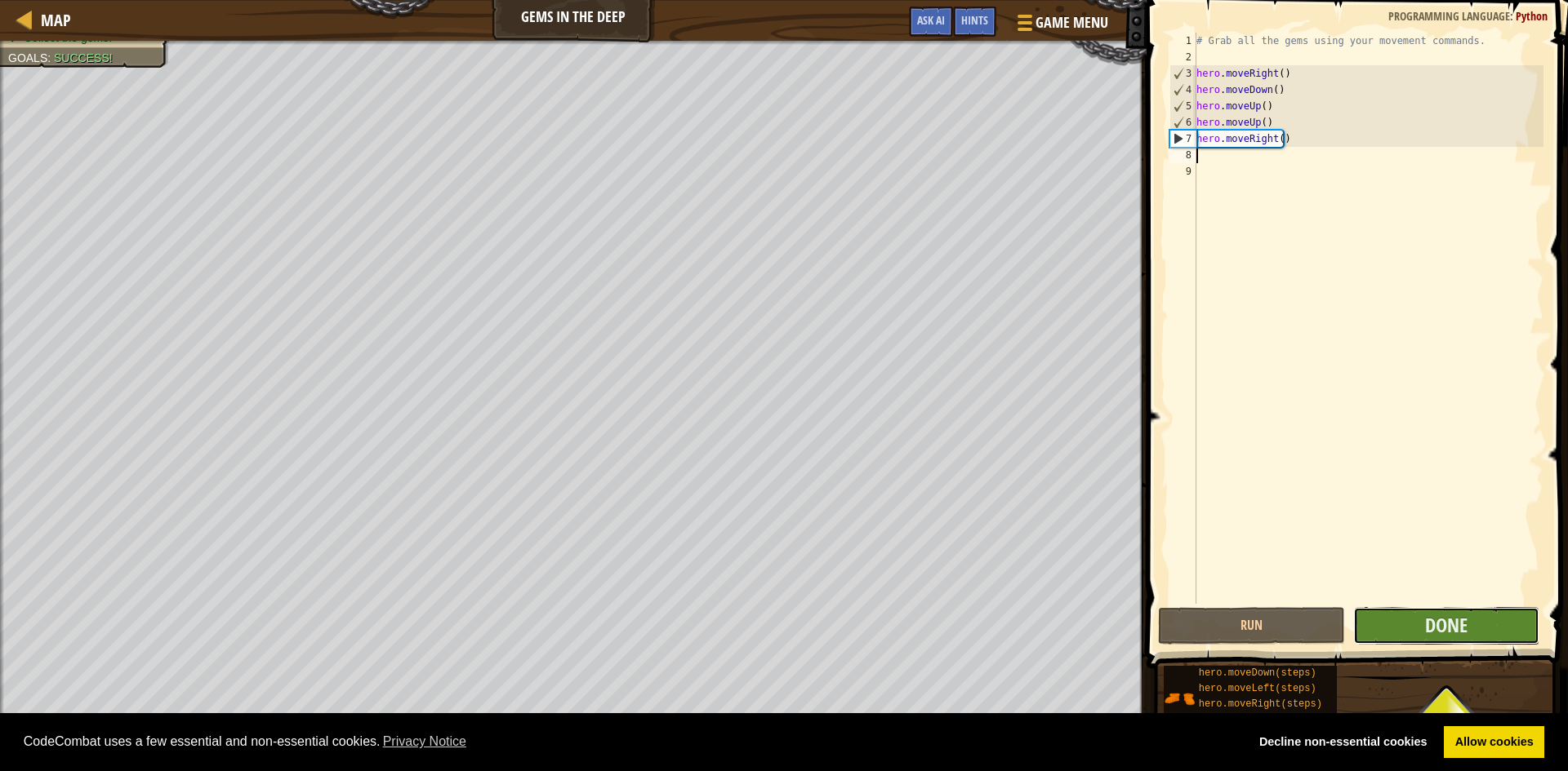
click at [1416, 625] on button "Done" at bounding box center [1446, 626] width 187 height 38
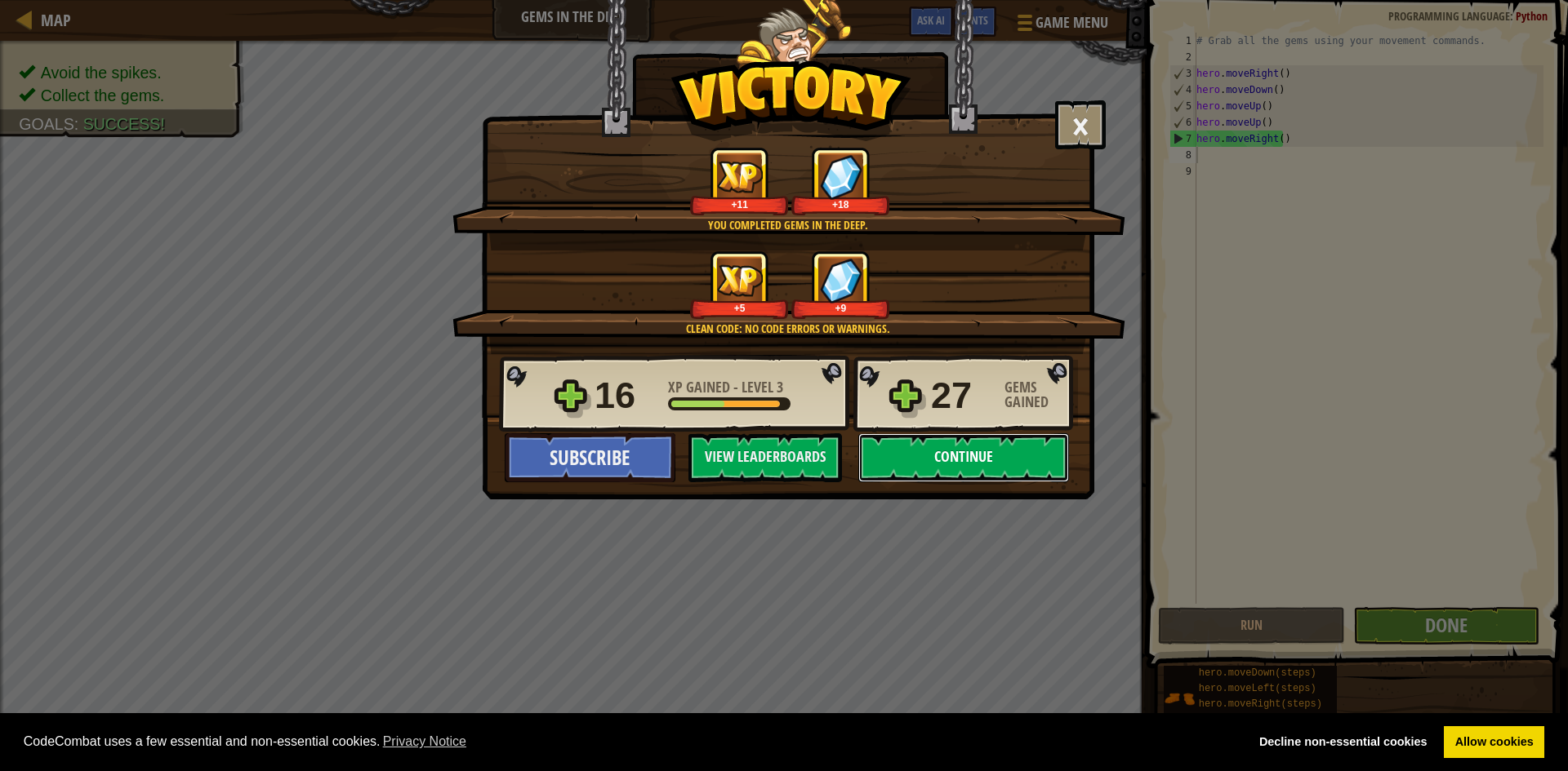
click at [986, 457] on button "Continue" at bounding box center [964, 458] width 211 height 49
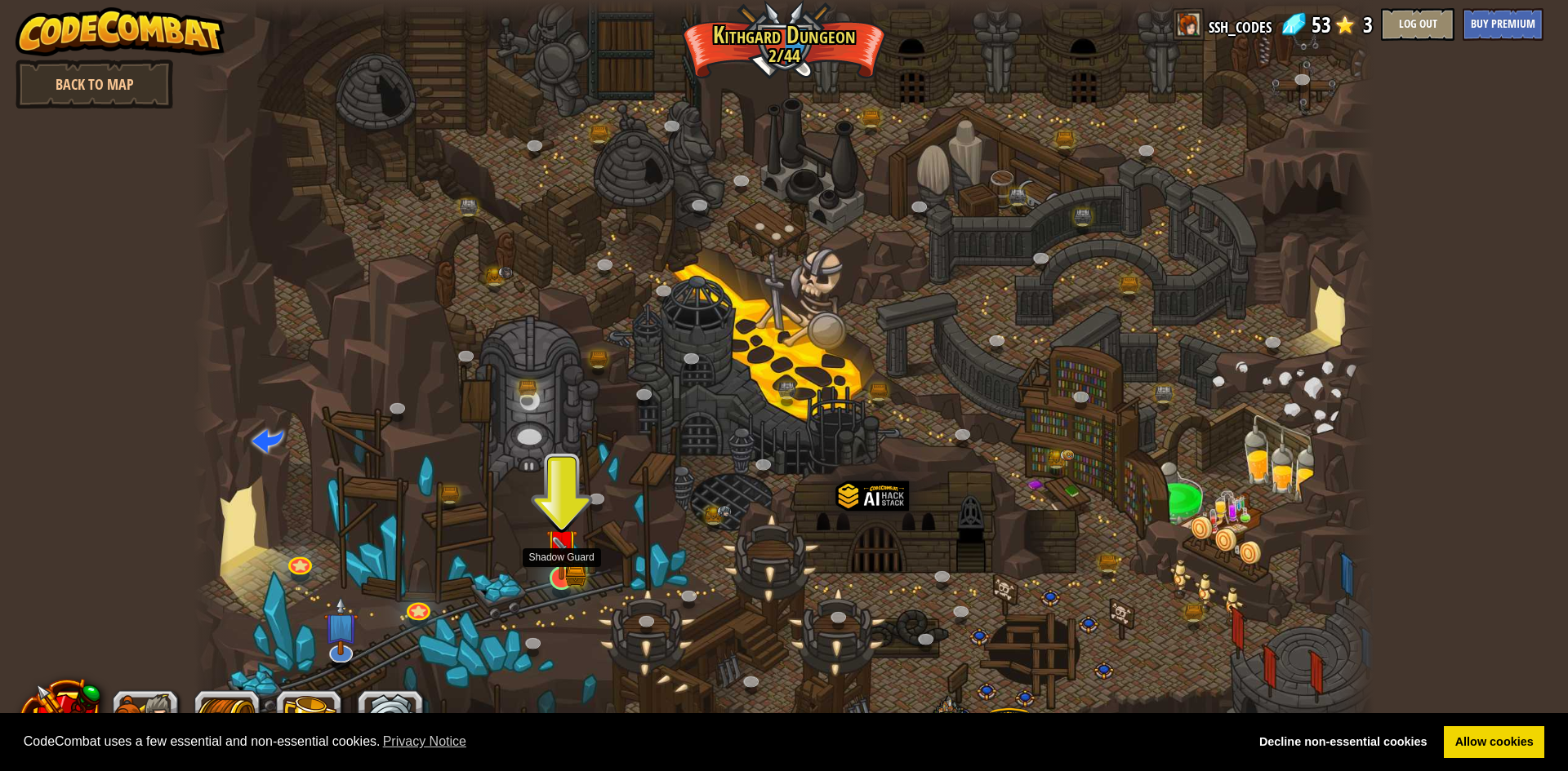
click at [560, 571] on img at bounding box center [561, 545] width 32 height 71
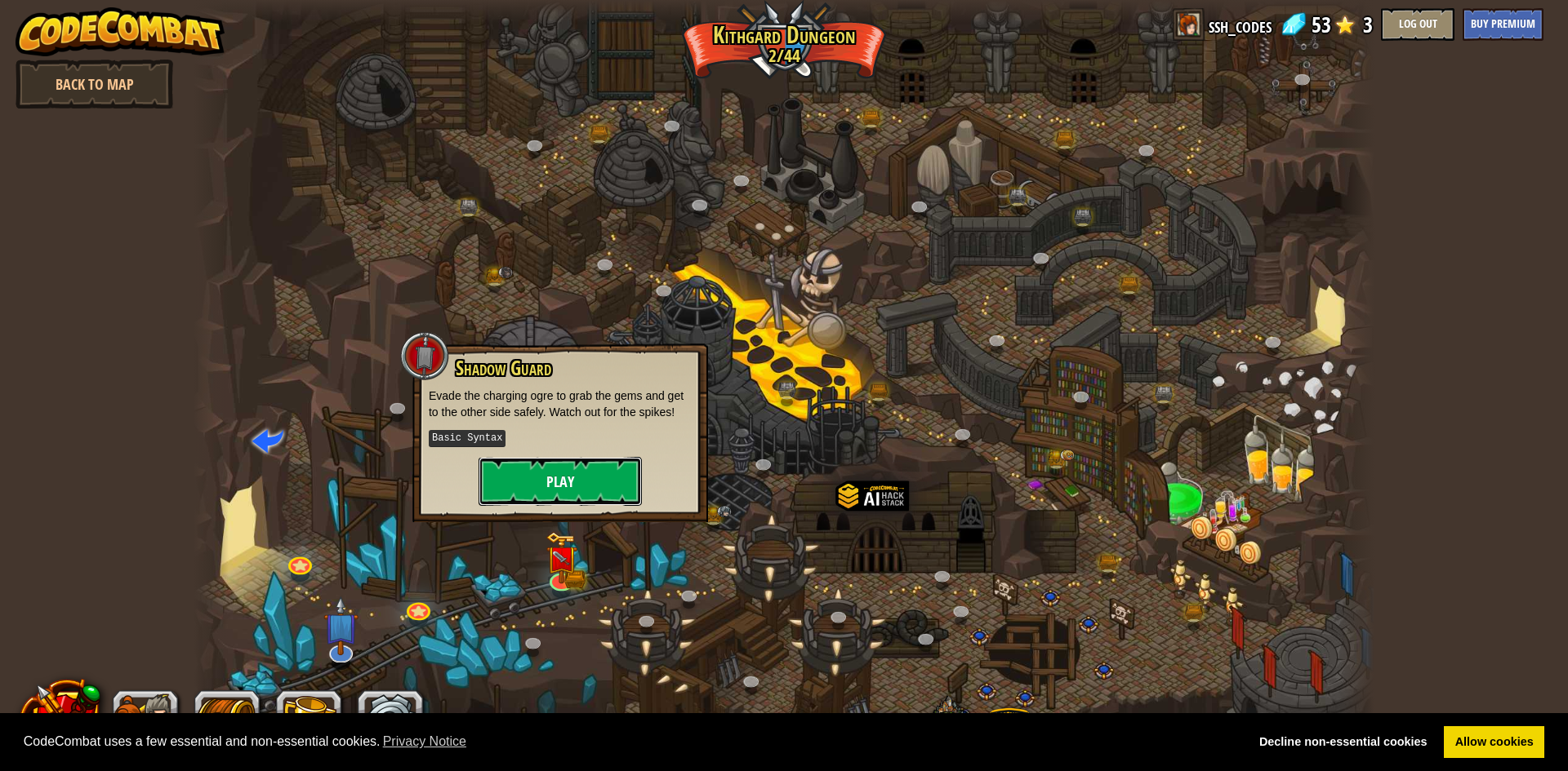
click at [577, 474] on button "Play" at bounding box center [559, 481] width 164 height 49
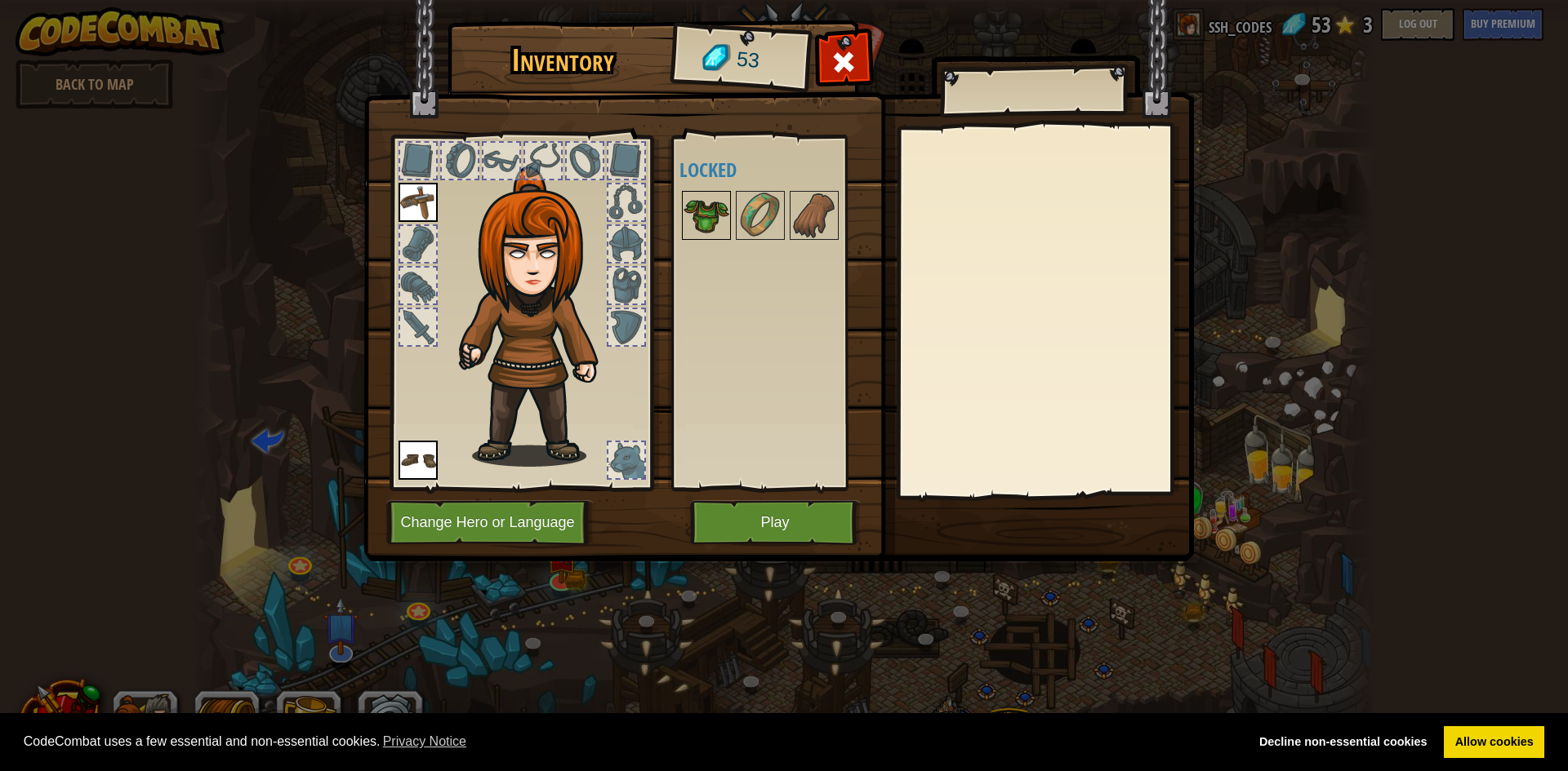
click at [717, 212] on img at bounding box center [706, 215] width 45 height 45
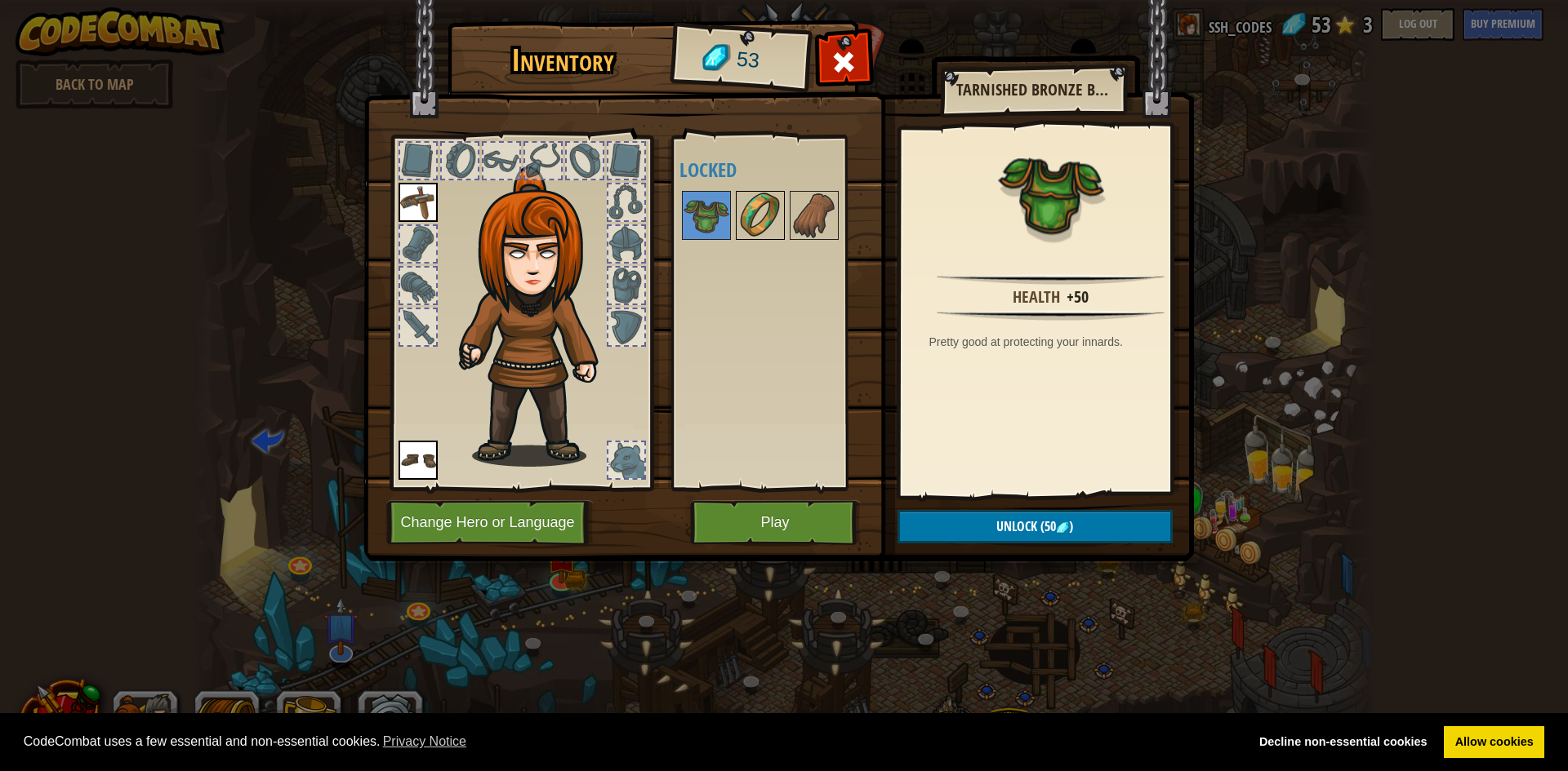
click at [766, 212] on img at bounding box center [760, 215] width 45 height 45
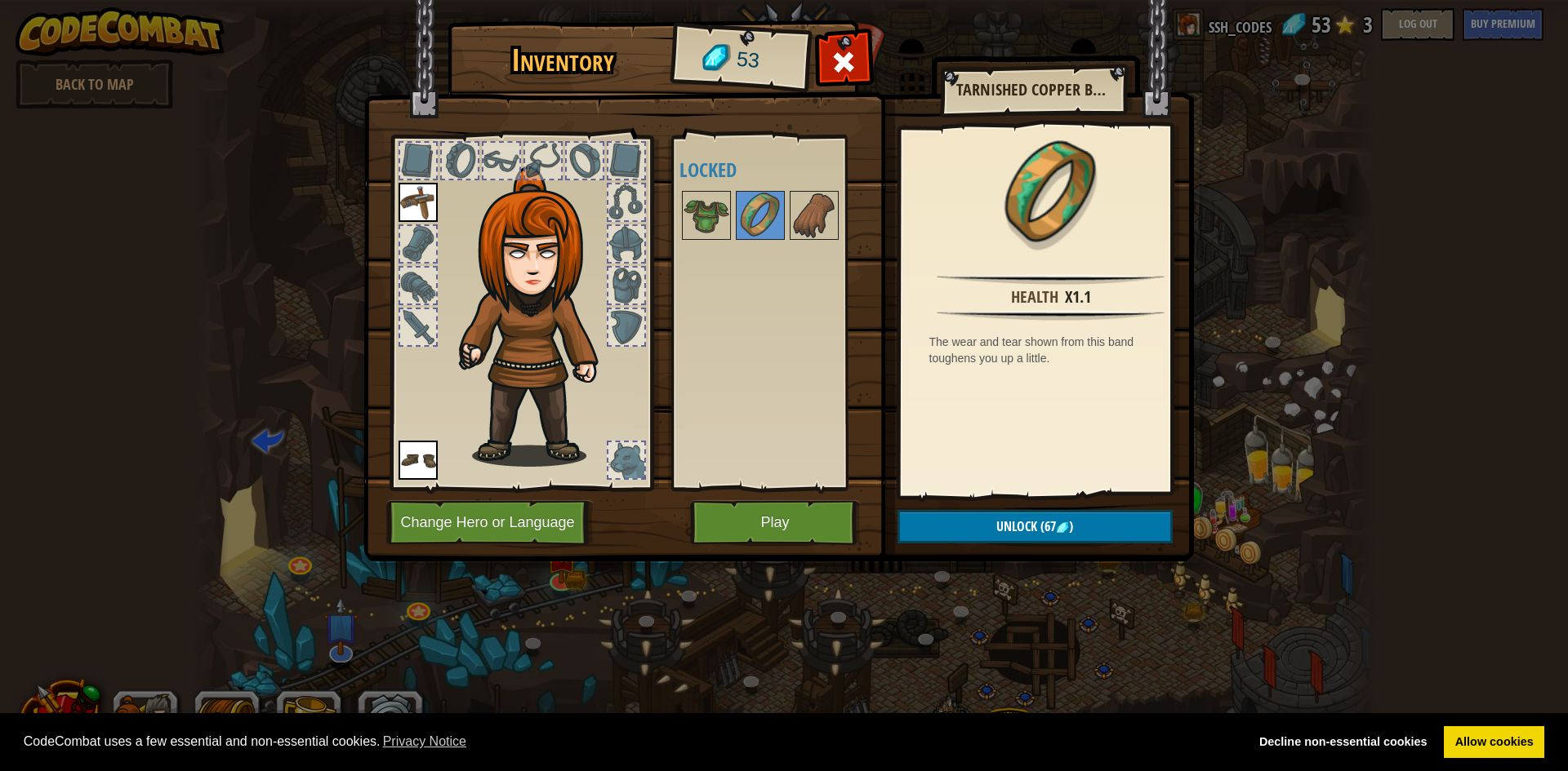
click at [839, 215] on div at bounding box center [782, 216] width 205 height 54
click at [814, 218] on img at bounding box center [814, 215] width 45 height 45
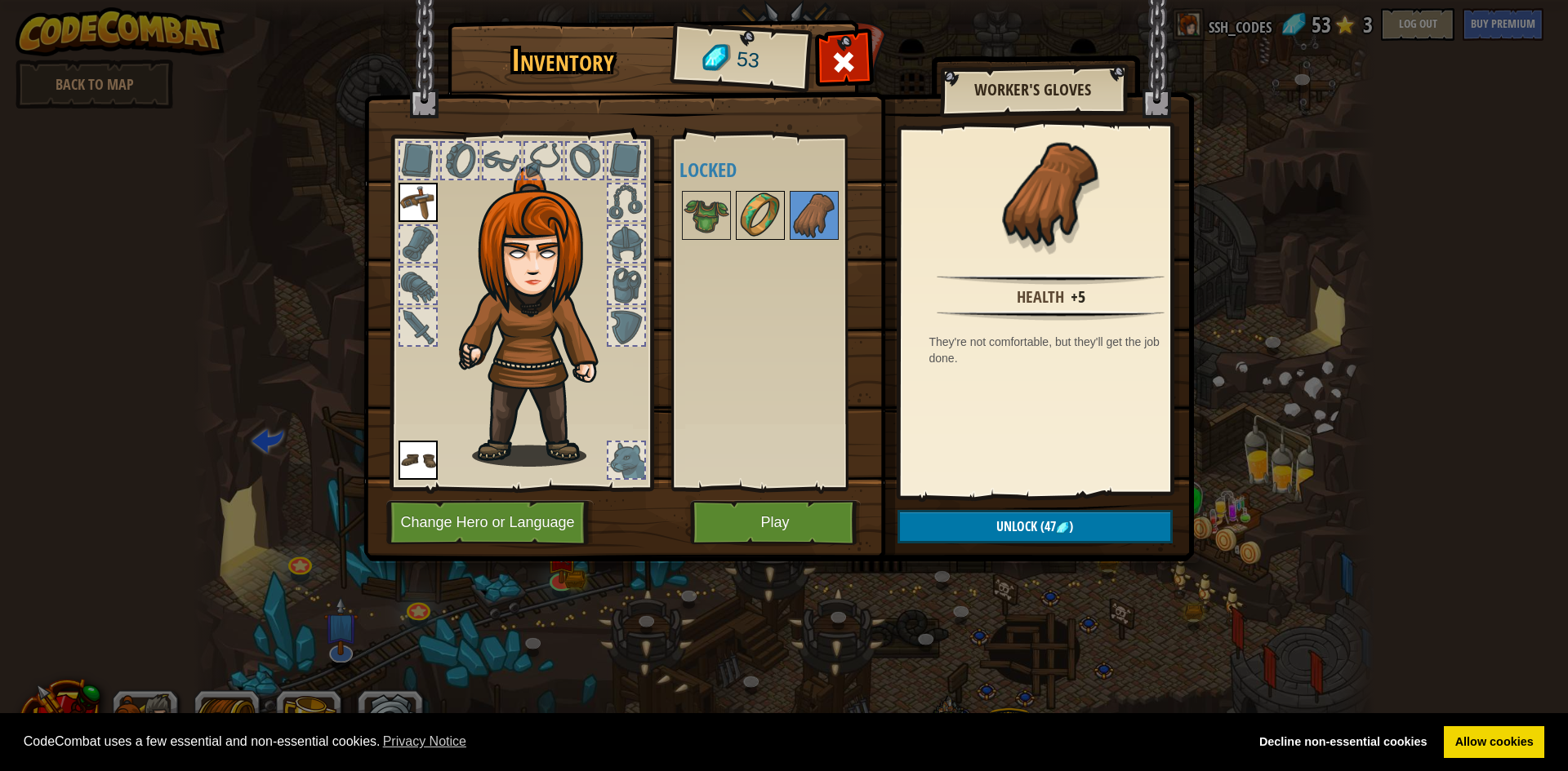
click at [773, 212] on img at bounding box center [760, 215] width 45 height 45
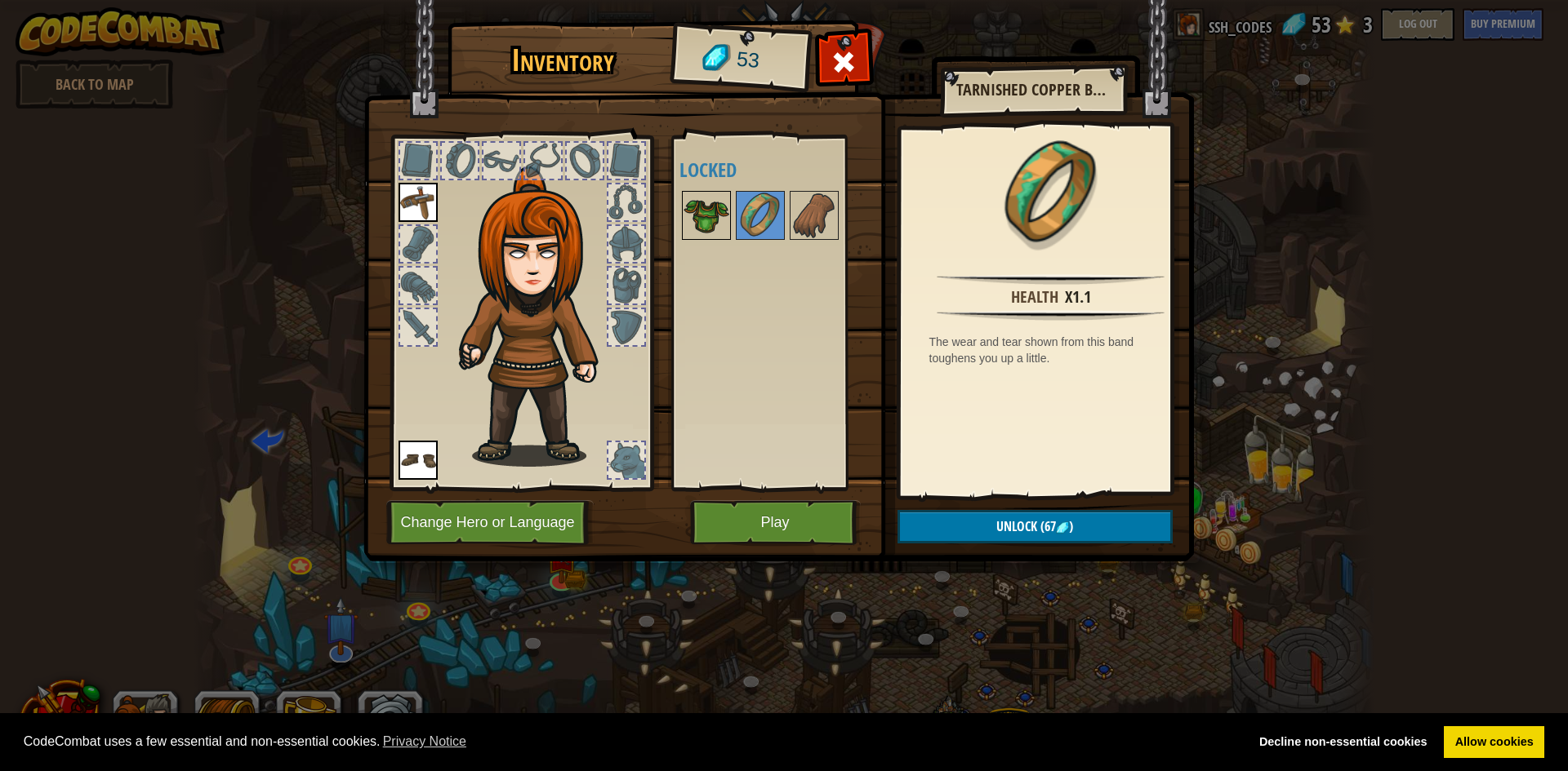
click at [718, 212] on img at bounding box center [706, 215] width 45 height 45
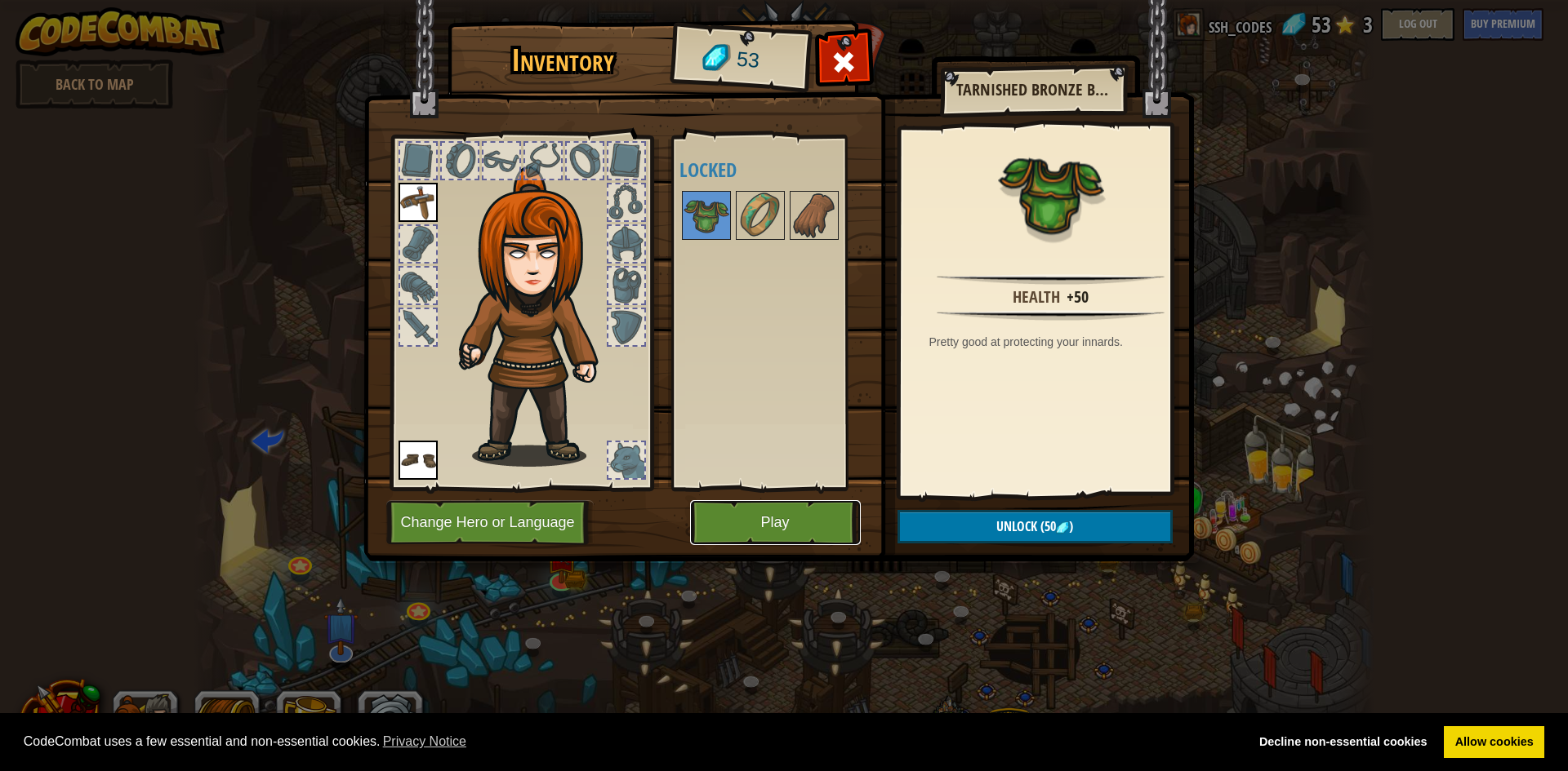
click at [752, 525] on button "Play" at bounding box center [775, 522] width 170 height 44
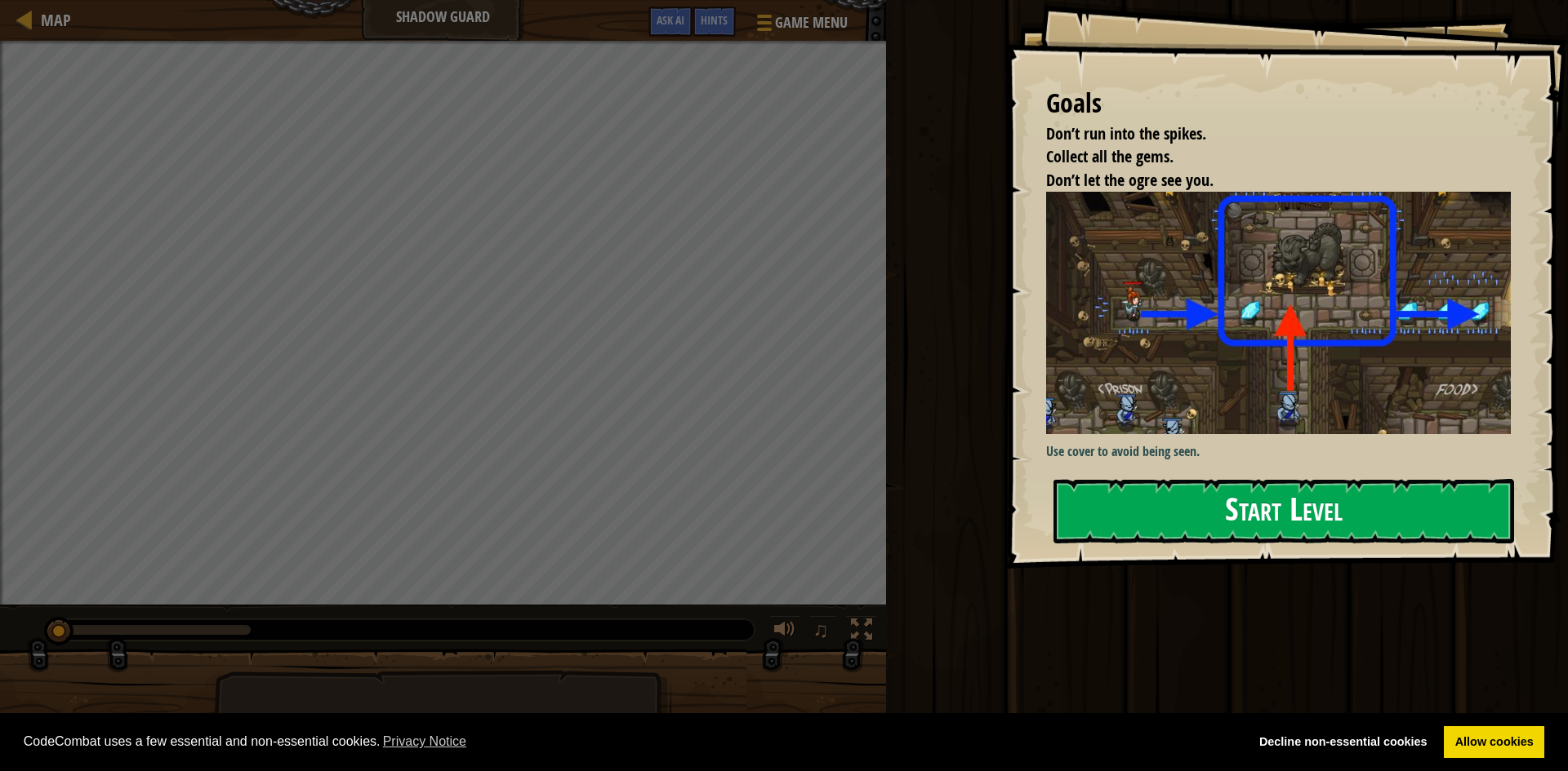
click at [1278, 505] on button "Start Level" at bounding box center [1283, 511] width 461 height 65
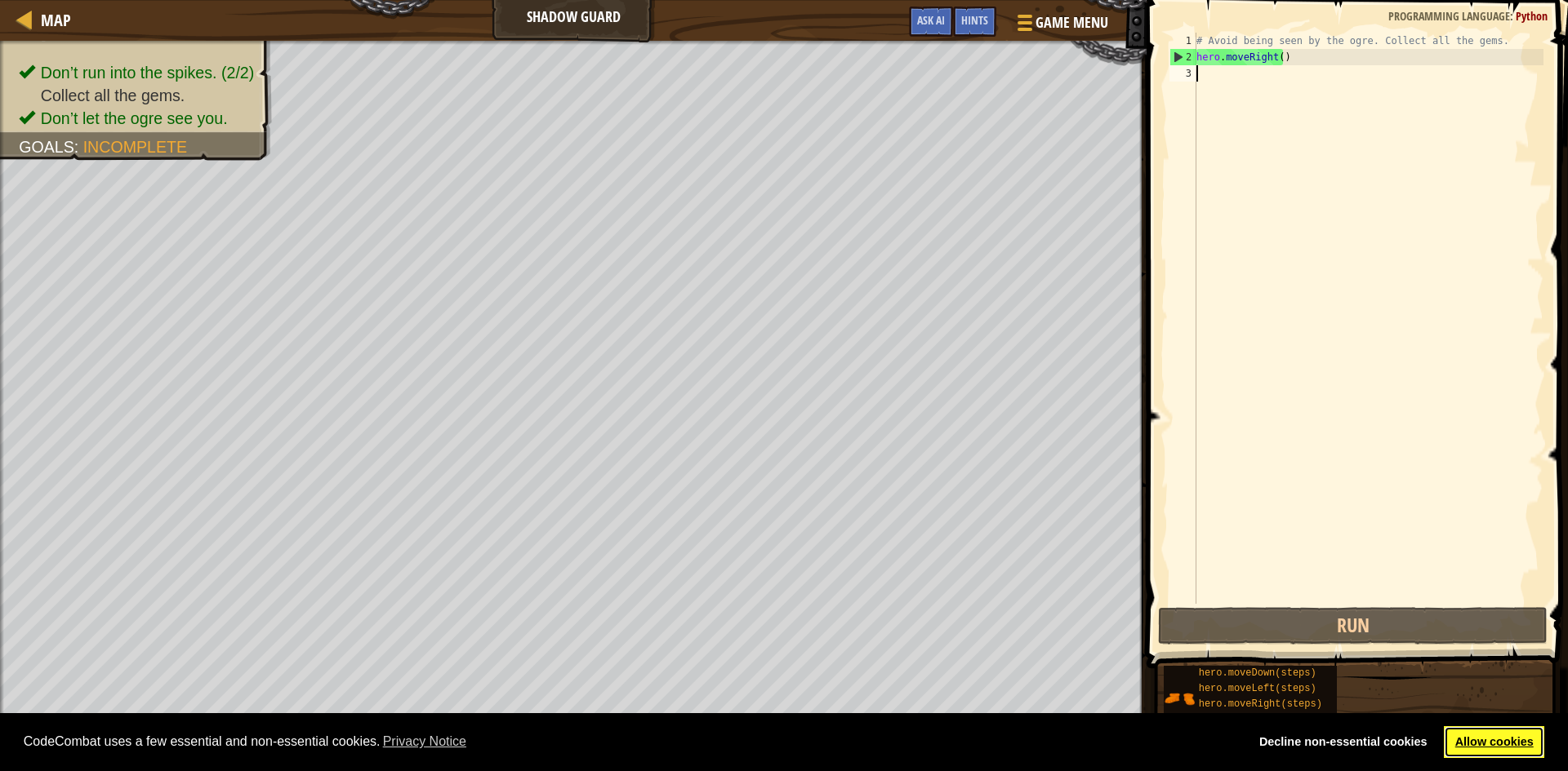
click at [1489, 743] on link "Allow cookies" at bounding box center [1494, 743] width 101 height 33
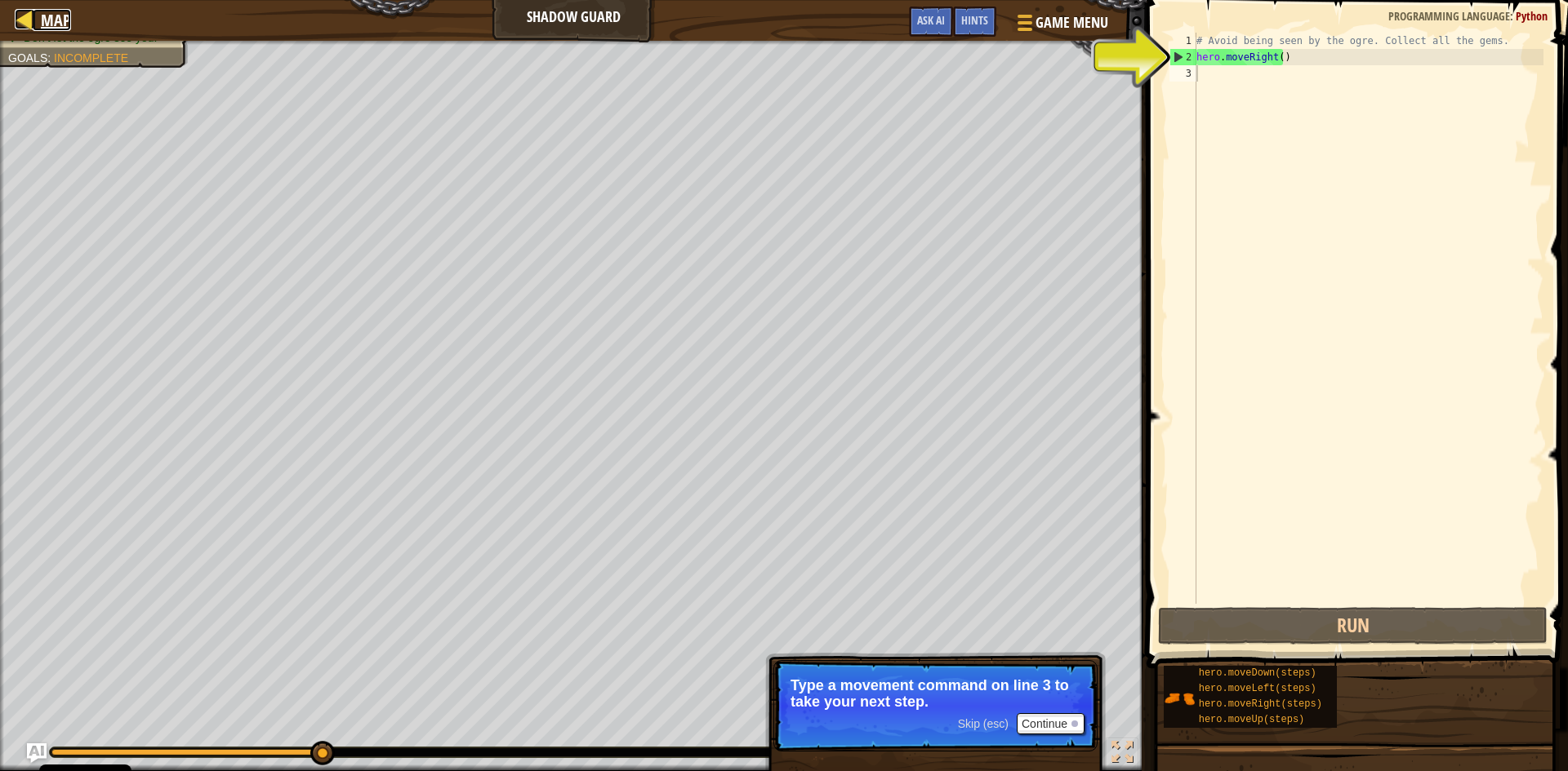
click at [43, 13] on span "Map" at bounding box center [55, 19] width 30 height 22
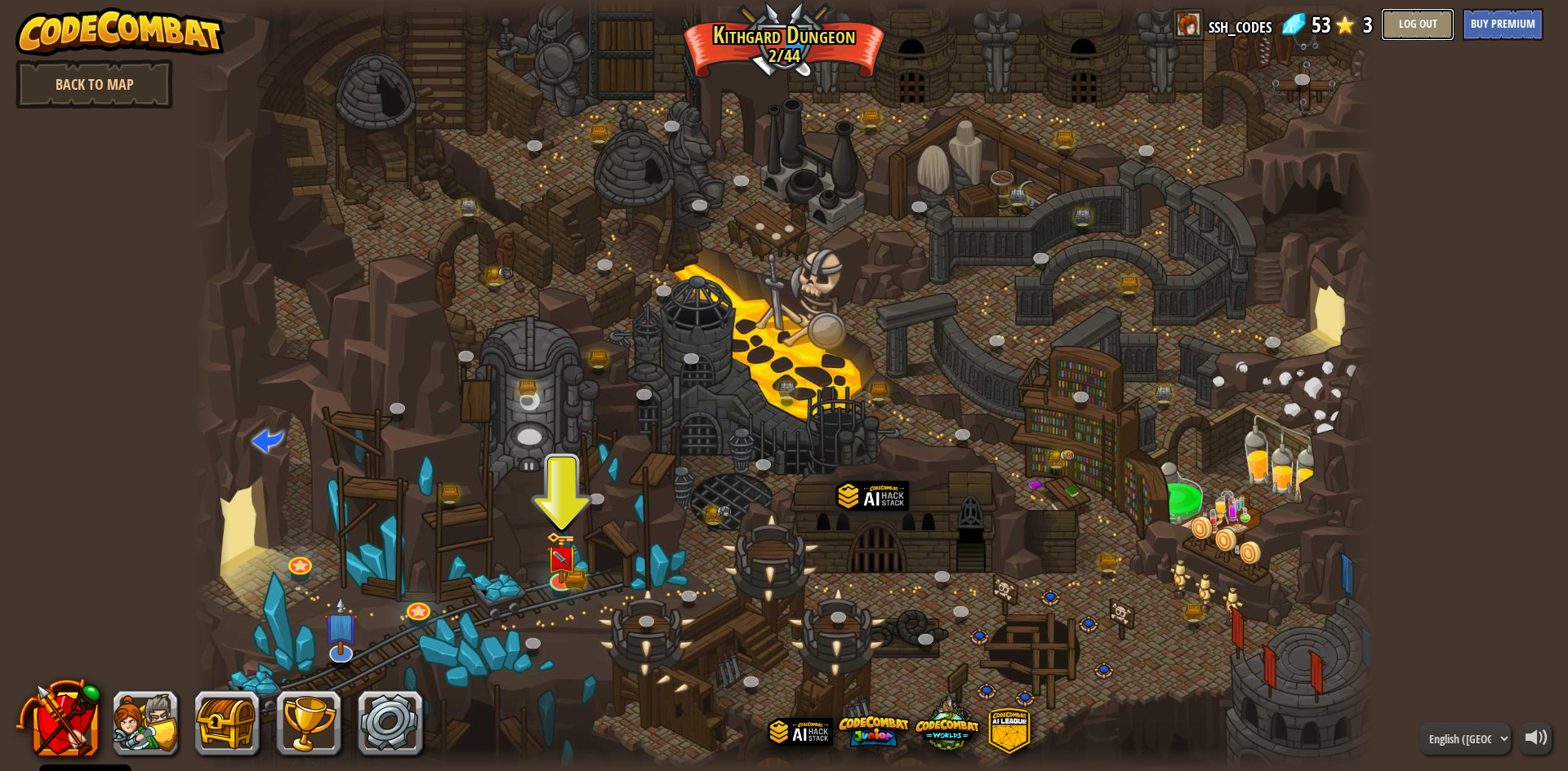
click at [1432, 24] on button "Log Out" at bounding box center [1418, 24] width 74 height 33
